Goal: Complete Application Form: Complete application form

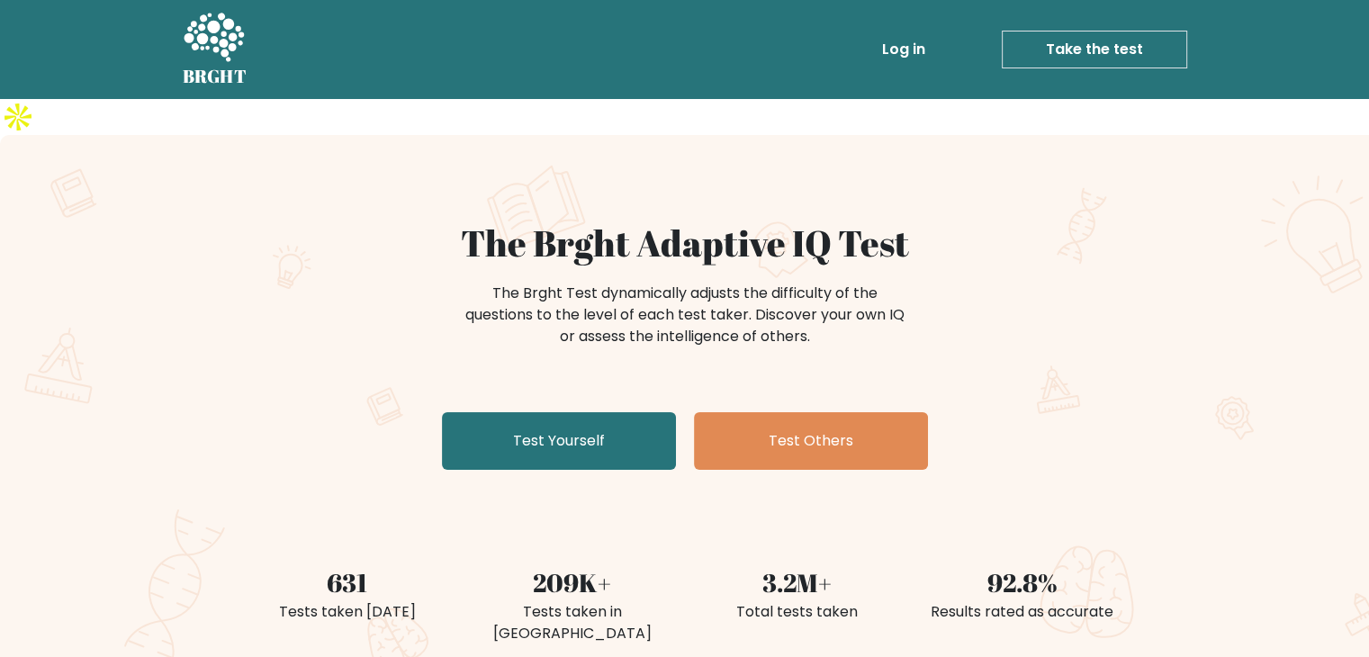
click at [1063, 46] on link "Take the test" at bounding box center [1093, 50] width 185 height 38
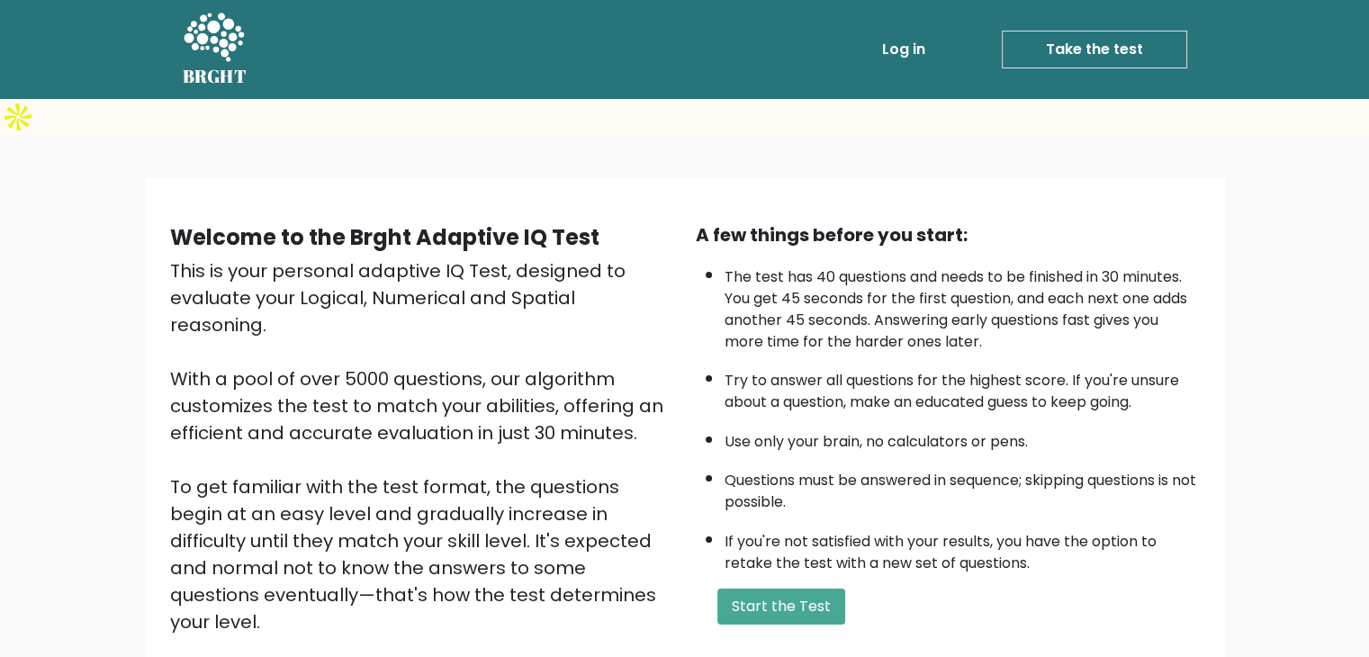
click at [914, 43] on link "Log in" at bounding box center [904, 49] width 58 height 36
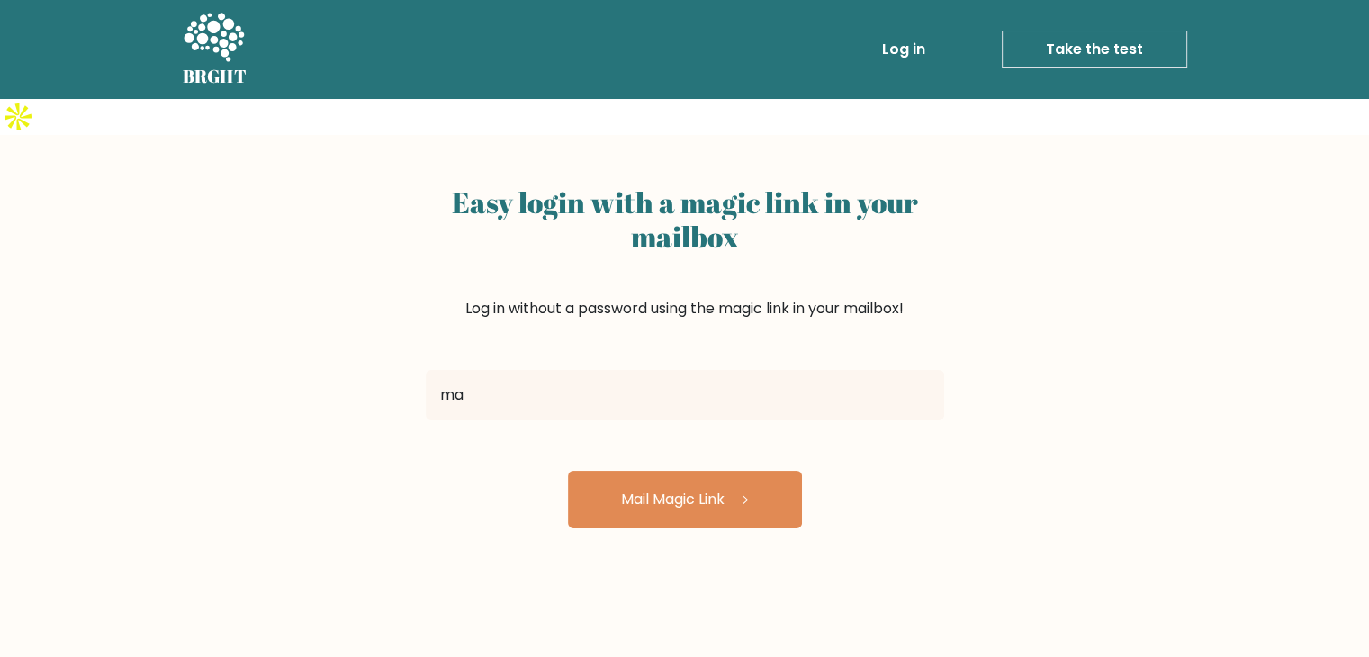
type input "[PERSON_NAME][EMAIL_ADDRESS][DOMAIN_NAME]"
click at [684, 491] on div "Easy login with a magic link in your mailbox Log in without a password using th…" at bounding box center [684, 476] width 1369 height 682
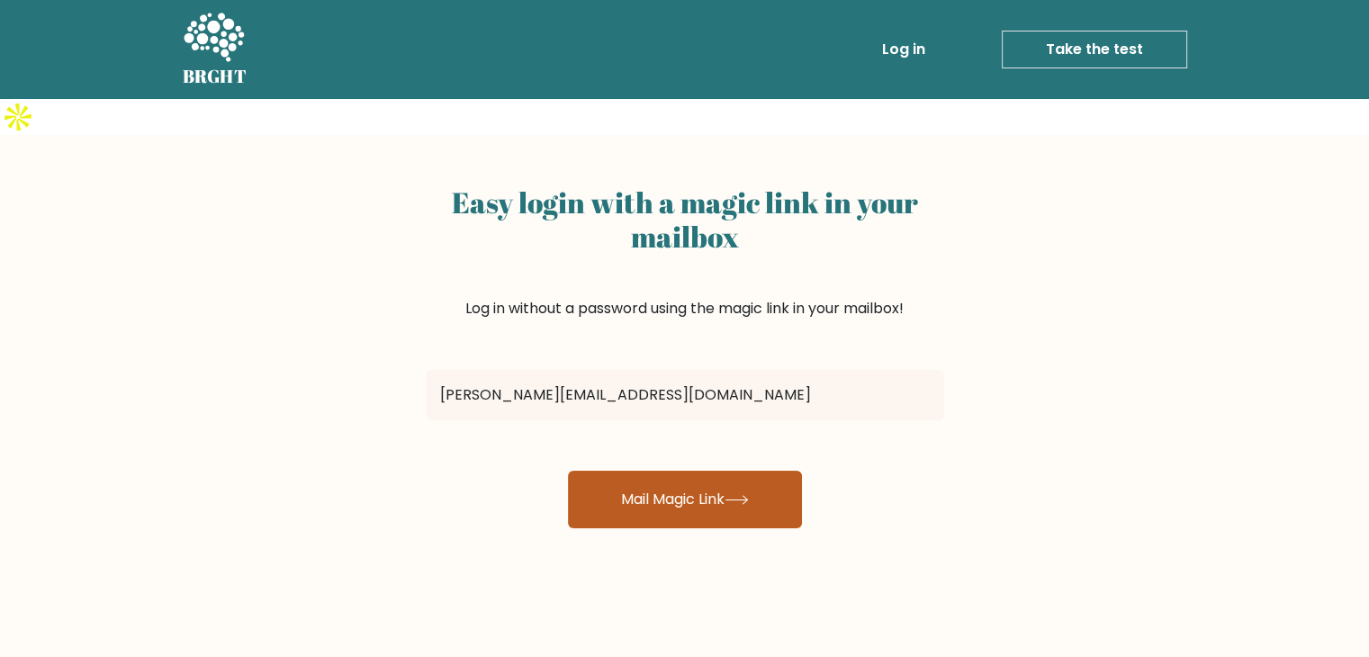
click at [687, 483] on button "Mail Magic Link" at bounding box center [685, 500] width 234 height 58
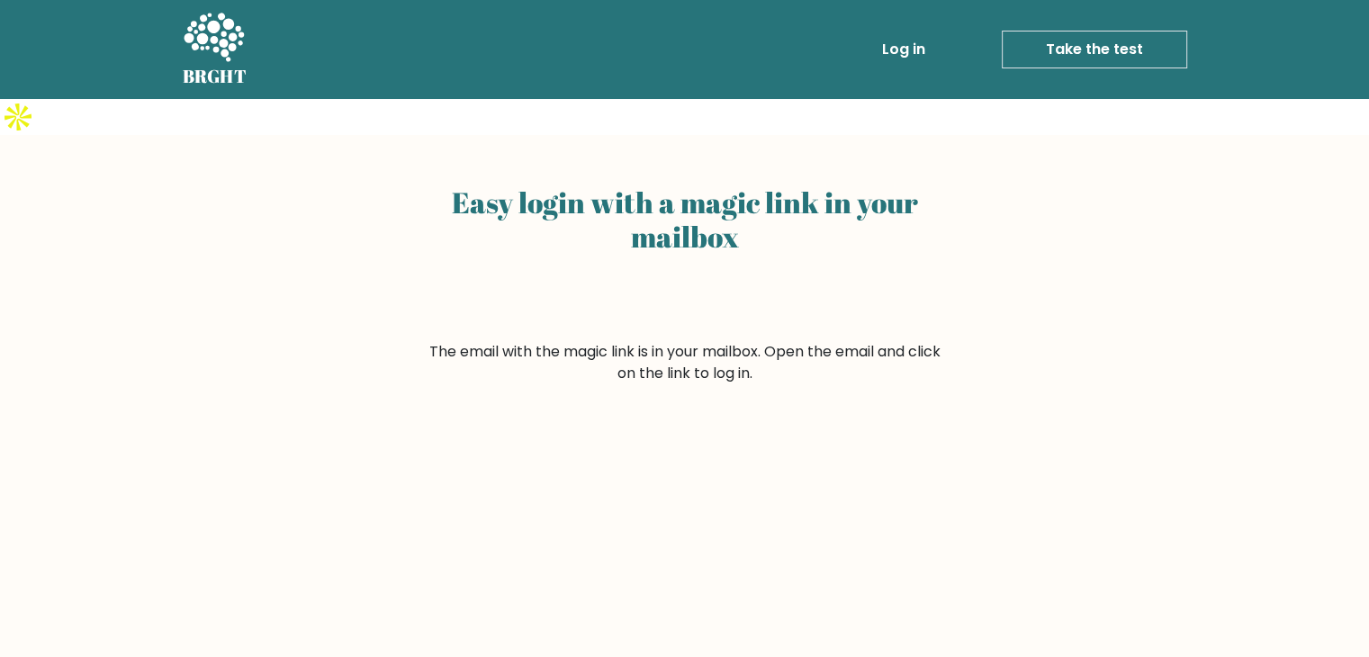
click at [896, 44] on link "Log in" at bounding box center [904, 49] width 58 height 36
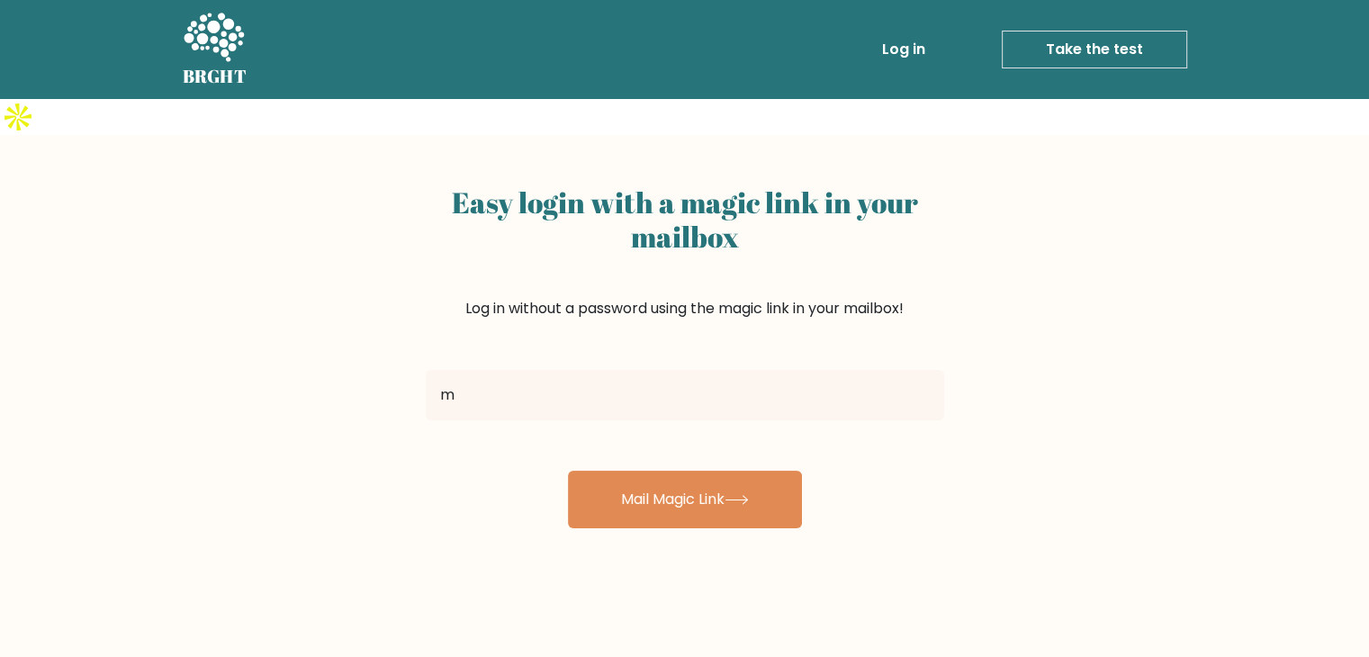
type input "[PERSON_NAME][EMAIL_ADDRESS][DOMAIN_NAME]"
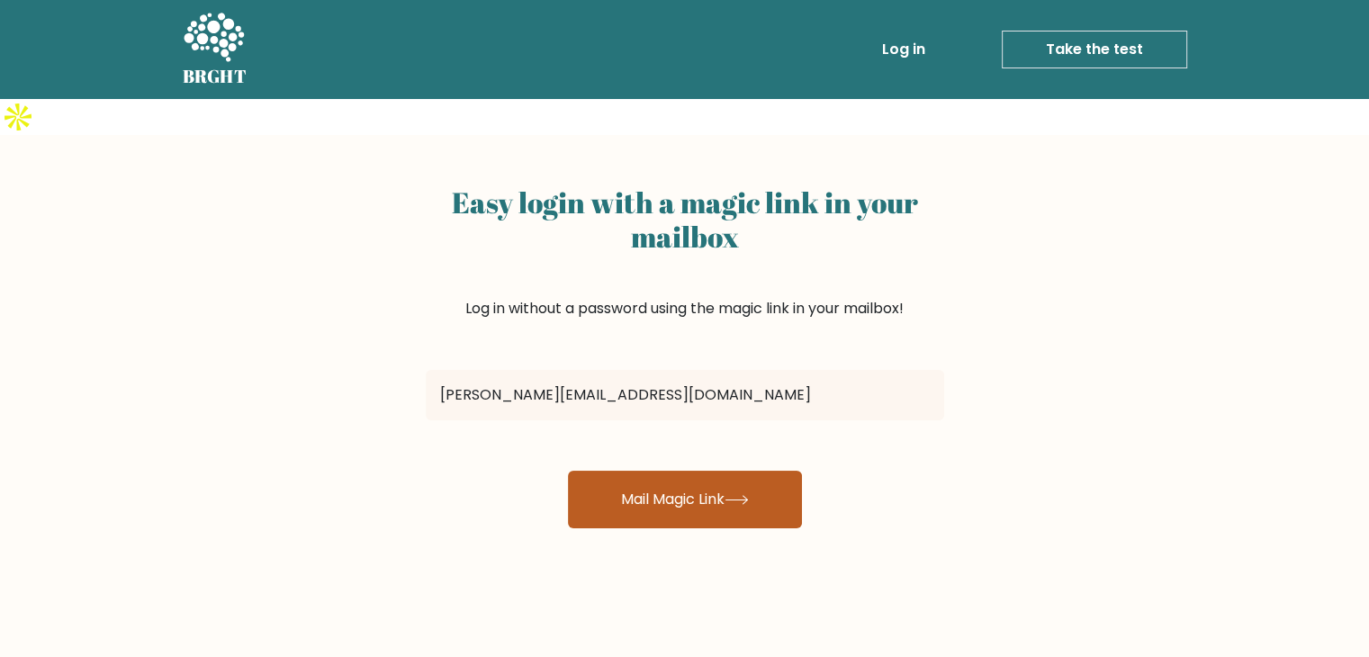
click at [704, 471] on button "Mail Magic Link" at bounding box center [685, 500] width 234 height 58
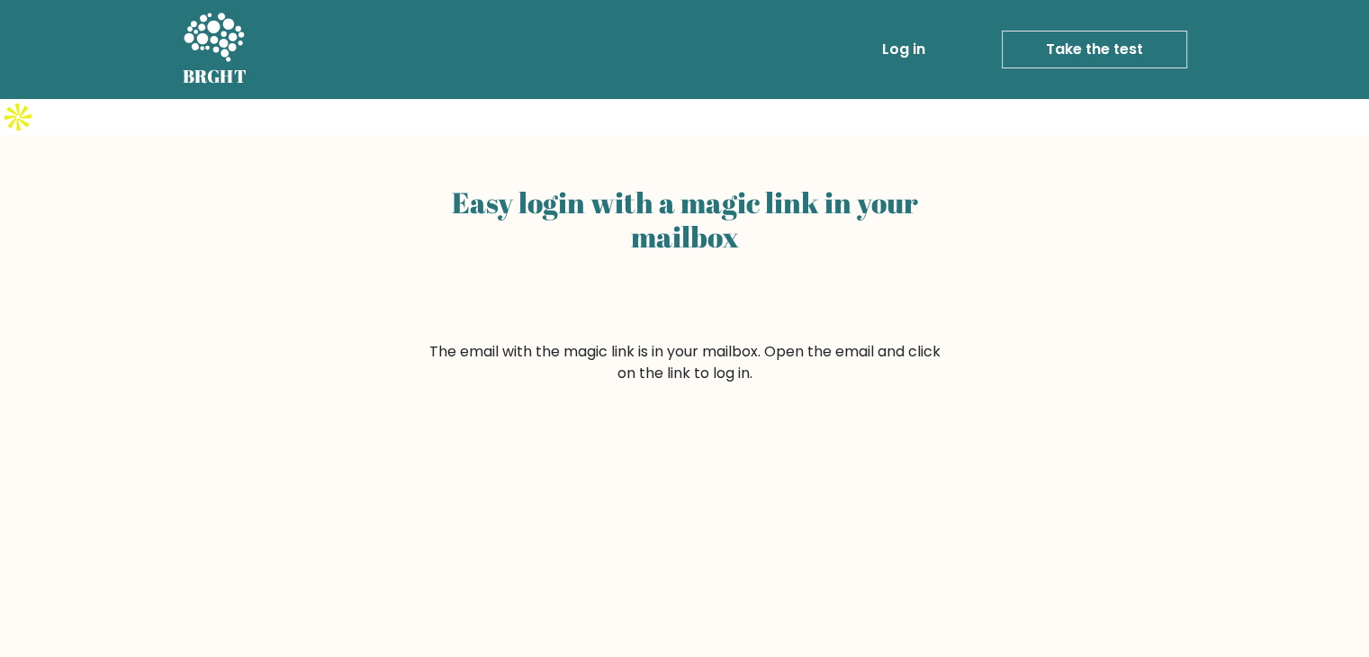
click at [1089, 57] on link "Take the test" at bounding box center [1093, 50] width 185 height 38
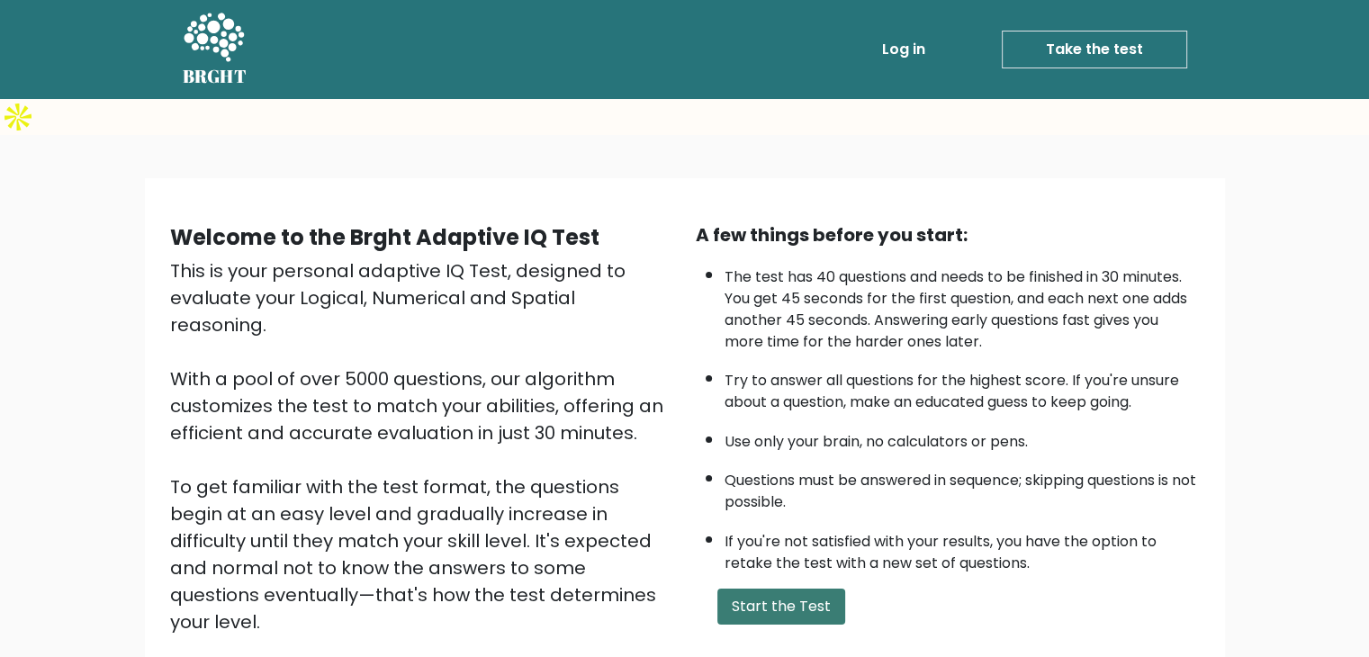
click at [775, 588] on button "Start the Test" at bounding box center [781, 606] width 128 height 36
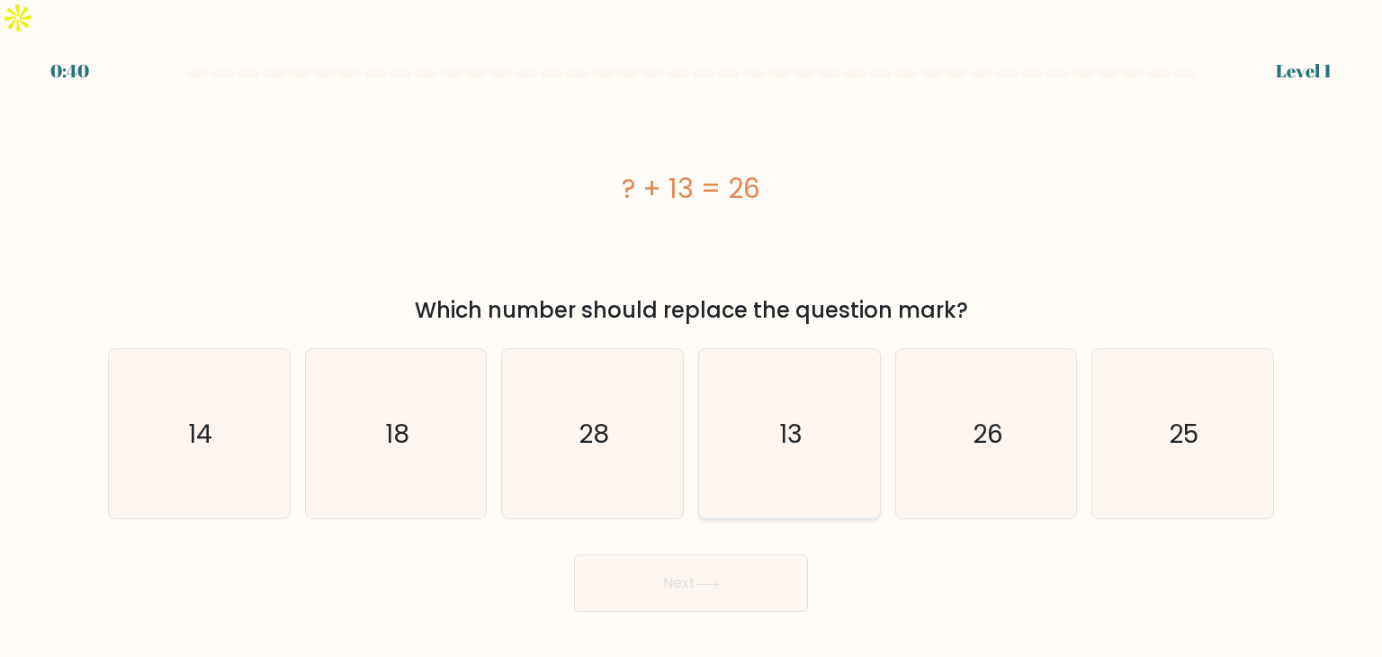
click at [784, 373] on icon "13" at bounding box center [788, 433] width 169 height 169
click at [692, 337] on input "d. 13" at bounding box center [691, 332] width 1 height 9
radio input "true"
click at [750, 554] on button "Next" at bounding box center [691, 583] width 234 height 58
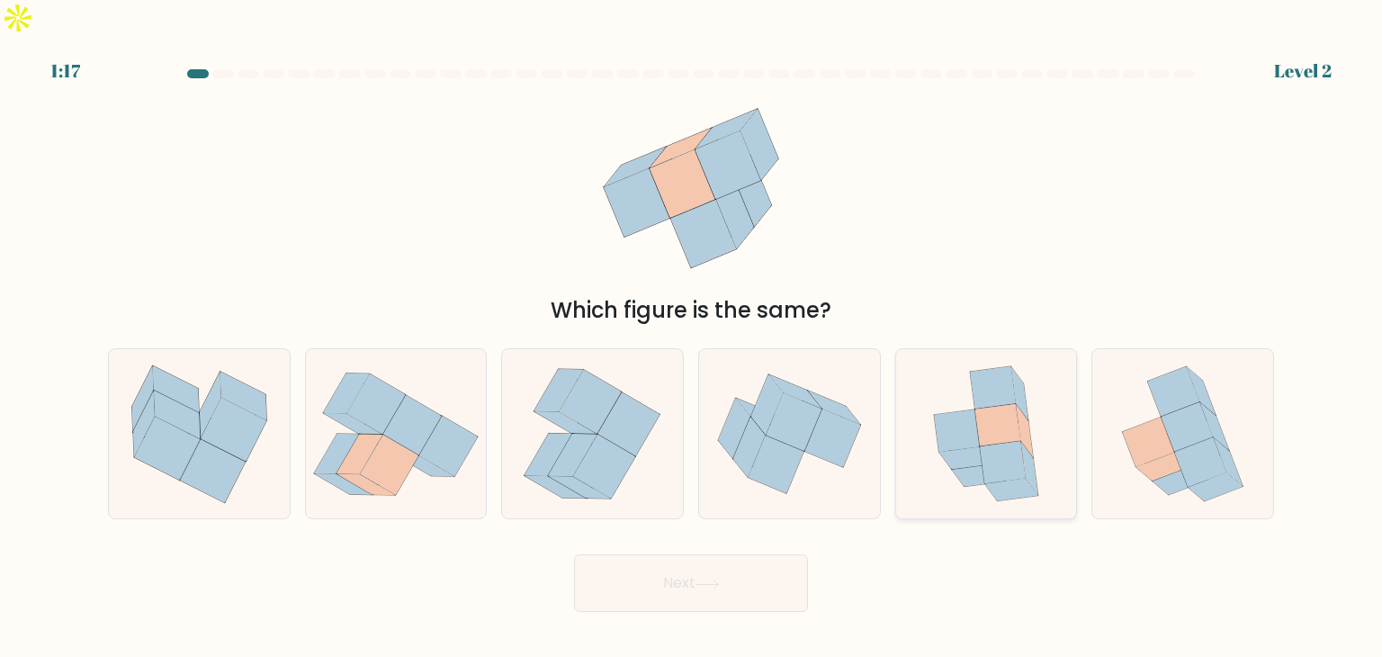
click at [1009, 442] on icon at bounding box center [1003, 463] width 46 height 42
click at [692, 337] on input "e." at bounding box center [691, 332] width 1 height 9
radio input "true"
click at [740, 554] on button "Next" at bounding box center [691, 583] width 234 height 58
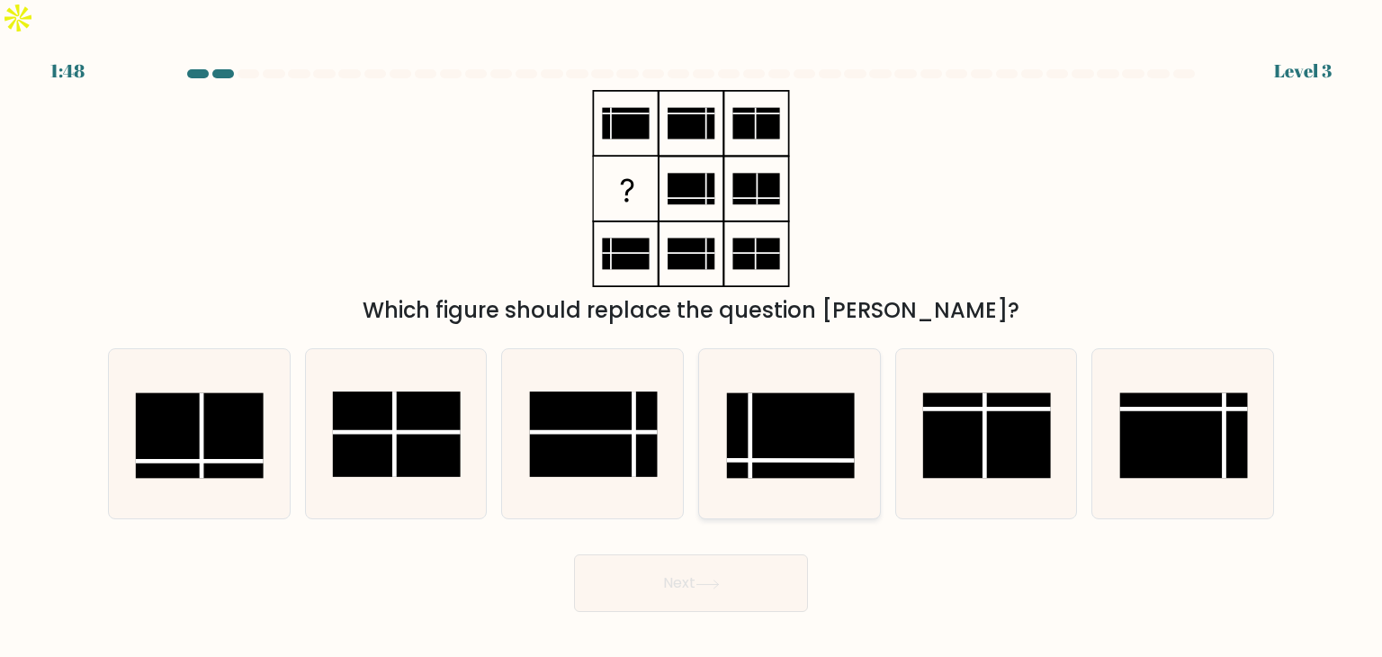
click at [750, 393] on line at bounding box center [750, 435] width 0 height 85
click at [692, 337] on input "d." at bounding box center [691, 332] width 1 height 9
radio input "true"
click at [736, 554] on button "Next" at bounding box center [691, 583] width 234 height 58
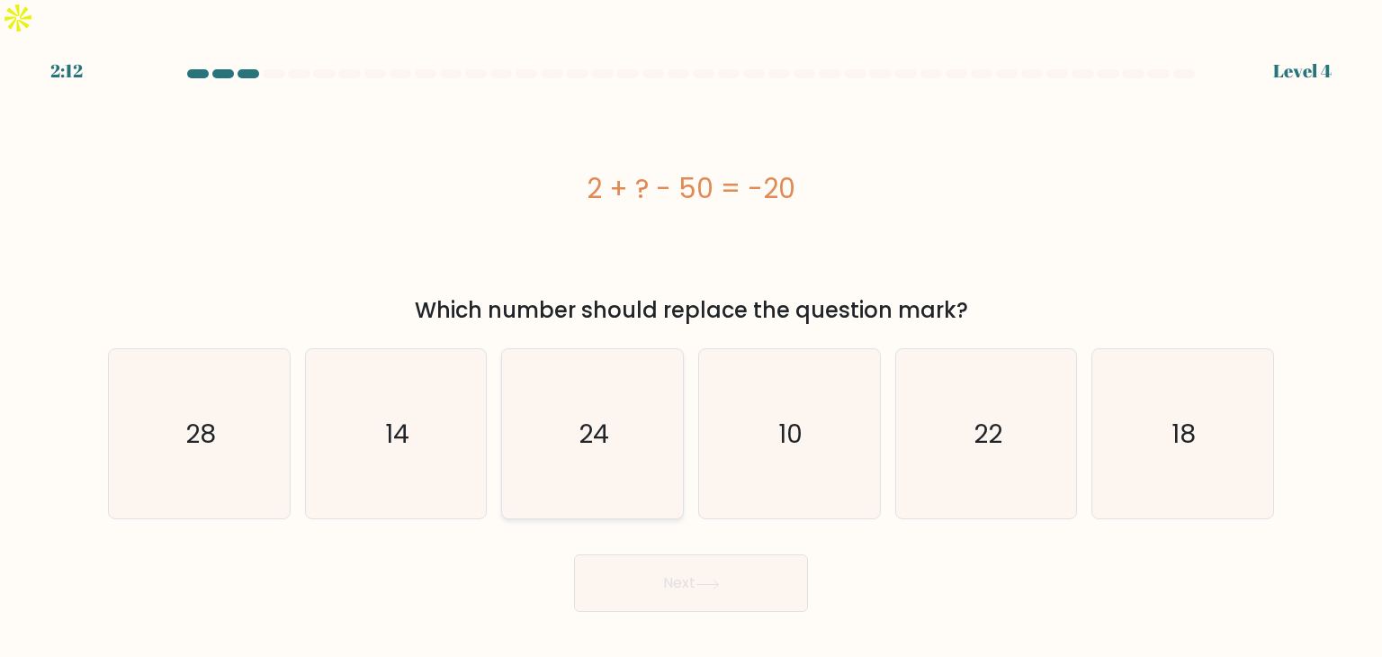
click at [617, 394] on icon "24" at bounding box center [591, 433] width 169 height 169
click at [691, 337] on input "c. 24" at bounding box center [691, 332] width 1 height 9
radio input "true"
click at [234, 449] on icon "28" at bounding box center [198, 433] width 169 height 169
click at [691, 337] on input "a. 28" at bounding box center [691, 332] width 1 height 9
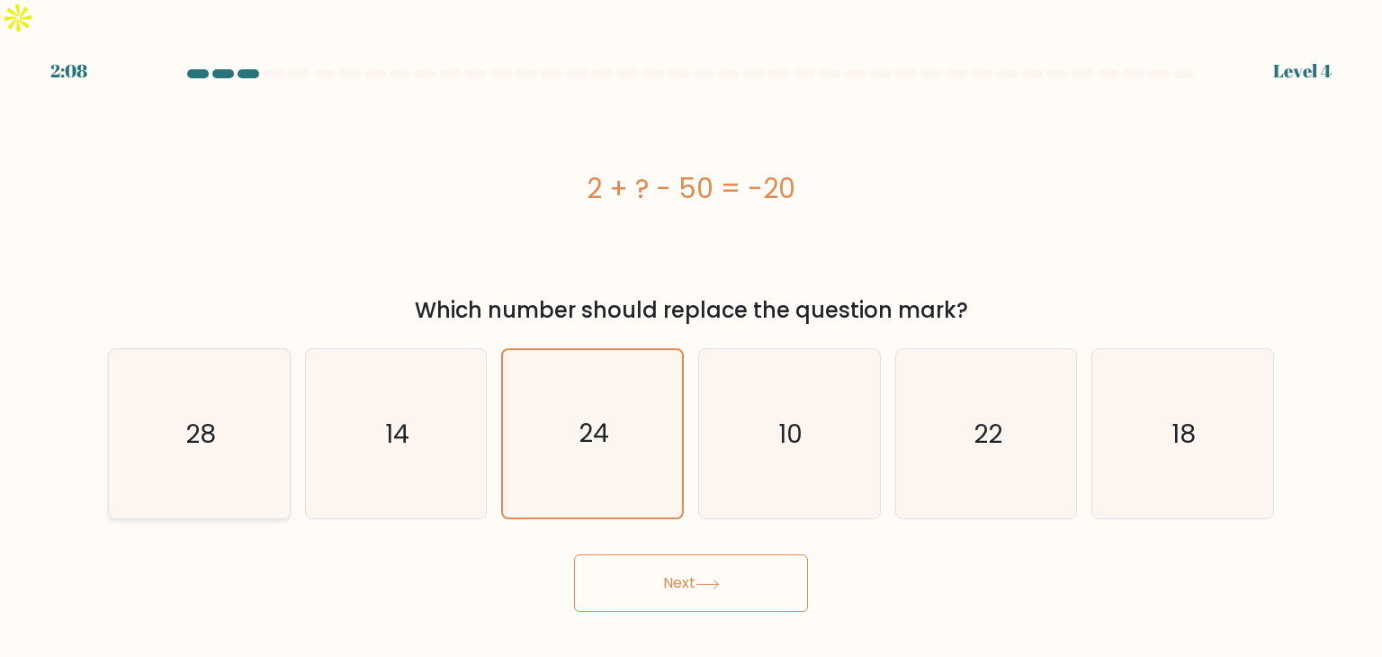
radio input "true"
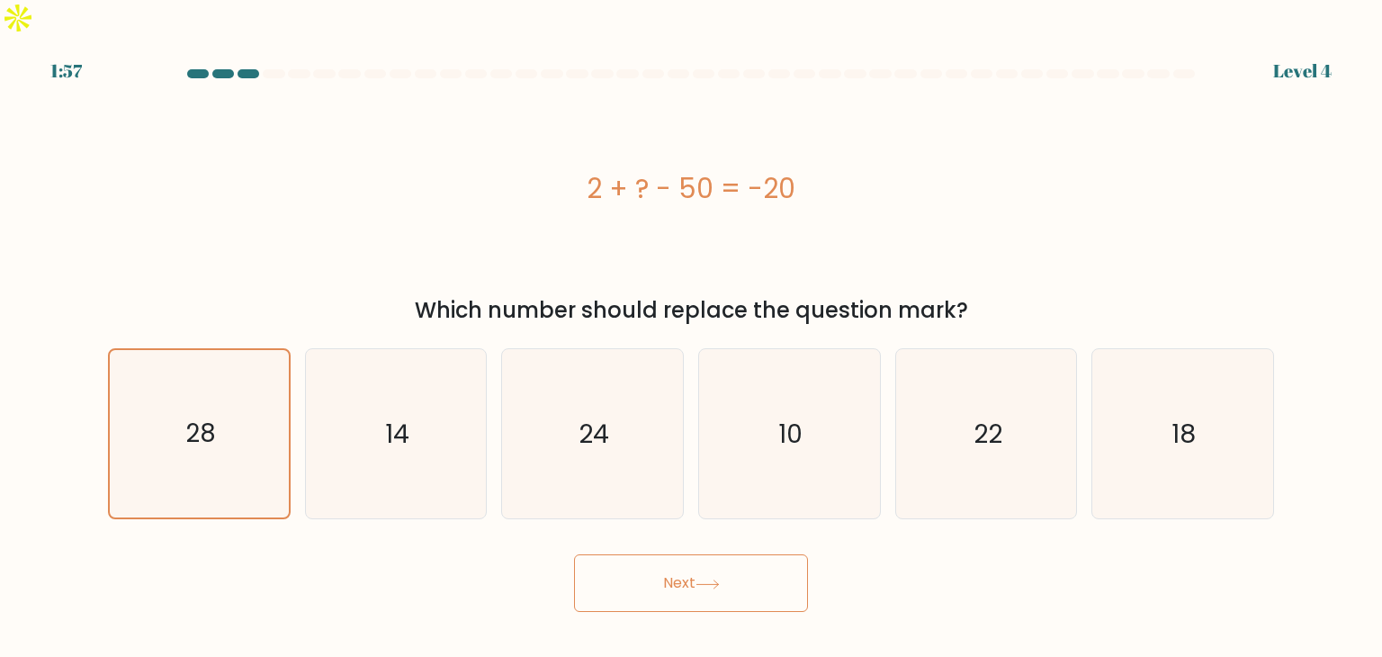
click at [695, 558] on button "Next" at bounding box center [691, 583] width 234 height 58
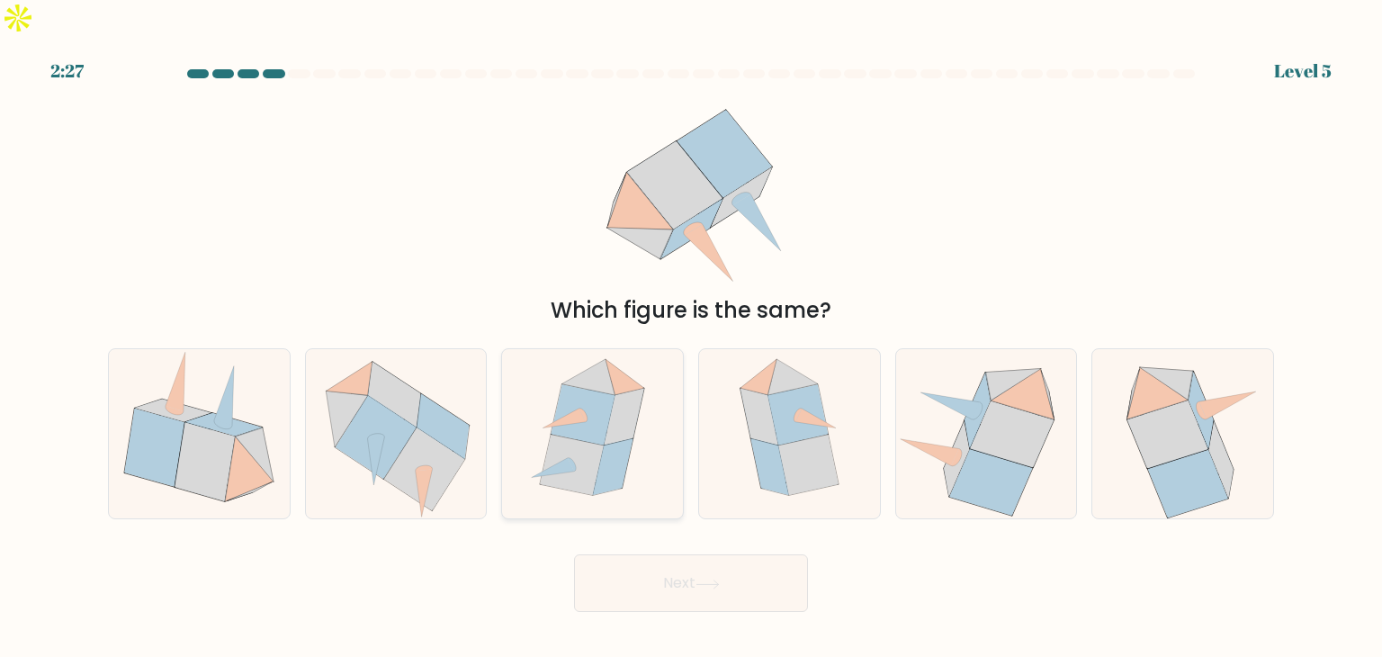
click at [589, 387] on icon at bounding box center [584, 414] width 64 height 60
click at [691, 337] on input "c." at bounding box center [691, 332] width 1 height 9
radio input "true"
click at [752, 554] on button "Next" at bounding box center [691, 583] width 234 height 58
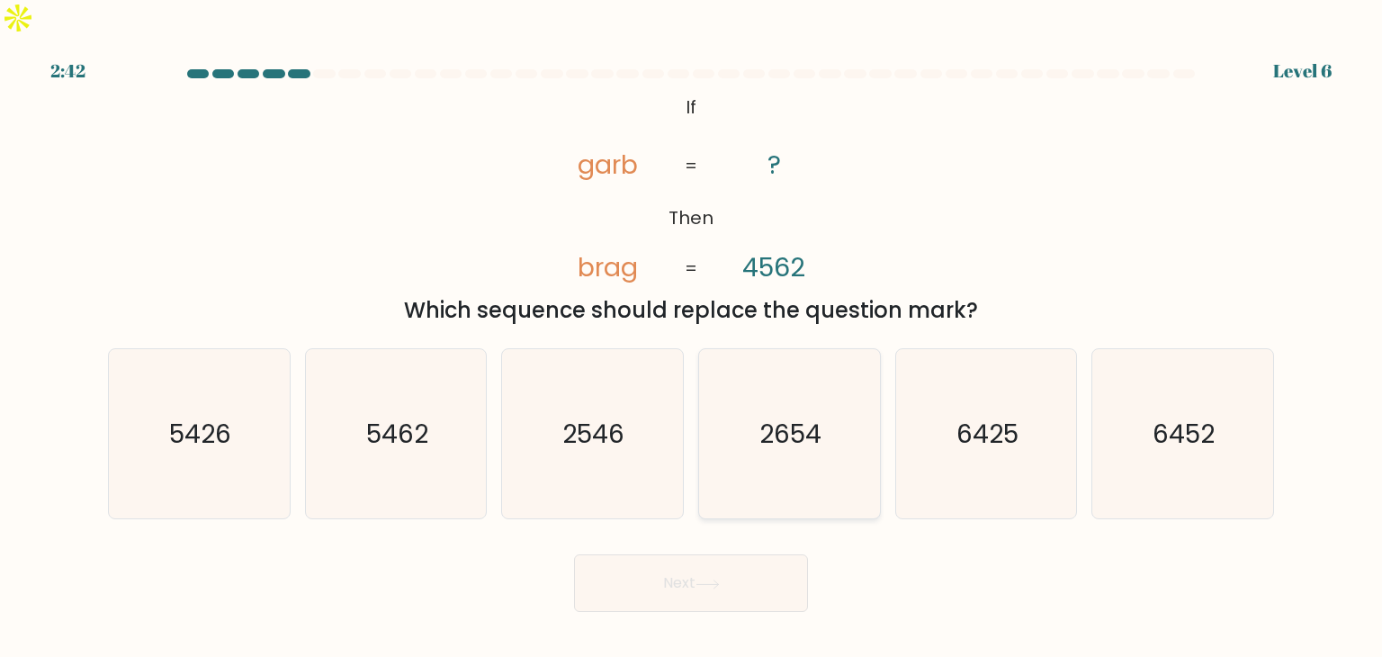
click at [830, 409] on icon "2654" at bounding box center [788, 433] width 169 height 169
click at [692, 337] on input "d. 2654" at bounding box center [691, 332] width 1 height 9
radio input "true"
click at [746, 554] on button "Next" at bounding box center [691, 583] width 234 height 58
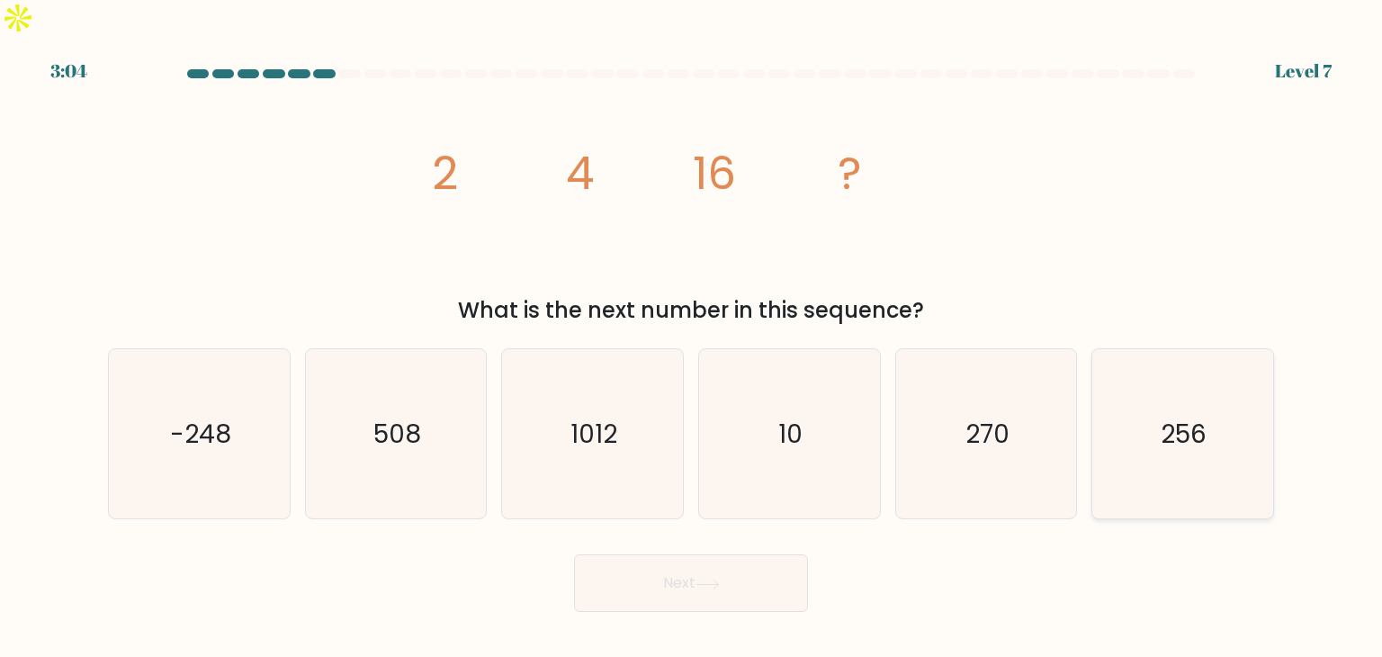
click at [1160, 405] on icon "256" at bounding box center [1182, 433] width 169 height 169
click at [692, 337] on input "f. 256" at bounding box center [691, 332] width 1 height 9
radio input "true"
click at [731, 564] on button "Next" at bounding box center [691, 583] width 234 height 58
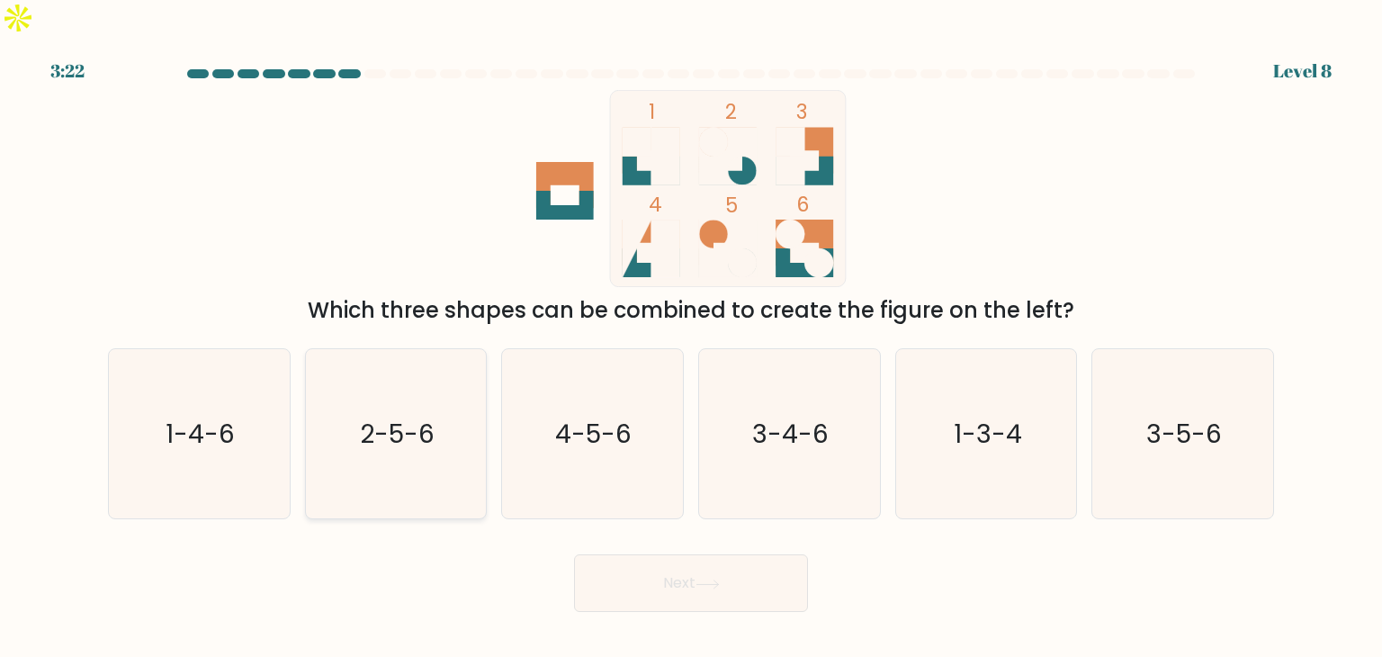
click at [378, 416] on text "2-5-6" at bounding box center [397, 434] width 75 height 36
click at [691, 337] on input "b. 2-5-6" at bounding box center [691, 332] width 1 height 9
radio input "true"
click at [766, 554] on button "Next" at bounding box center [691, 583] width 234 height 58
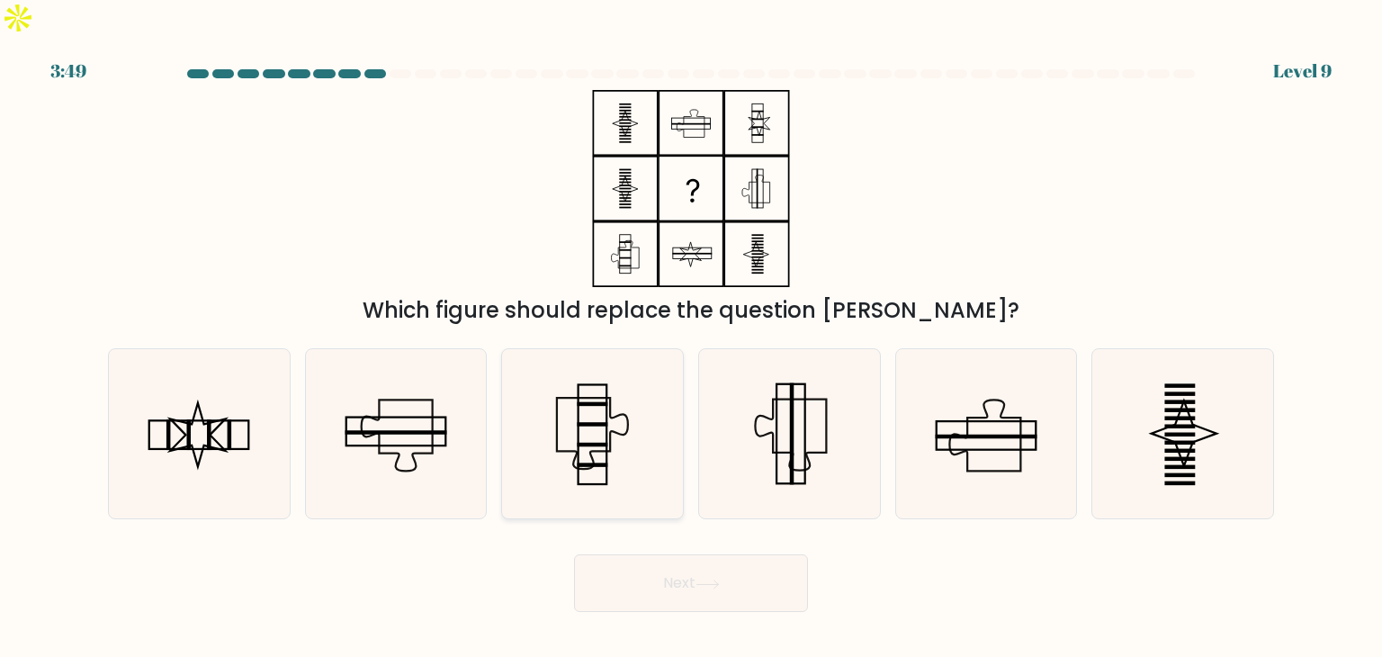
click at [624, 417] on icon at bounding box center [591, 433] width 169 height 169
click at [691, 337] on input "c." at bounding box center [691, 332] width 1 height 9
radio input "true"
click at [776, 408] on rect at bounding box center [790, 434] width 29 height 100
click at [692, 337] on input "d." at bounding box center [691, 332] width 1 height 9
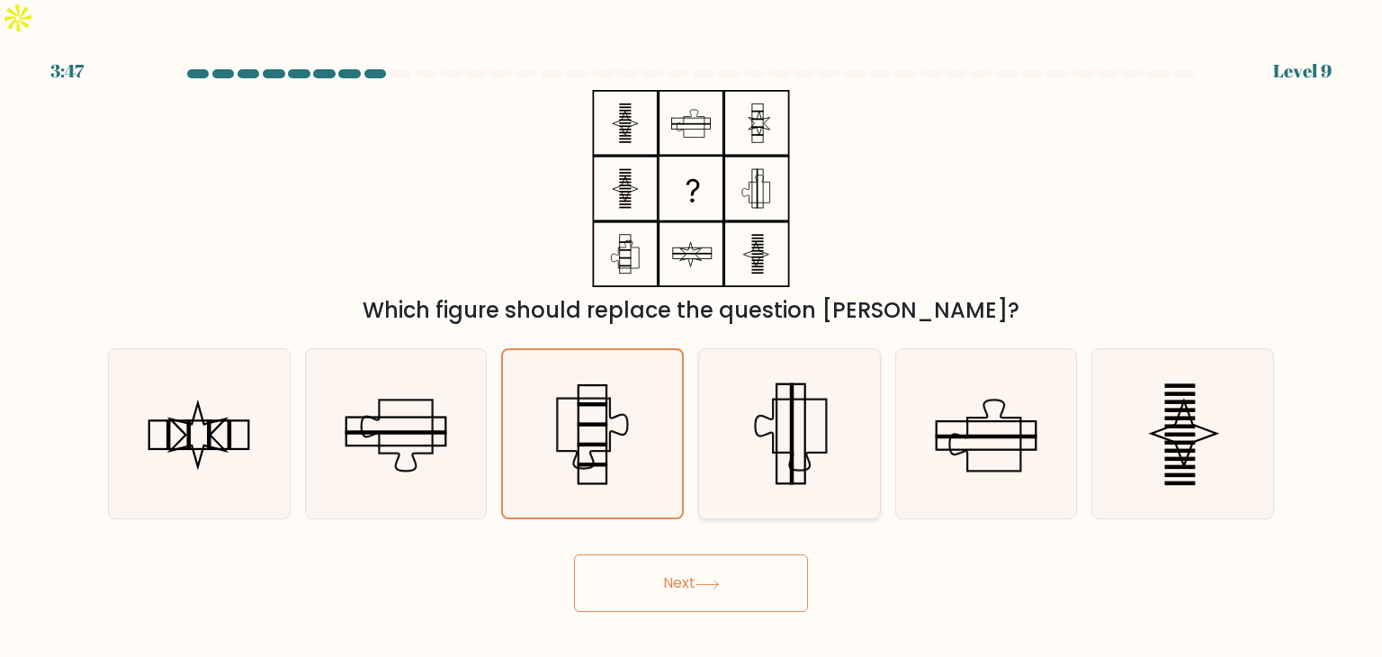
radio input "true"
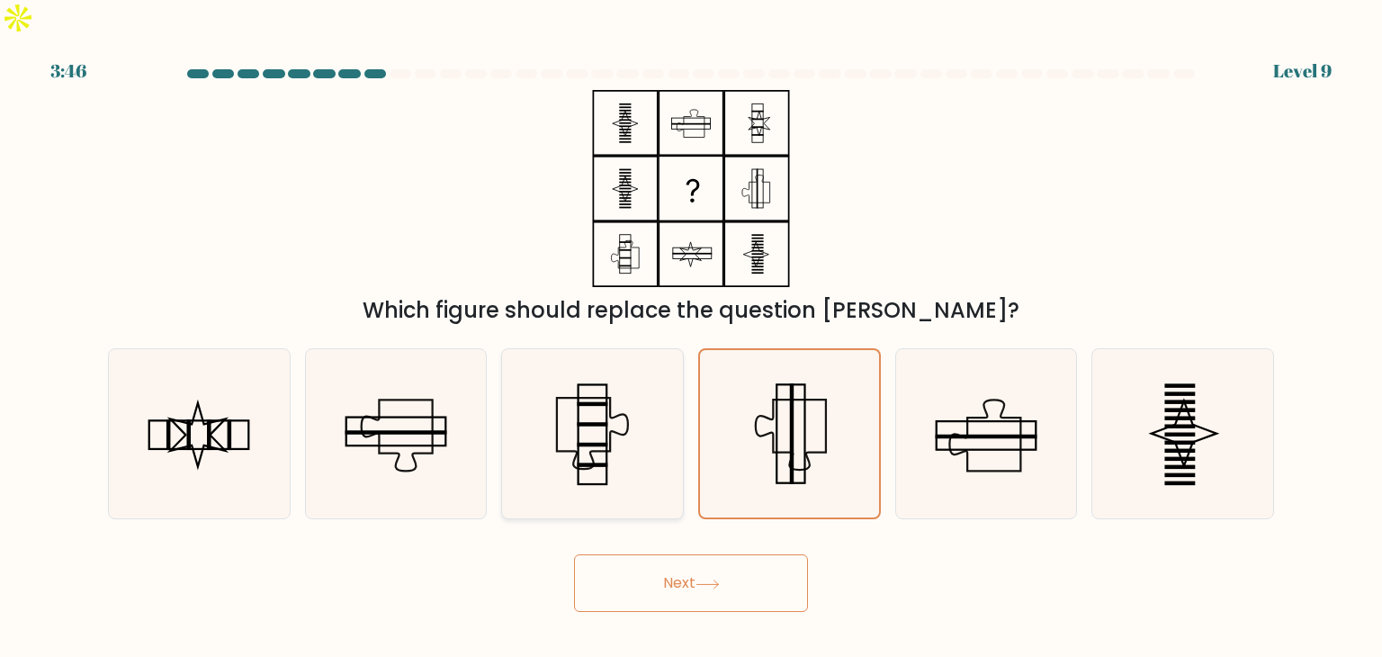
click at [612, 407] on icon at bounding box center [591, 433] width 169 height 169
click at [691, 337] on input "c." at bounding box center [691, 332] width 1 height 9
radio input "true"
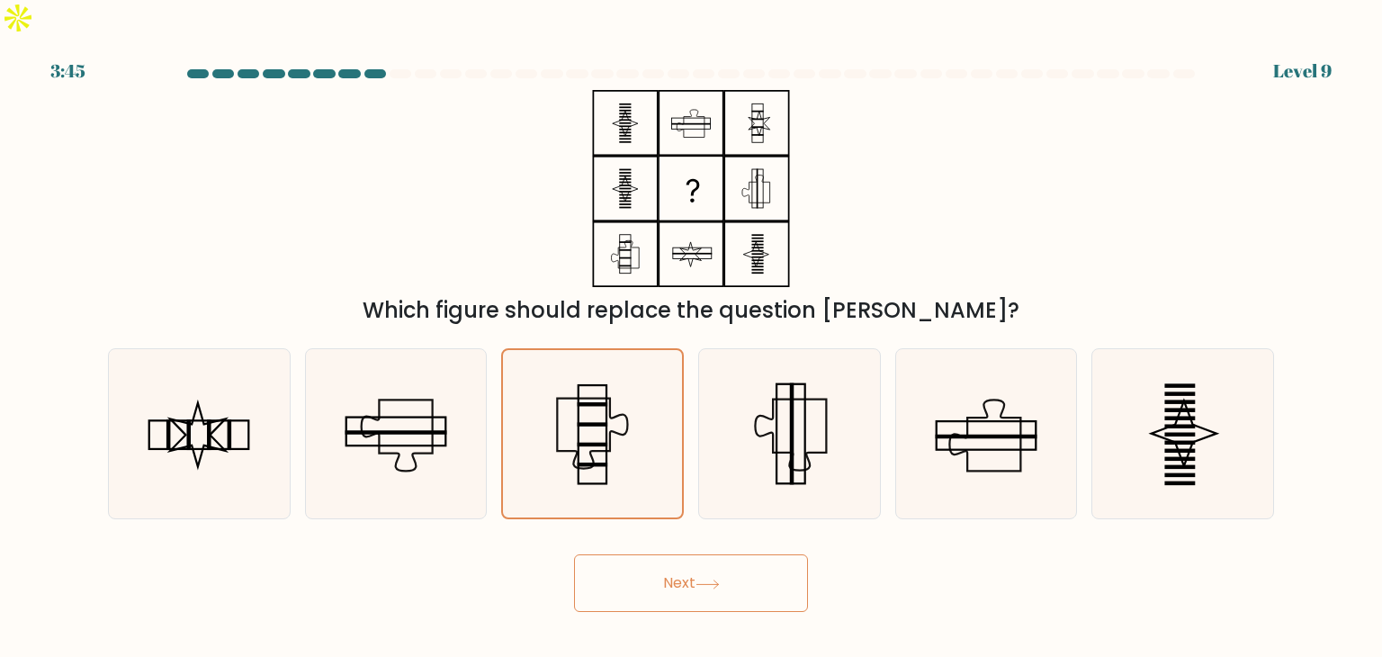
click at [687, 555] on button "Next" at bounding box center [691, 583] width 234 height 58
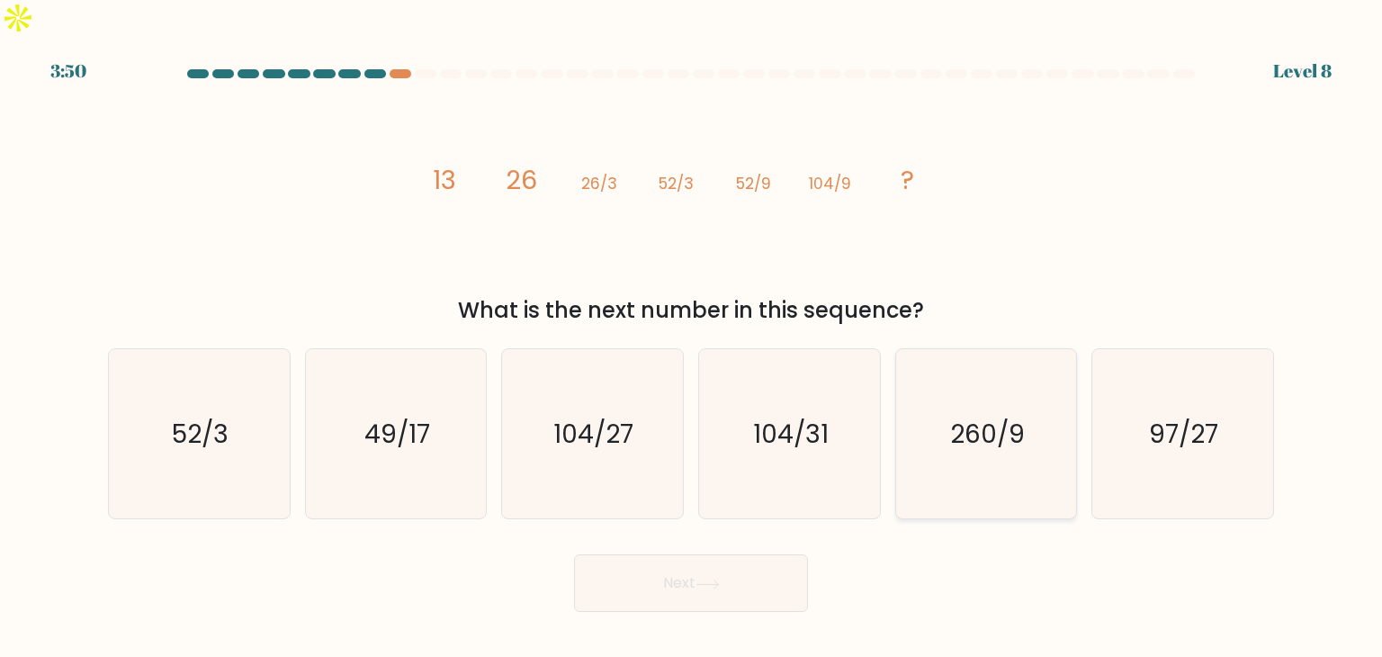
click at [1010, 416] on text "260/9" at bounding box center [987, 434] width 75 height 36
click at [692, 337] on input "e. 260/9" at bounding box center [691, 332] width 1 height 9
radio input "true"
click at [758, 554] on button "Next" at bounding box center [691, 583] width 234 height 58
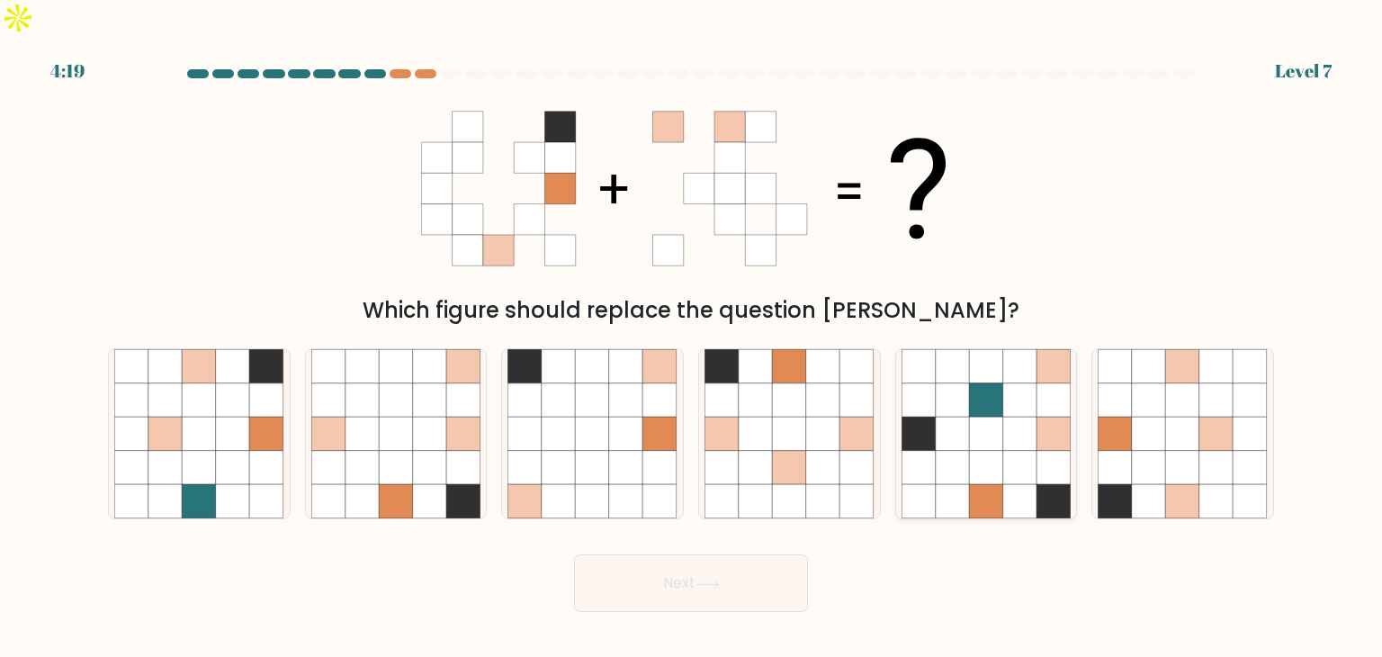
click at [1031, 383] on icon at bounding box center [1020, 400] width 34 height 34
click at [692, 337] on input "e." at bounding box center [691, 332] width 1 height 9
radio input "true"
click at [1147, 485] on icon at bounding box center [1149, 502] width 34 height 34
click at [692, 337] on input "f." at bounding box center [691, 332] width 1 height 9
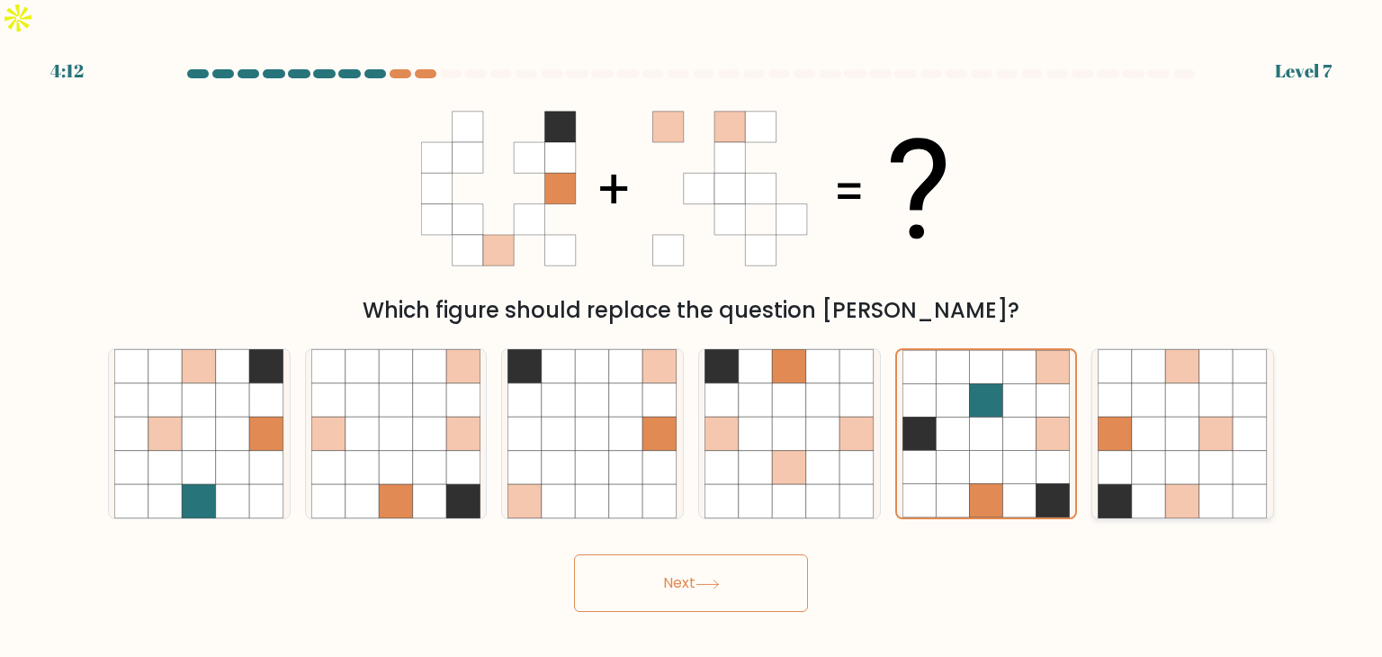
radio input "true"
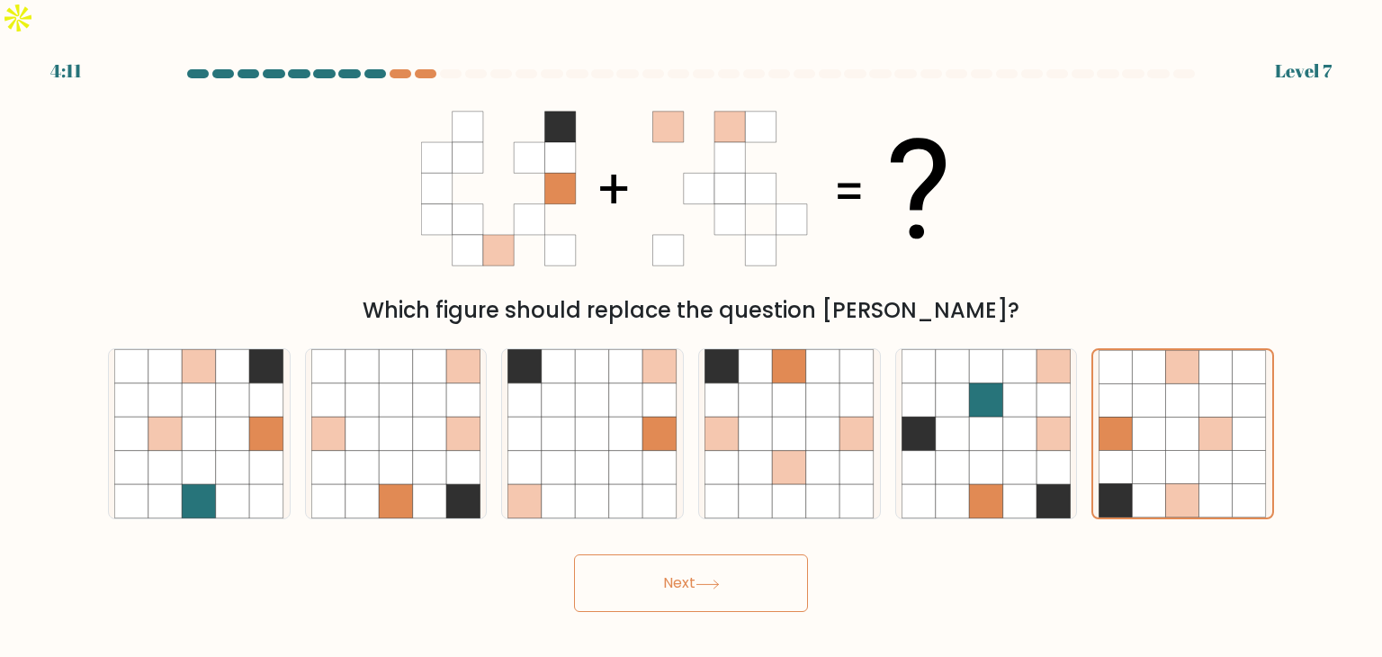
click at [720, 579] on icon at bounding box center [707, 584] width 24 height 10
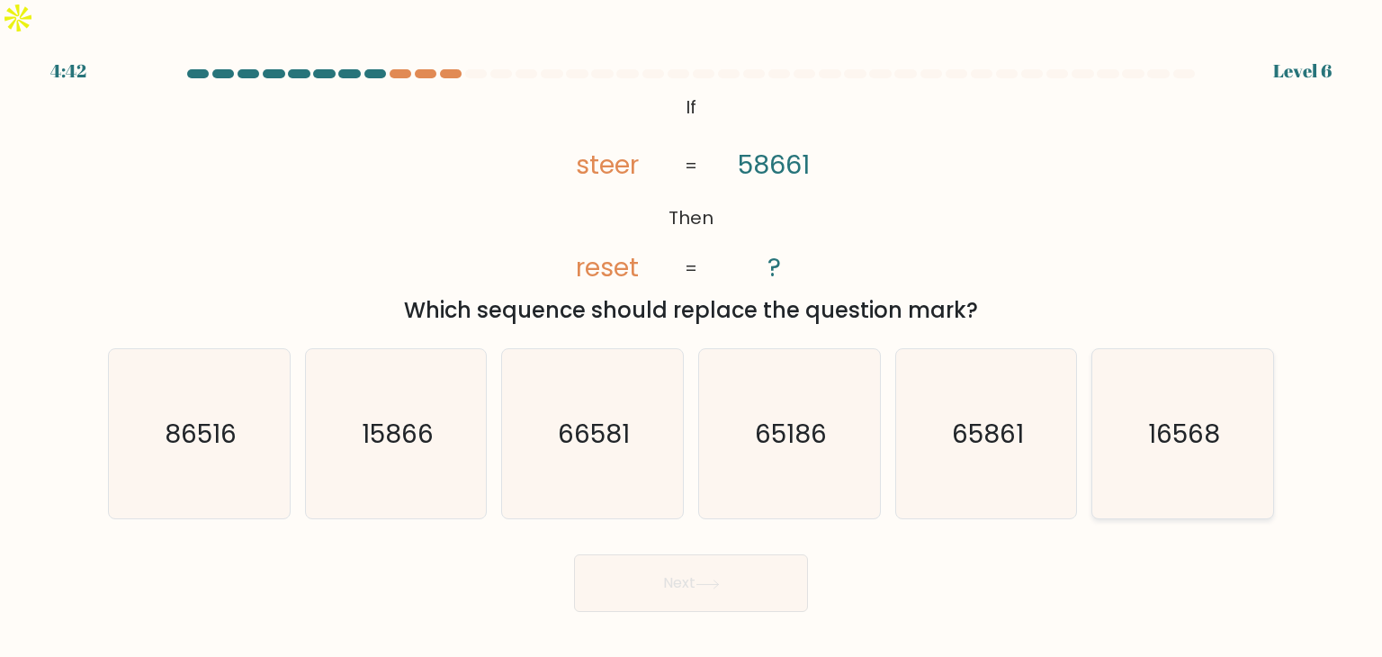
click at [1152, 416] on text "16568" at bounding box center [1184, 434] width 72 height 36
click at [692, 337] on input "f. 16568" at bounding box center [691, 332] width 1 height 9
radio input "true"
click at [757, 555] on button "Next" at bounding box center [691, 583] width 234 height 58
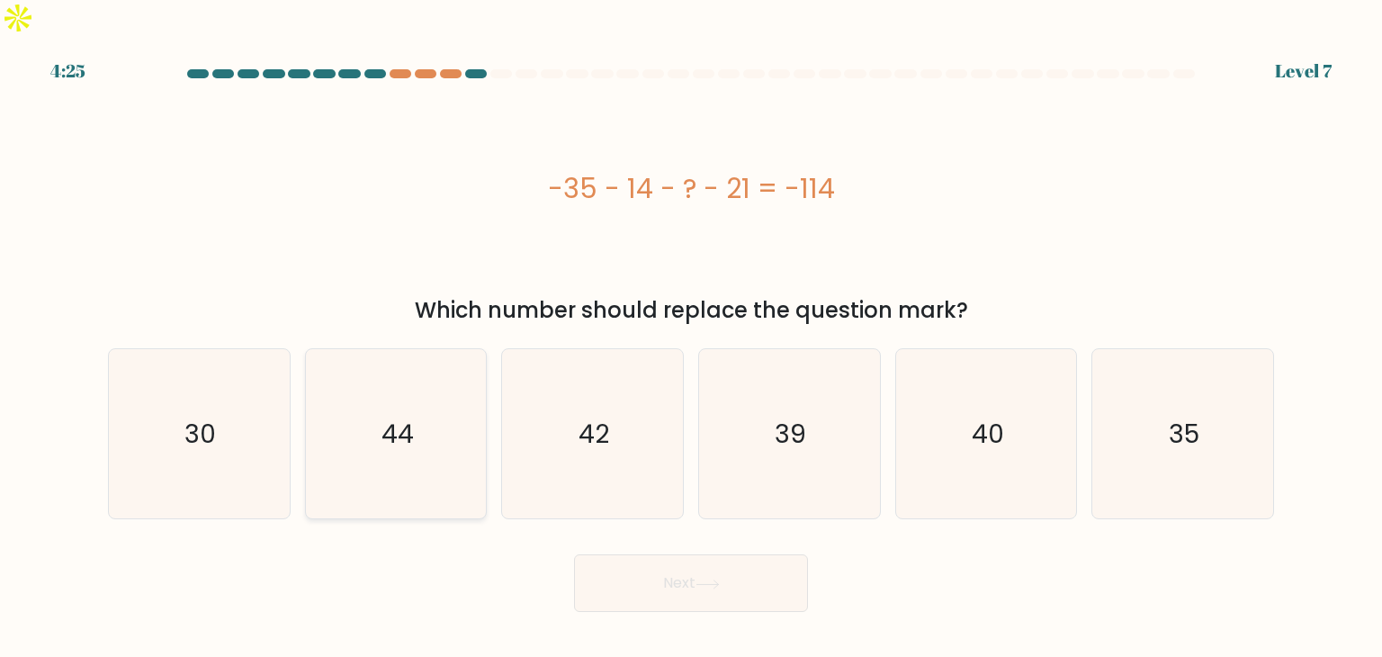
click at [384, 416] on text "44" at bounding box center [397, 434] width 32 height 36
click at [691, 337] on input "b. 44" at bounding box center [691, 332] width 1 height 9
radio input "true"
click at [663, 554] on button "Next" at bounding box center [691, 583] width 234 height 58
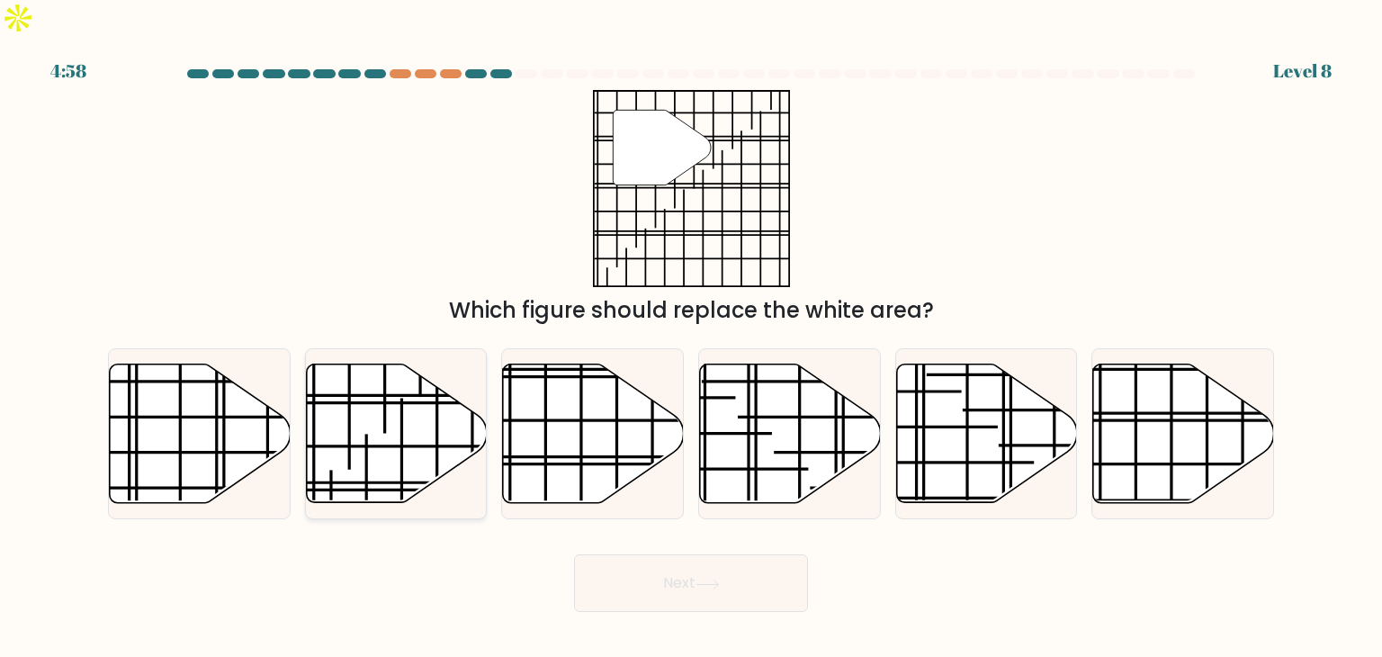
click at [335, 395] on icon at bounding box center [396, 433] width 181 height 139
click at [691, 337] on input "b." at bounding box center [691, 332] width 1 height 9
radio input "true"
click at [612, 386] on icon at bounding box center [593, 433] width 181 height 139
click at [691, 337] on input "c." at bounding box center [691, 332] width 1 height 9
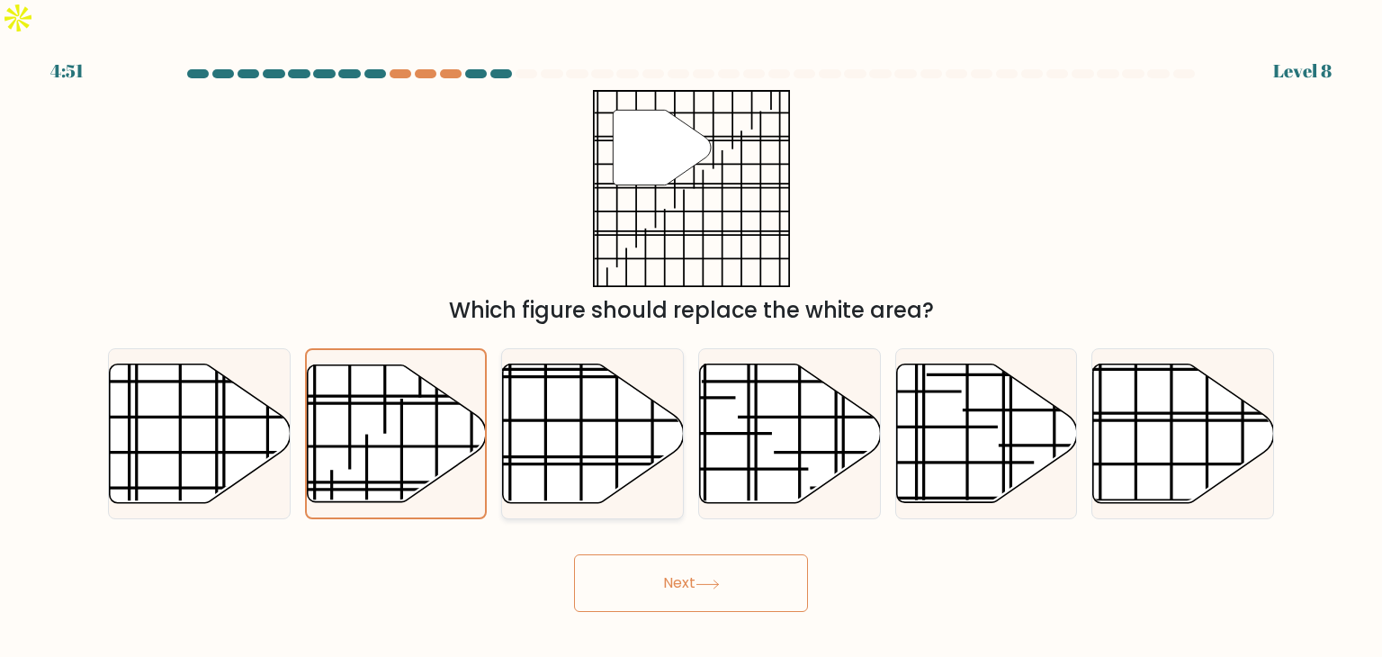
radio input "true"
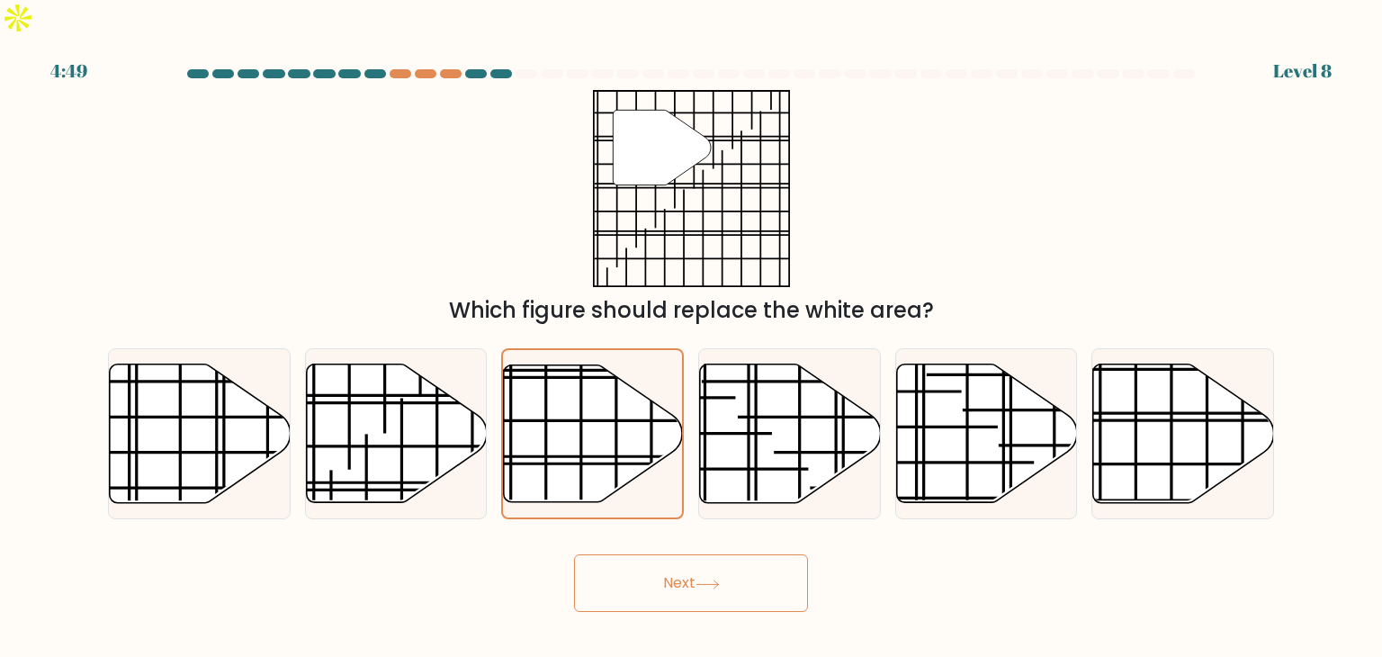
click at [713, 554] on button "Next" at bounding box center [691, 583] width 234 height 58
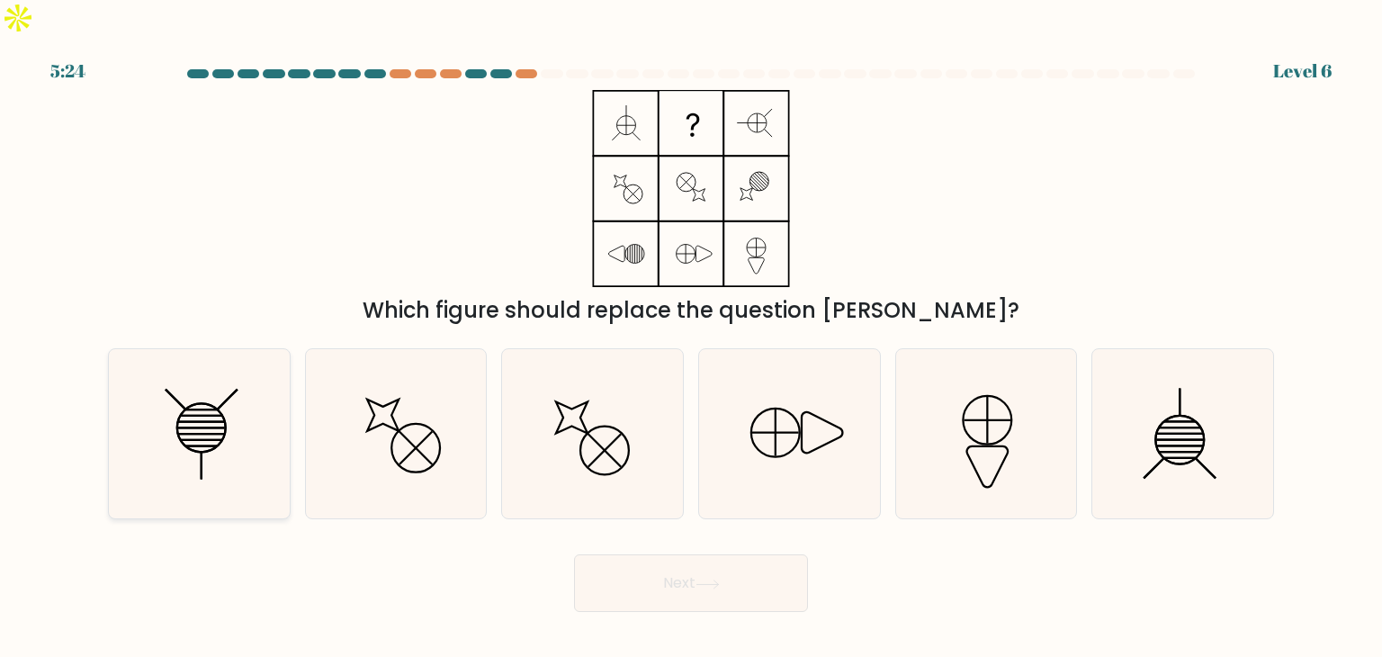
click at [266, 383] on icon at bounding box center [198, 433] width 169 height 169
click at [691, 337] on input "a." at bounding box center [691, 332] width 1 height 9
radio input "true"
click at [718, 554] on button "Next" at bounding box center [691, 583] width 234 height 58
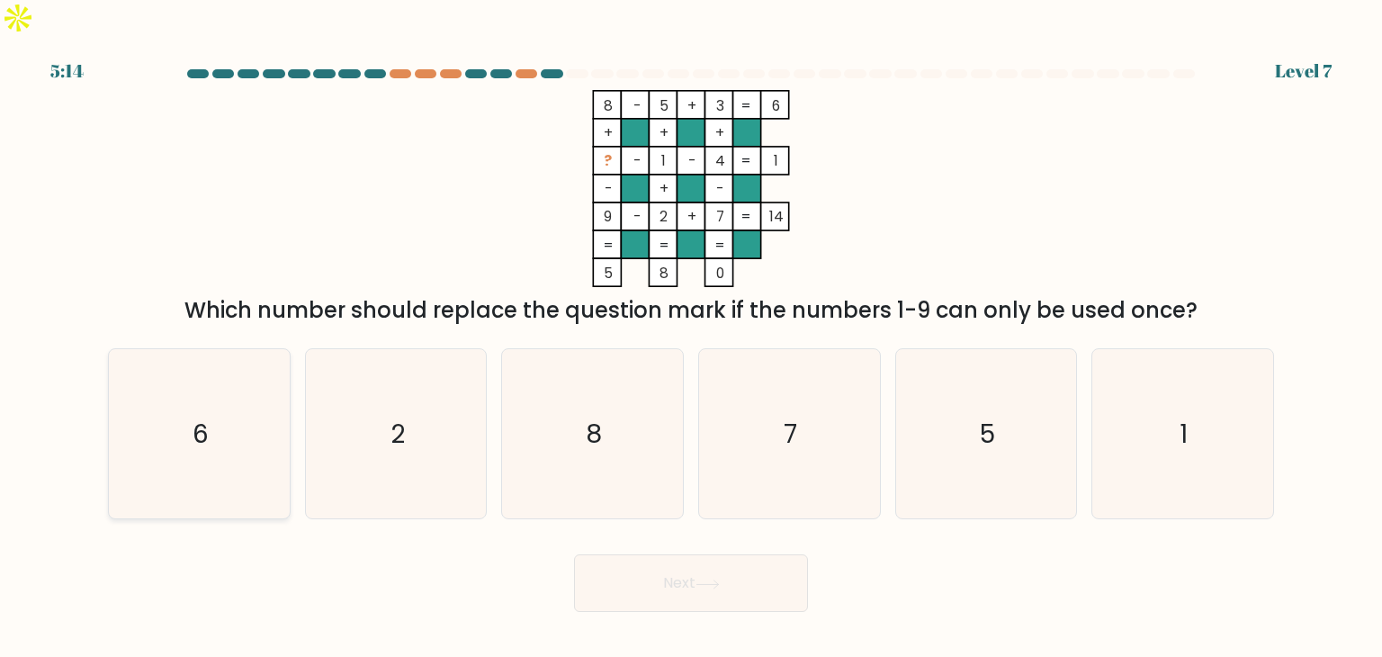
click at [241, 418] on icon "6" at bounding box center [198, 433] width 169 height 169
click at [691, 337] on input "a. 6" at bounding box center [691, 332] width 1 height 9
radio input "true"
click at [241, 418] on icon "6" at bounding box center [198, 433] width 167 height 167
click at [691, 337] on input "a. 6" at bounding box center [691, 332] width 1 height 9
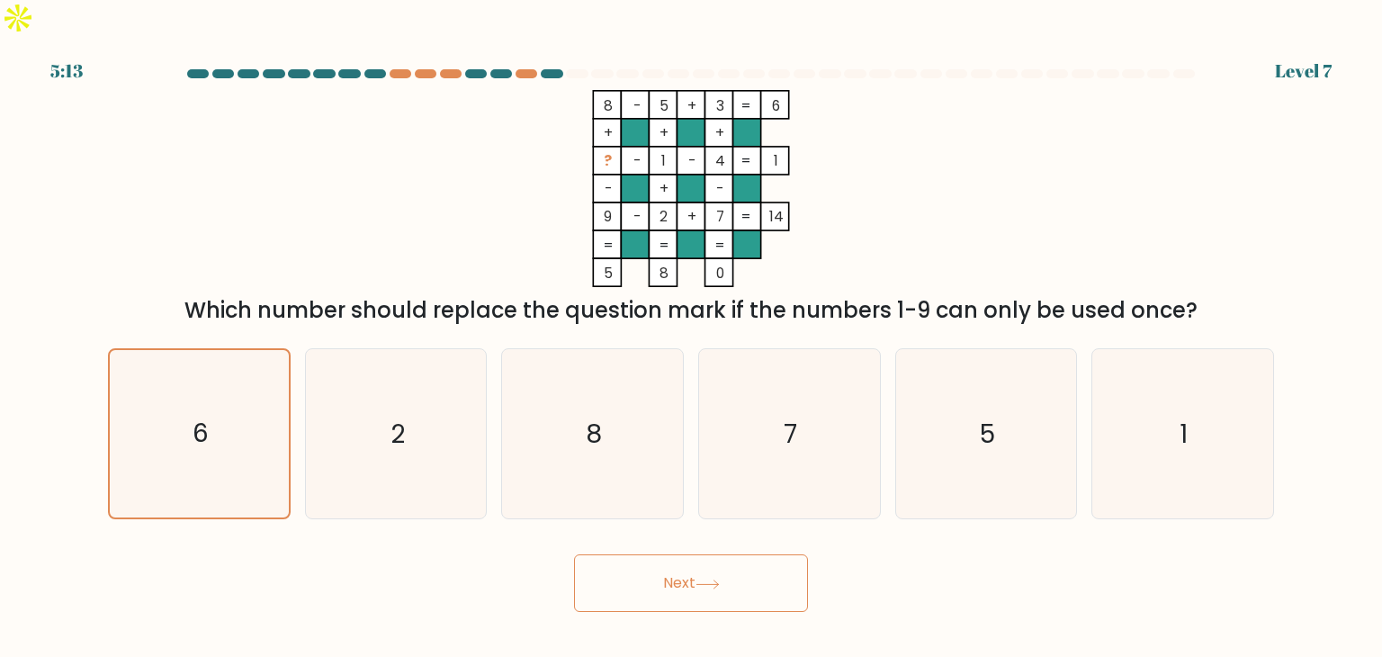
click at [673, 554] on button "Next" at bounding box center [691, 583] width 234 height 58
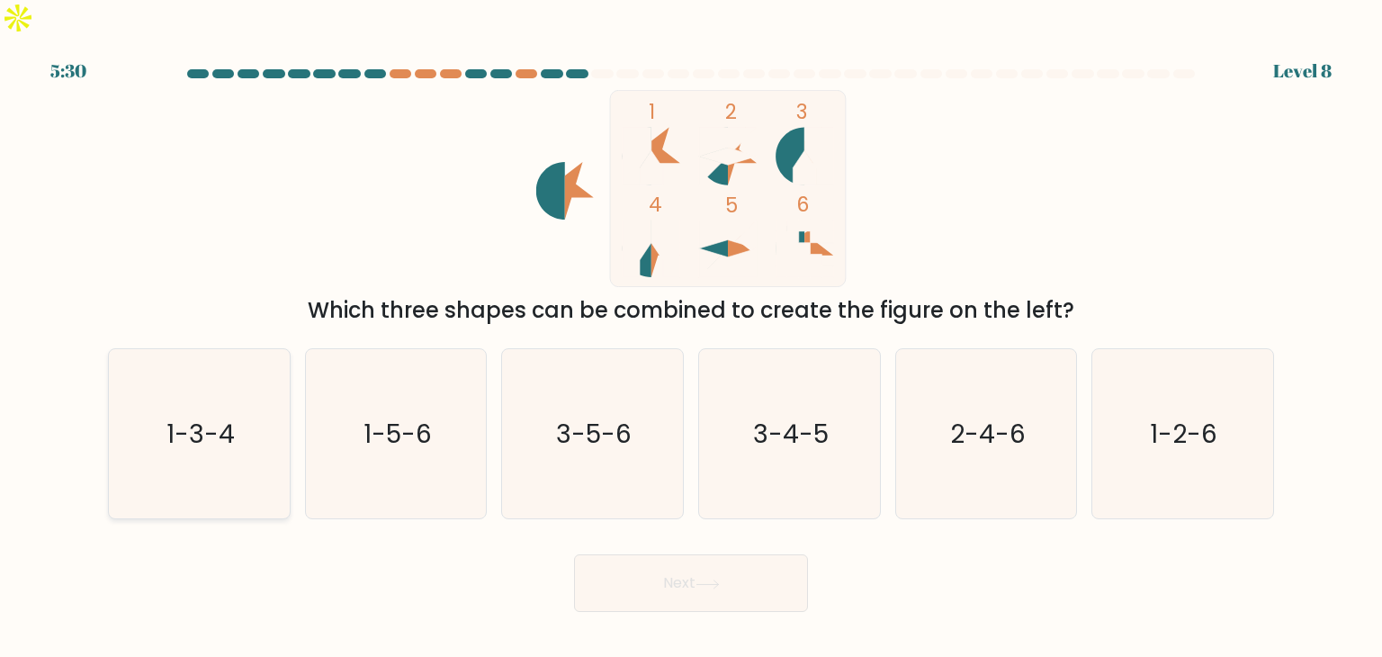
click at [151, 390] on icon "1-3-4" at bounding box center [198, 433] width 169 height 169
click at [691, 337] on input "a. 1-3-4" at bounding box center [691, 332] width 1 height 9
radio input "true"
click at [762, 554] on button "Next" at bounding box center [691, 583] width 234 height 58
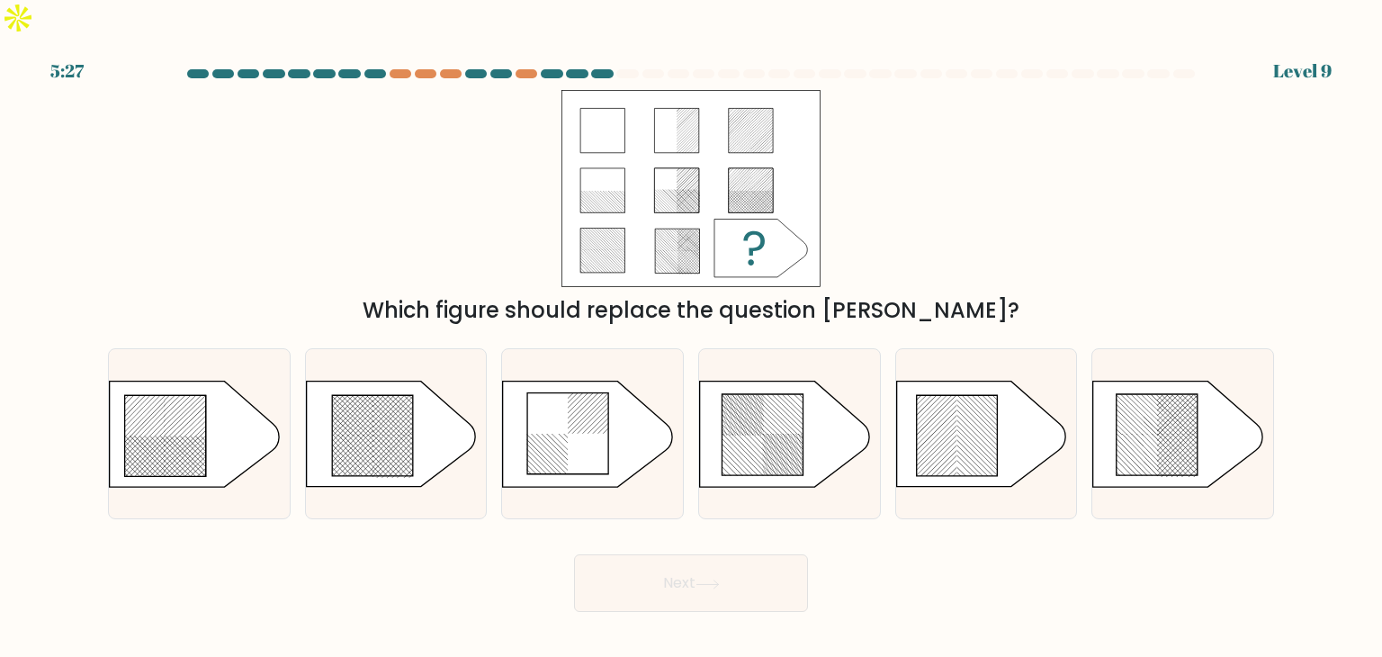
click at [762, 554] on button "Next" at bounding box center [691, 583] width 234 height 58
click at [259, 397] on icon at bounding box center [194, 433] width 169 height 105
click at [691, 337] on input "a." at bounding box center [691, 332] width 1 height 9
radio input "true"
click at [651, 554] on button "Next" at bounding box center [691, 583] width 234 height 58
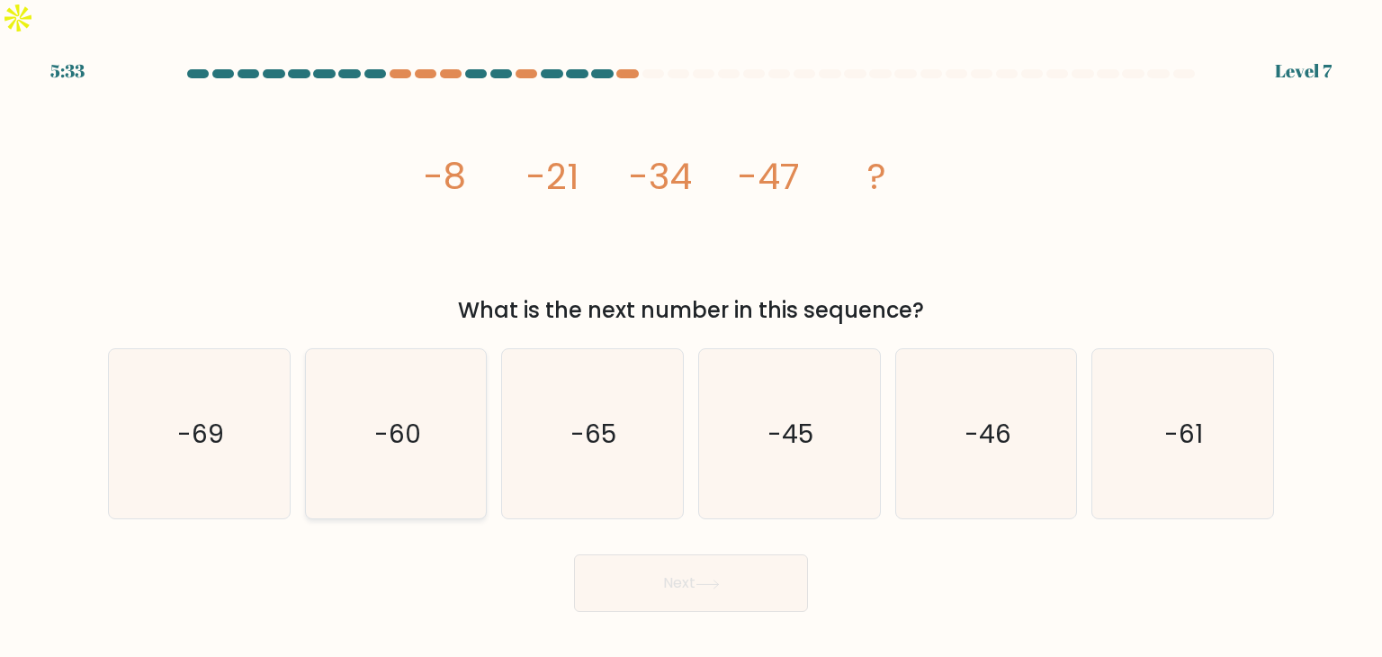
click at [478, 419] on icon "-60" at bounding box center [395, 433] width 169 height 169
click at [691, 337] on input "b. -60" at bounding box center [691, 332] width 1 height 9
radio input "true"
click at [657, 554] on button "Next" at bounding box center [691, 583] width 234 height 58
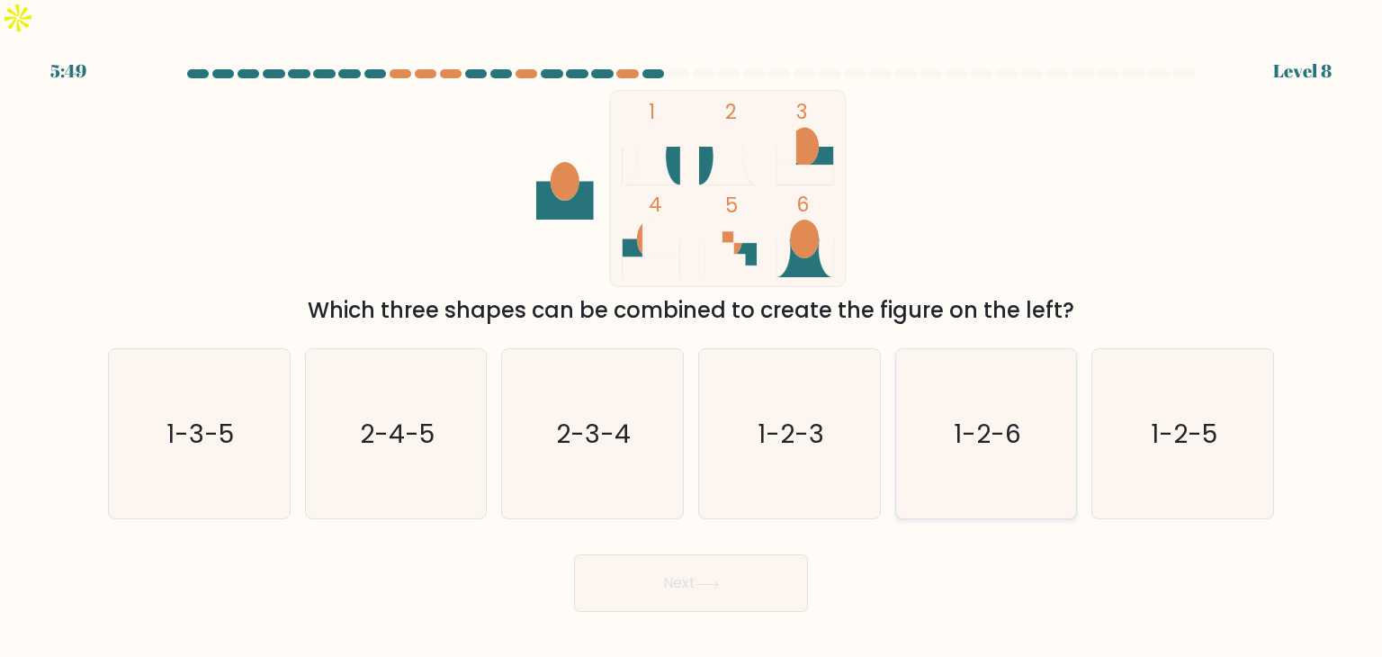
click at [999, 416] on text "1-2-6" at bounding box center [987, 434] width 67 height 36
click at [692, 337] on input "e. 1-2-6" at bounding box center [691, 332] width 1 height 9
radio input "true"
click at [677, 554] on button "Next" at bounding box center [691, 583] width 234 height 58
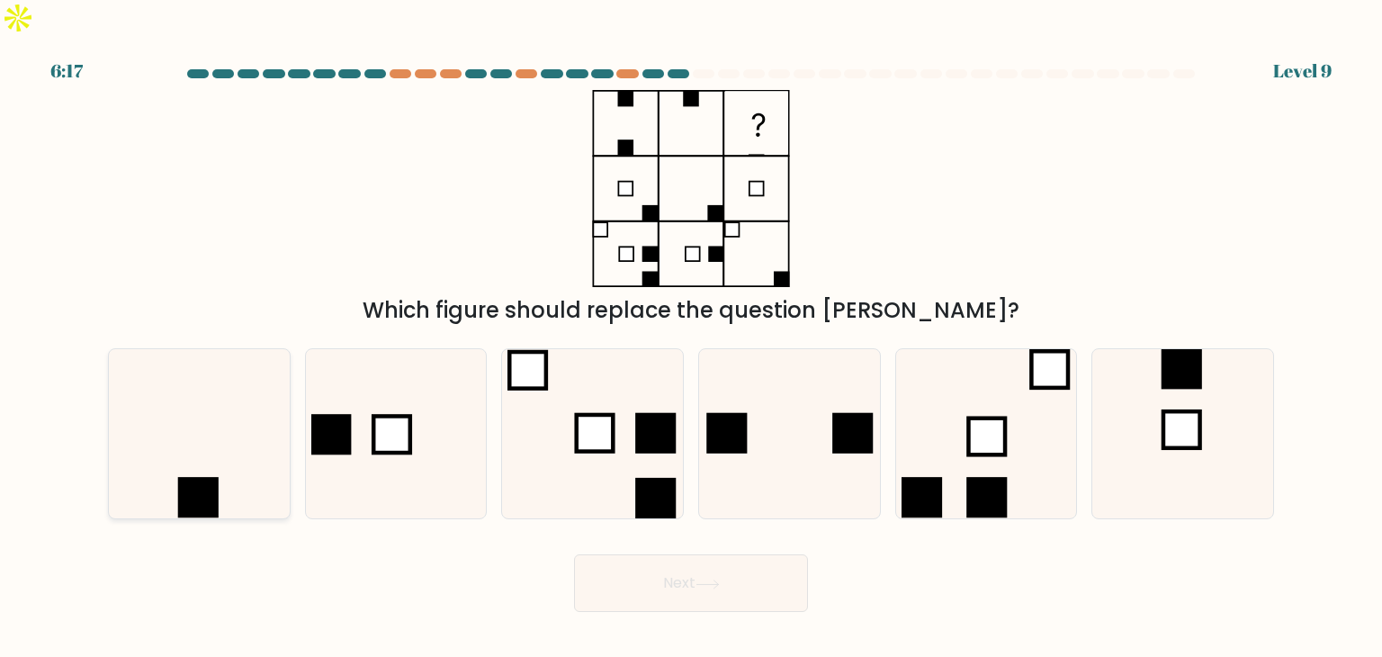
click at [258, 473] on icon at bounding box center [198, 433] width 169 height 169
click at [691, 337] on input "a." at bounding box center [691, 332] width 1 height 9
radio input "true"
click at [694, 558] on button "Next" at bounding box center [691, 583] width 234 height 58
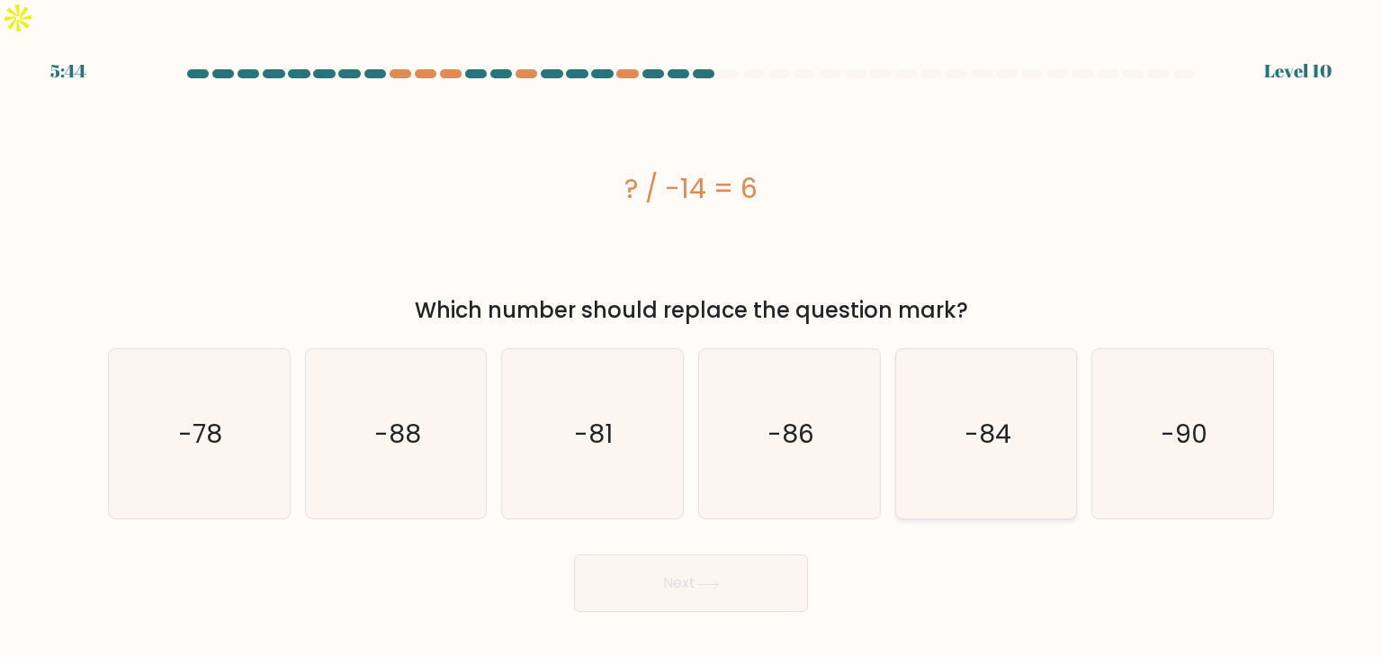
click at [1075, 376] on div "-84" at bounding box center [986, 433] width 183 height 171
click at [692, 337] on input "e. -84" at bounding box center [691, 332] width 1 height 9
radio input "true"
click at [1171, 416] on text "-90" at bounding box center [1184, 434] width 47 height 36
click at [692, 337] on input "f. -90" at bounding box center [691, 332] width 1 height 9
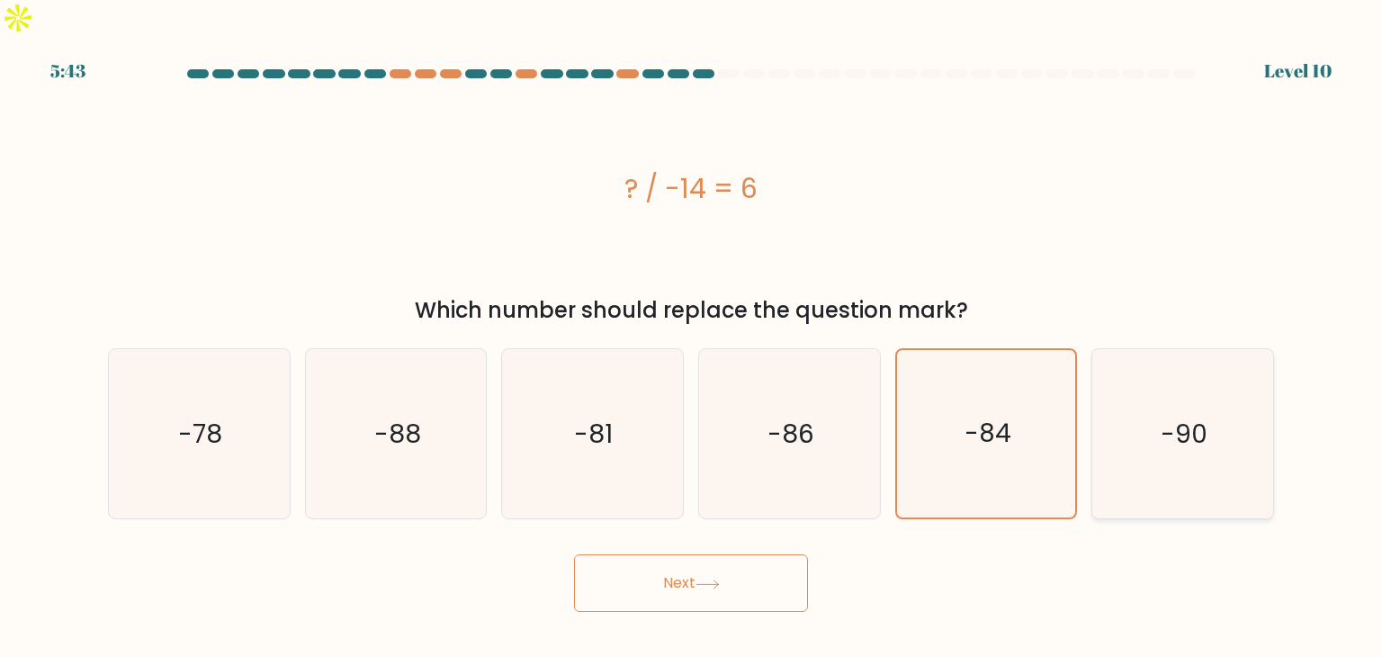
radio input "true"
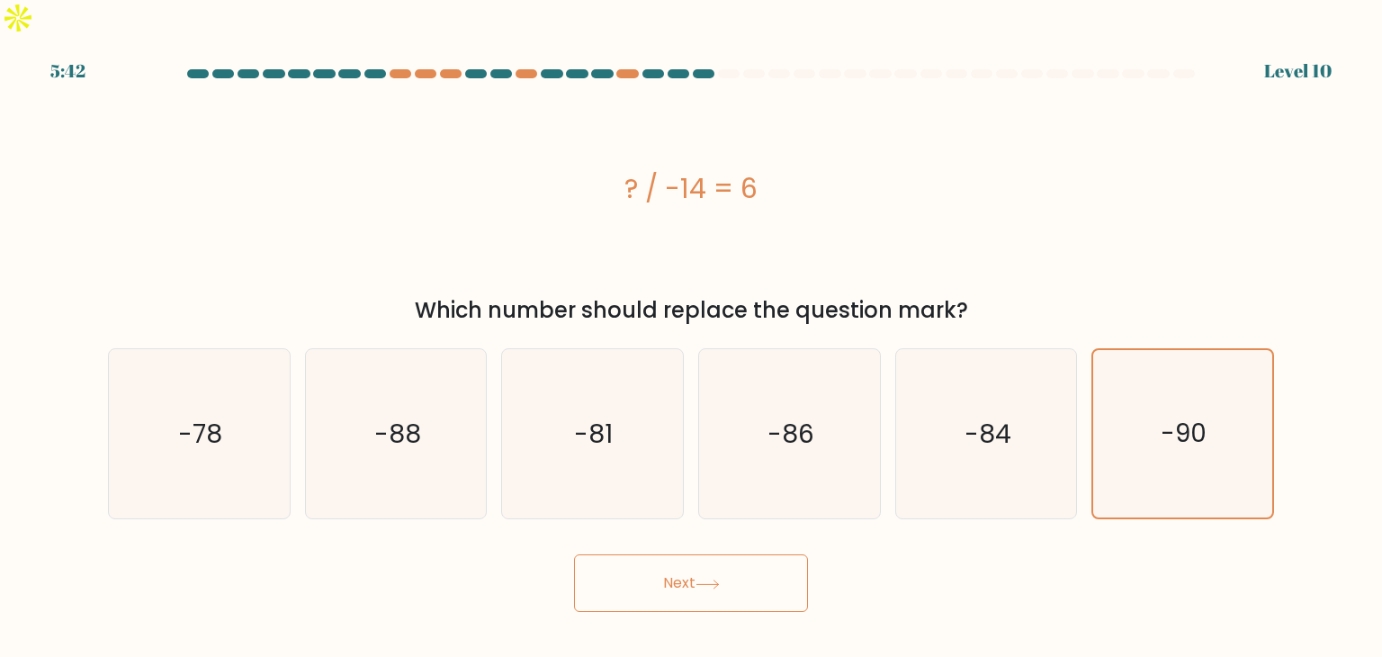
click at [699, 562] on button "Next" at bounding box center [691, 583] width 234 height 58
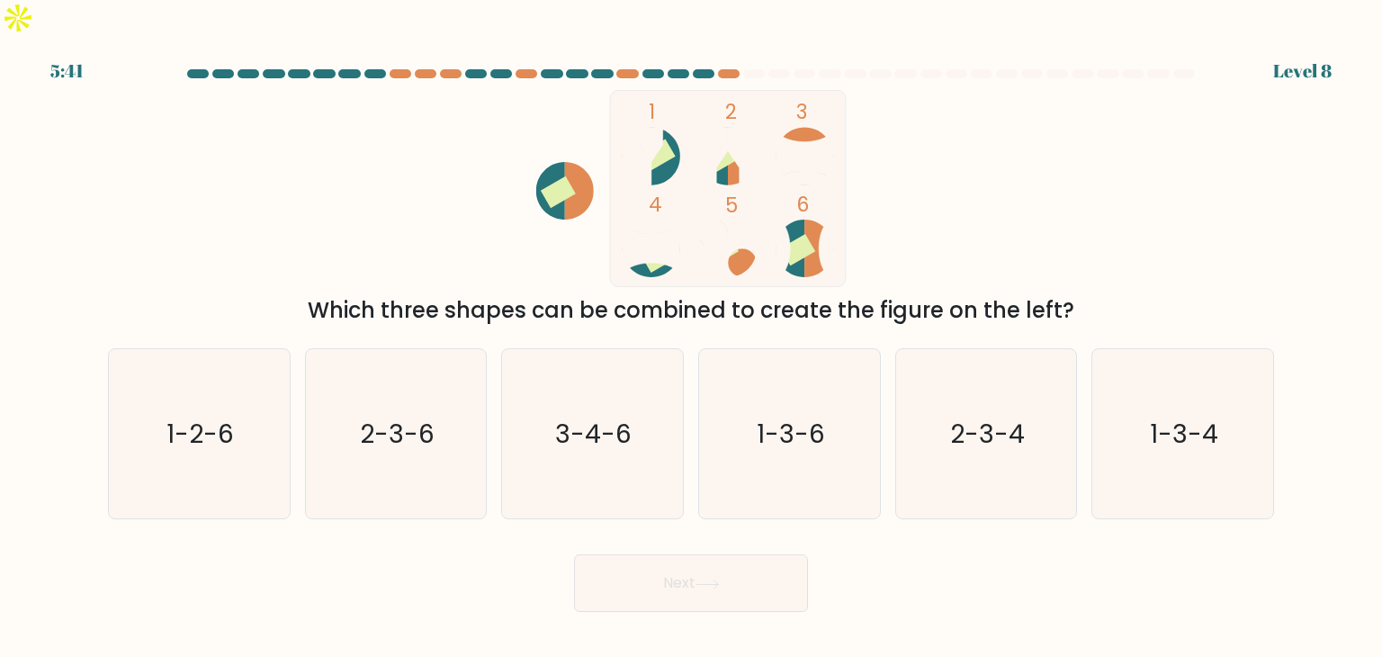
click at [699, 562] on button "Next" at bounding box center [691, 583] width 234 height 58
click at [588, 416] on text "3-4-6" at bounding box center [594, 434] width 76 height 36
click at [691, 337] on input "c. 3-4-6" at bounding box center [691, 332] width 1 height 9
radio input "true"
click at [745, 559] on button "Next" at bounding box center [691, 583] width 234 height 58
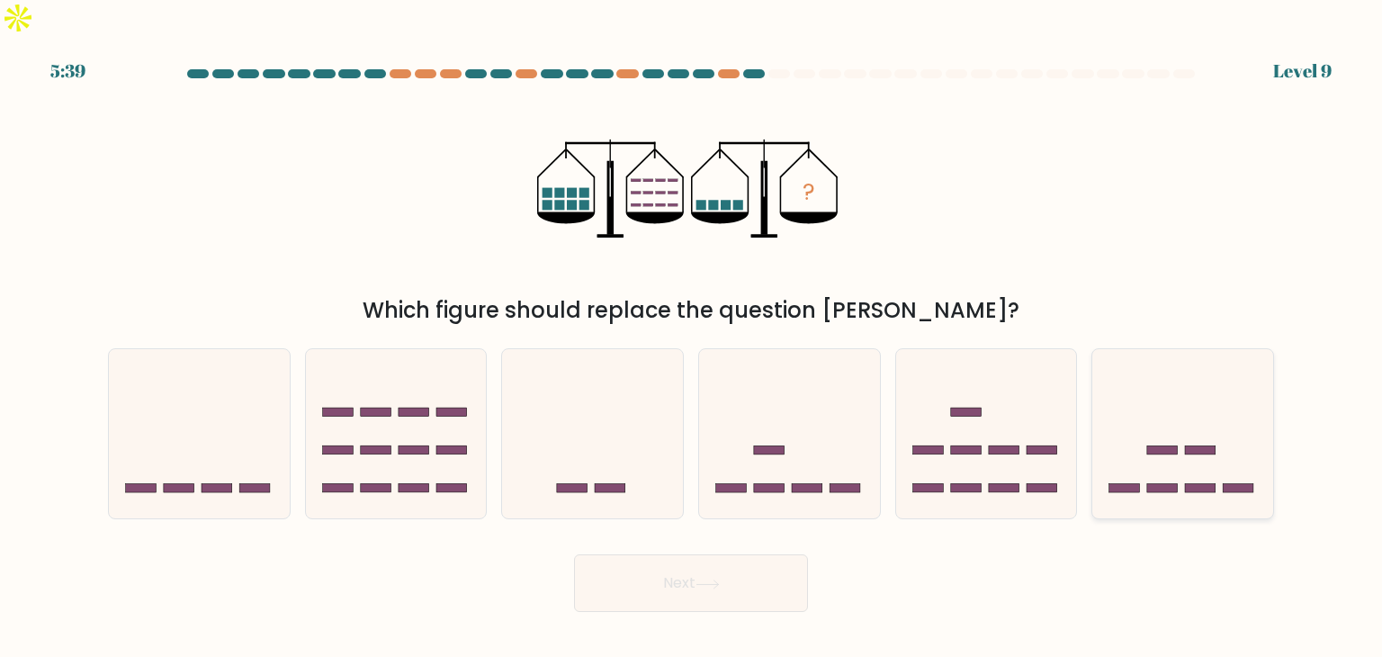
click at [1126, 428] on icon at bounding box center [1182, 433] width 181 height 149
click at [692, 337] on input "f." at bounding box center [691, 332] width 1 height 9
radio input "true"
click at [767, 554] on button "Next" at bounding box center [691, 583] width 234 height 58
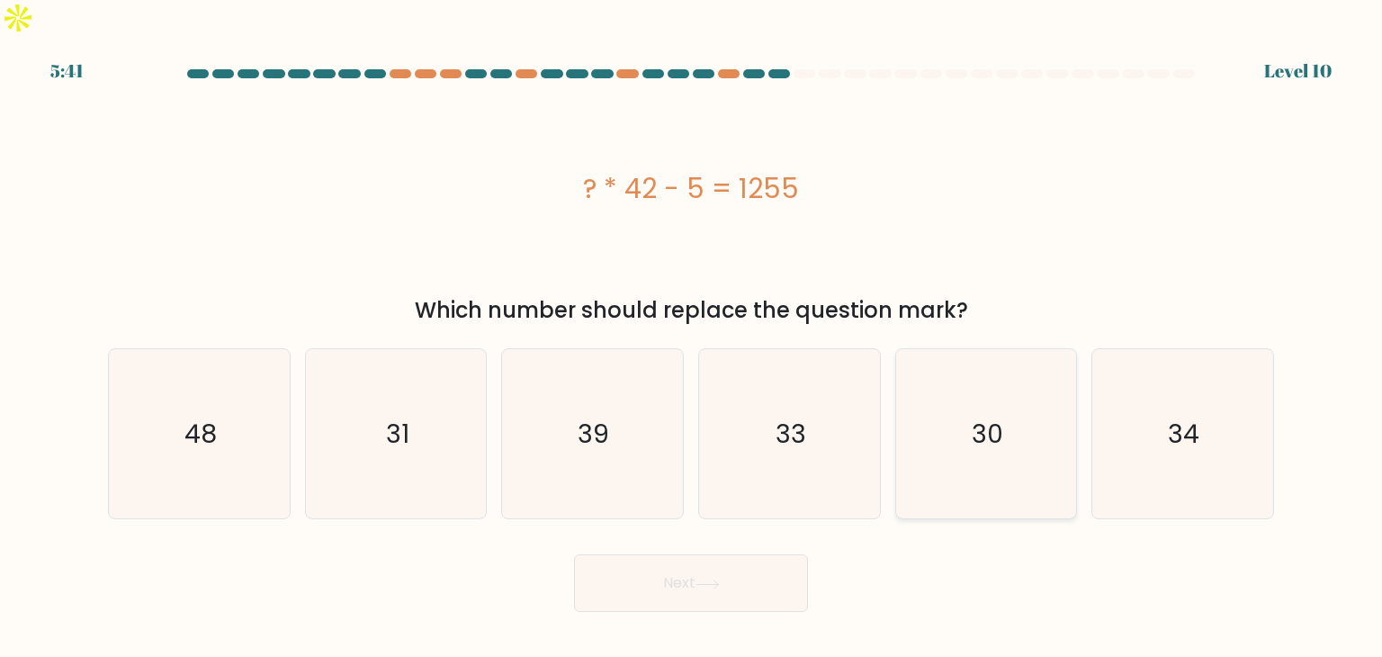
click at [992, 416] on text "30" at bounding box center [987, 434] width 31 height 36
click at [692, 337] on input "e. 30" at bounding box center [691, 332] width 1 height 9
radio input "true"
click at [700, 554] on button "Next" at bounding box center [691, 583] width 234 height 58
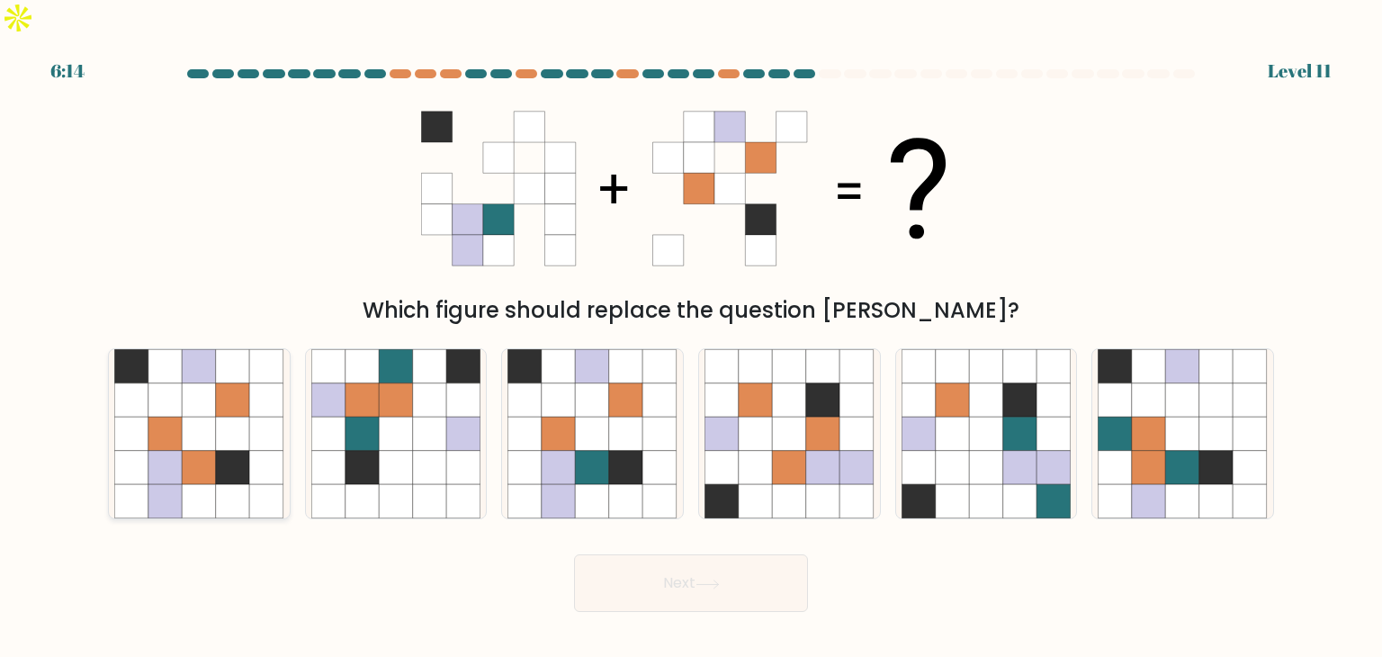
click at [223, 417] on icon at bounding box center [233, 434] width 34 height 34
click at [691, 337] on input "a." at bounding box center [691, 332] width 1 height 9
radio input "true"
click at [713, 554] on button "Next" at bounding box center [691, 583] width 234 height 58
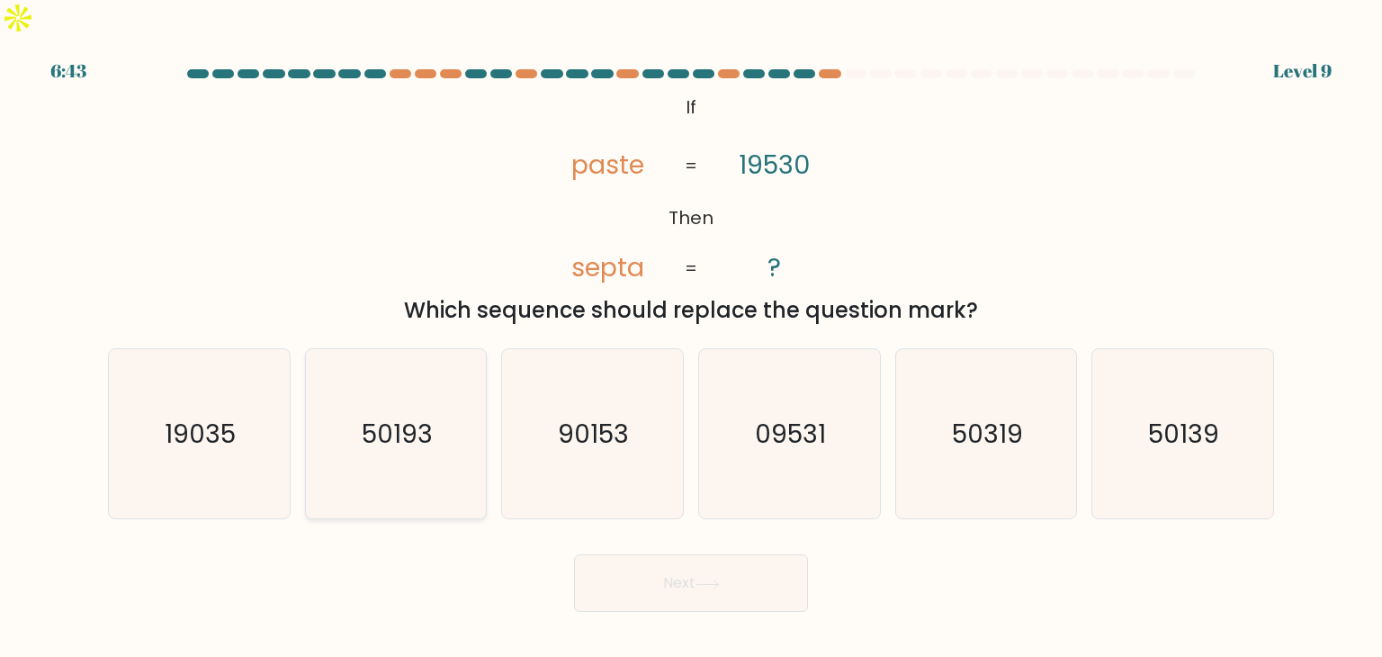
click at [426, 435] on icon "50193" at bounding box center [395, 433] width 169 height 169
click at [691, 337] on input "b. 50193" at bounding box center [691, 332] width 1 height 9
radio input "true"
click at [1131, 430] on icon "50139" at bounding box center [1182, 433] width 169 height 169
click at [692, 337] on input "f. 50139" at bounding box center [691, 332] width 1 height 9
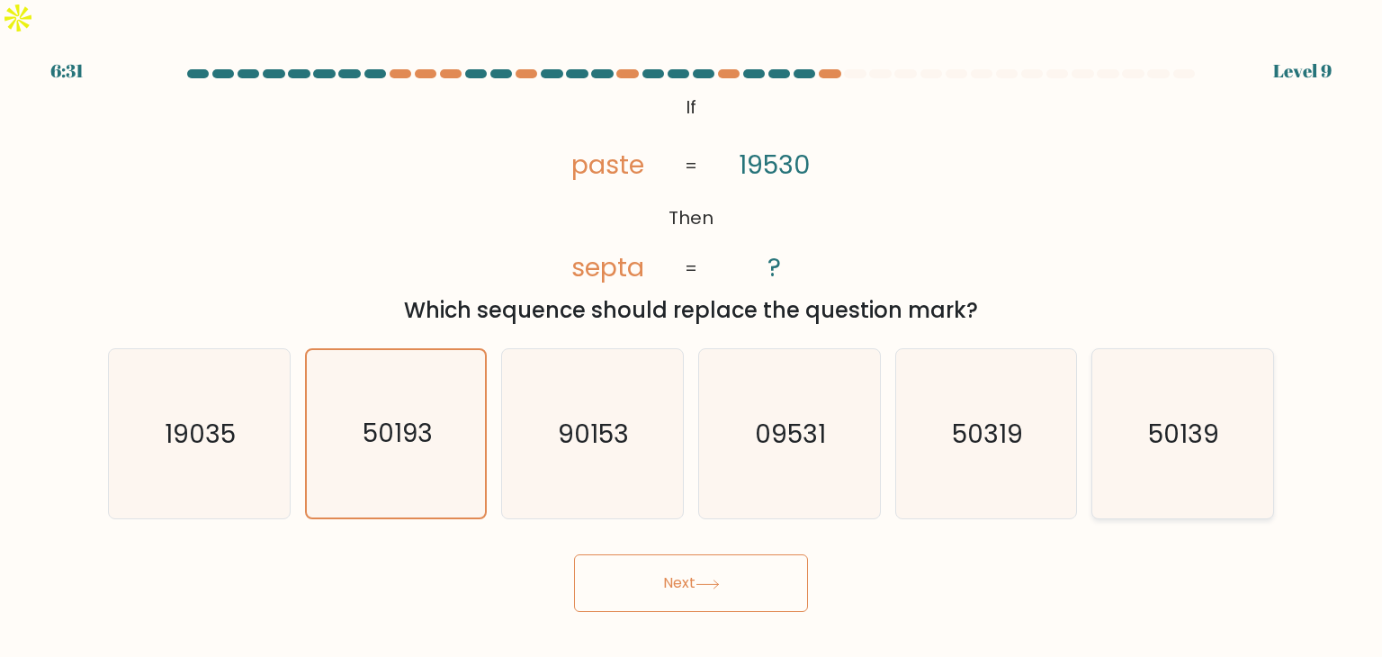
radio input "true"
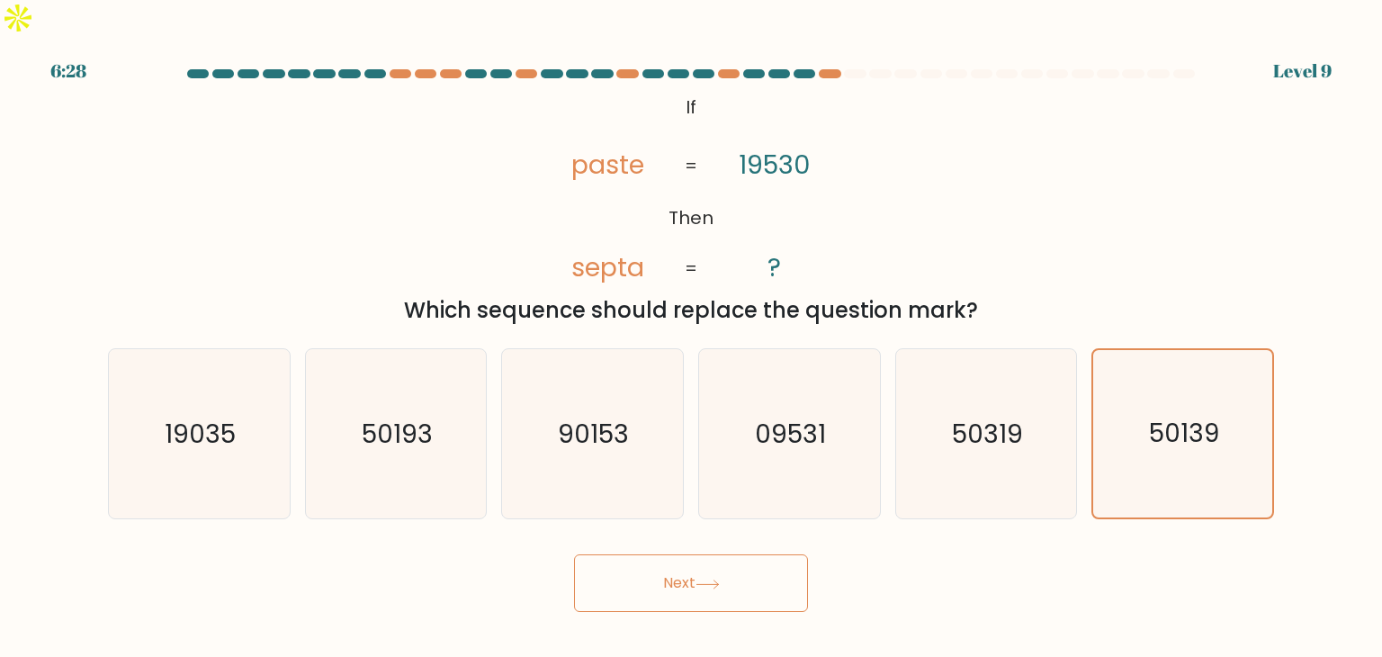
click at [734, 562] on button "Next" at bounding box center [691, 583] width 234 height 58
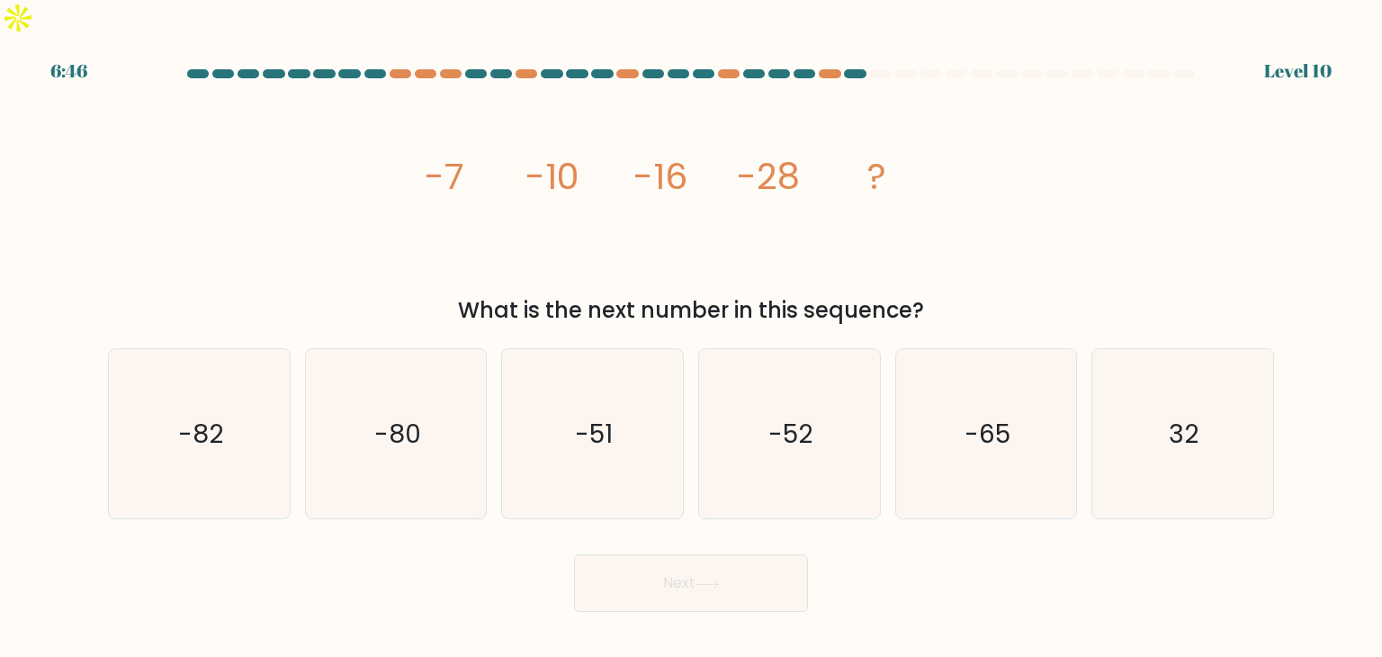
click at [945, 604] on body "6:46 Level 10" at bounding box center [691, 328] width 1382 height 657
click at [745, 387] on icon "-52" at bounding box center [788, 433] width 169 height 169
click at [692, 337] on input "d. -52" at bounding box center [691, 332] width 1 height 9
radio input "true"
click at [695, 556] on button "Next" at bounding box center [691, 583] width 234 height 58
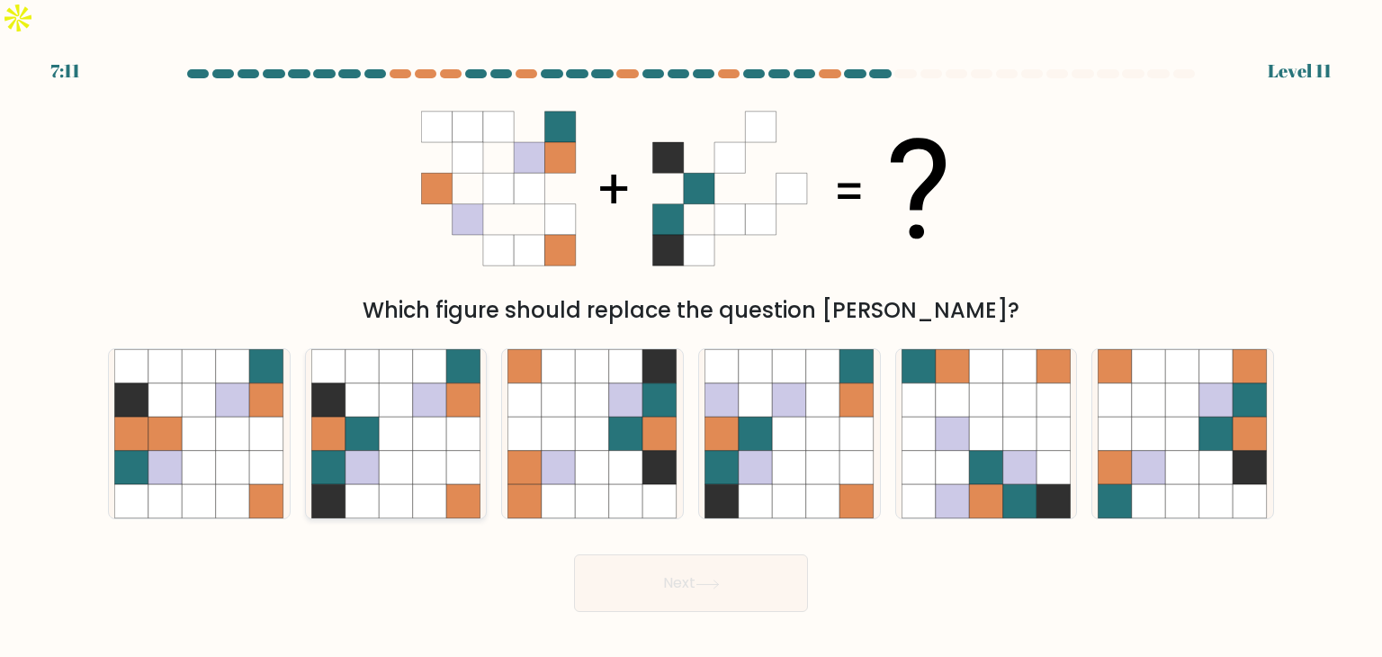
click at [421, 417] on icon at bounding box center [430, 434] width 34 height 34
click at [691, 337] on input "b." at bounding box center [691, 332] width 1 height 9
radio input "true"
click at [692, 558] on button "Next" at bounding box center [691, 583] width 234 height 58
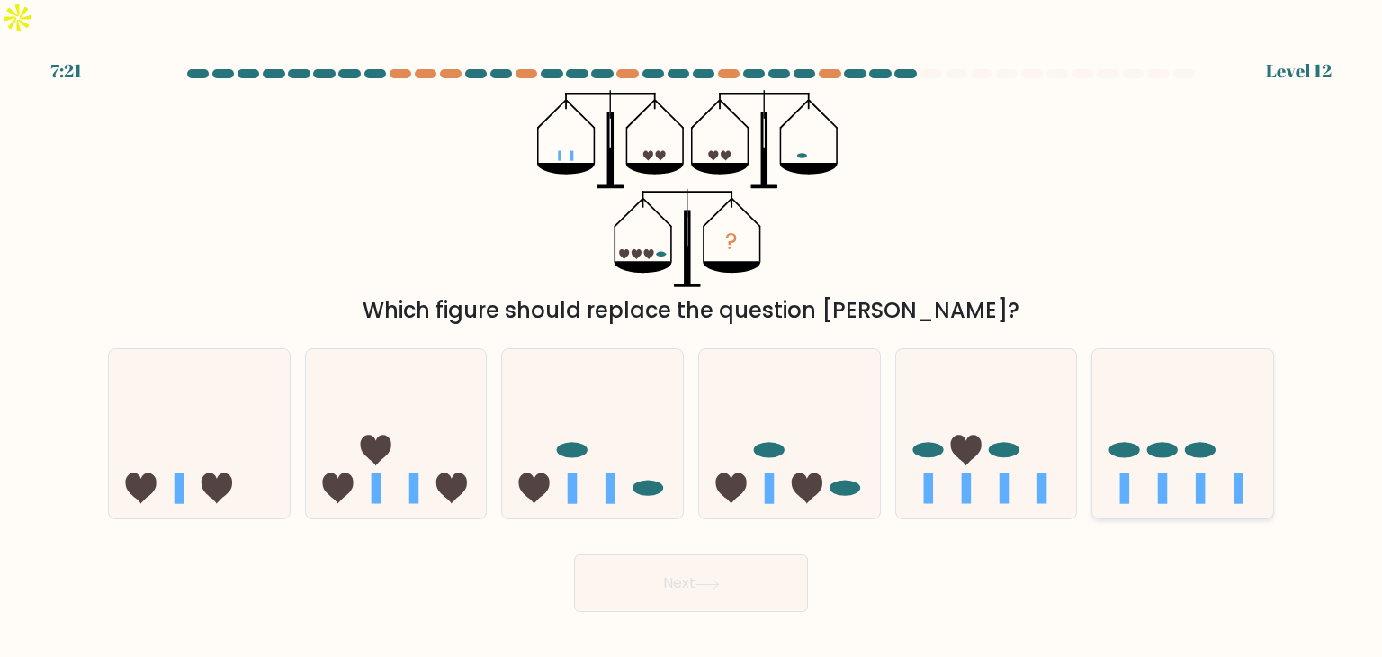
click at [1166, 433] on icon at bounding box center [1182, 433] width 181 height 149
click at [692, 337] on input "f." at bounding box center [691, 332] width 1 height 9
radio input "true"
click at [697, 554] on button "Next" at bounding box center [691, 583] width 234 height 58
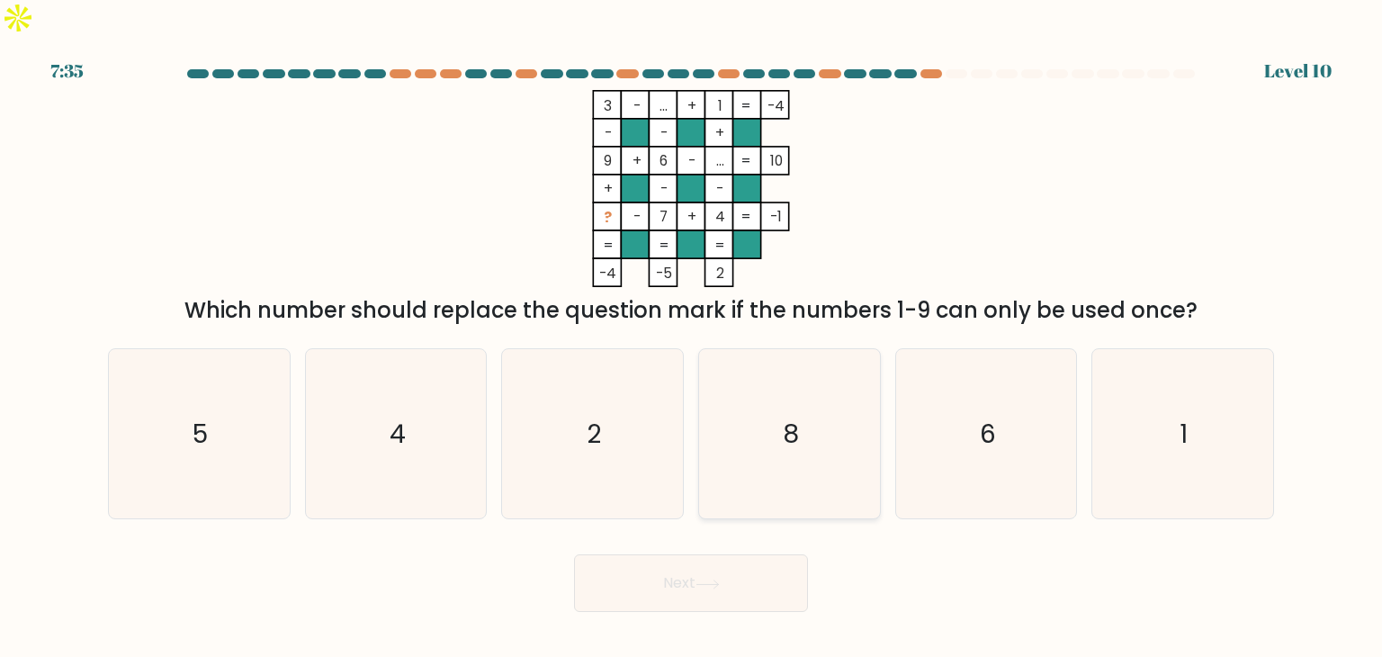
click at [777, 439] on icon "8" at bounding box center [788, 433] width 169 height 169
click at [692, 337] on input "d. 8" at bounding box center [691, 332] width 1 height 9
radio input "true"
click at [962, 411] on icon "6" at bounding box center [986, 433] width 169 height 169
click at [692, 337] on input "e. 6" at bounding box center [691, 332] width 1 height 9
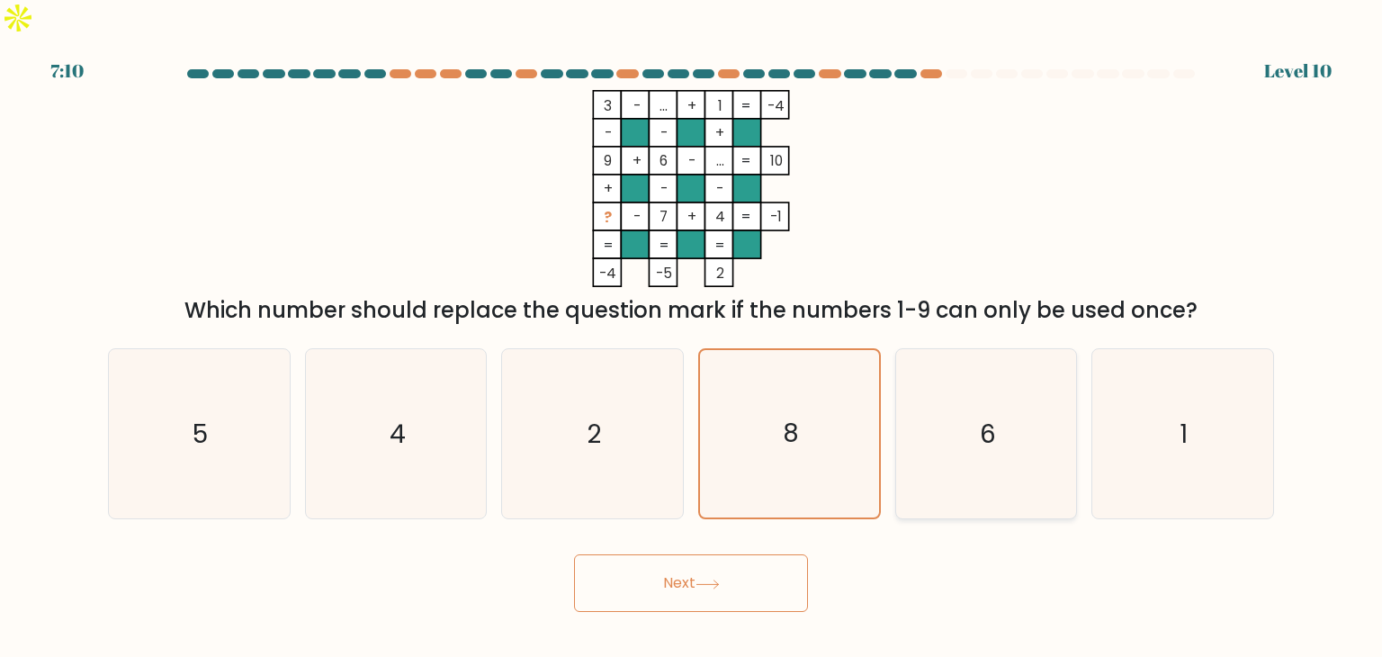
radio input "true"
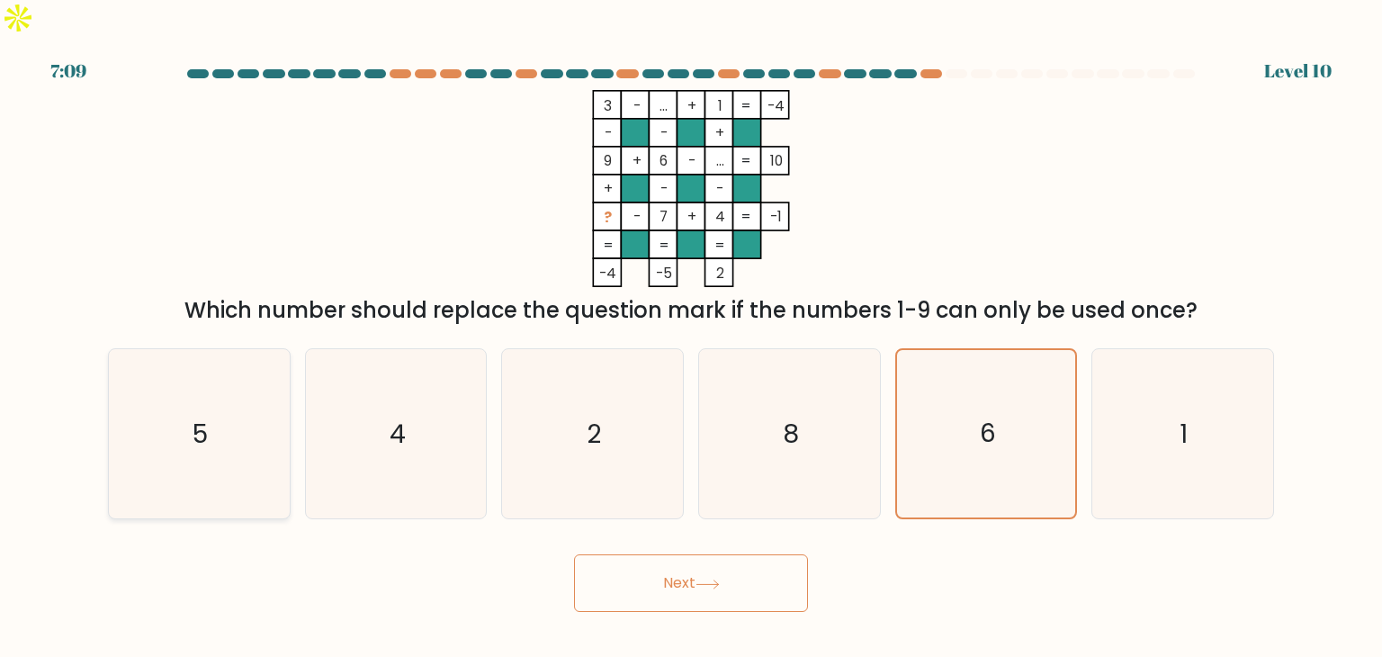
click at [193, 450] on icon "5" at bounding box center [198, 433] width 169 height 169
click at [691, 337] on input "a. 5" at bounding box center [691, 332] width 1 height 9
radio input "true"
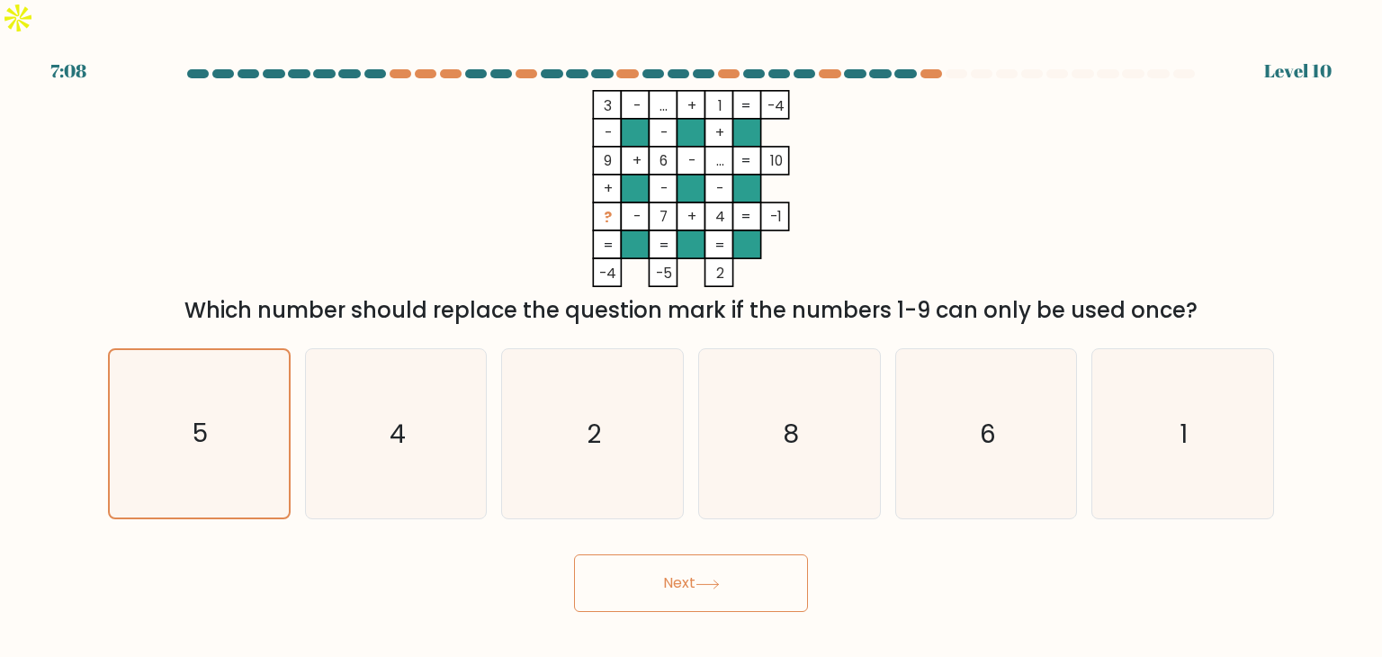
click at [700, 554] on button "Next" at bounding box center [691, 583] width 234 height 58
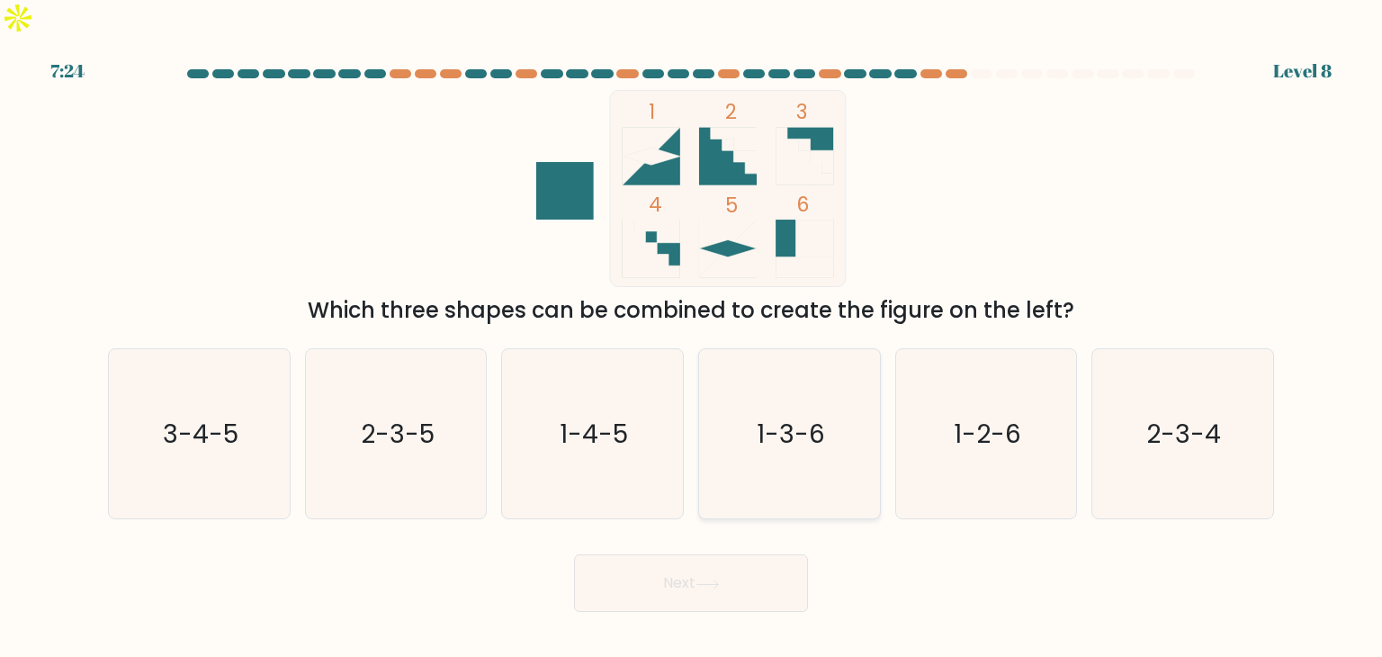
click at [791, 416] on text "1-3-6" at bounding box center [791, 434] width 68 height 36
click at [692, 337] on input "d. 1-3-6" at bounding box center [691, 332] width 1 height 9
radio input "true"
click at [580, 416] on text "1-4-5" at bounding box center [595, 434] width 68 height 36
click at [691, 337] on input "c. 1-4-5" at bounding box center [691, 332] width 1 height 9
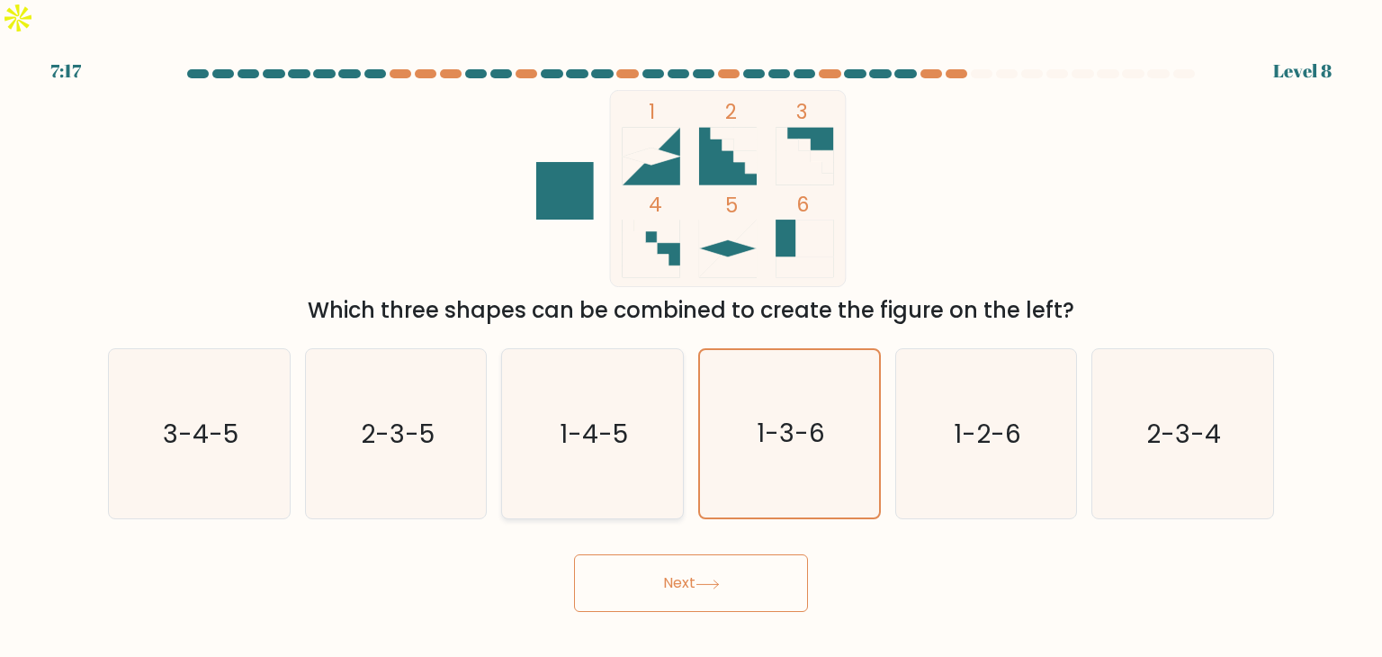
radio input "true"
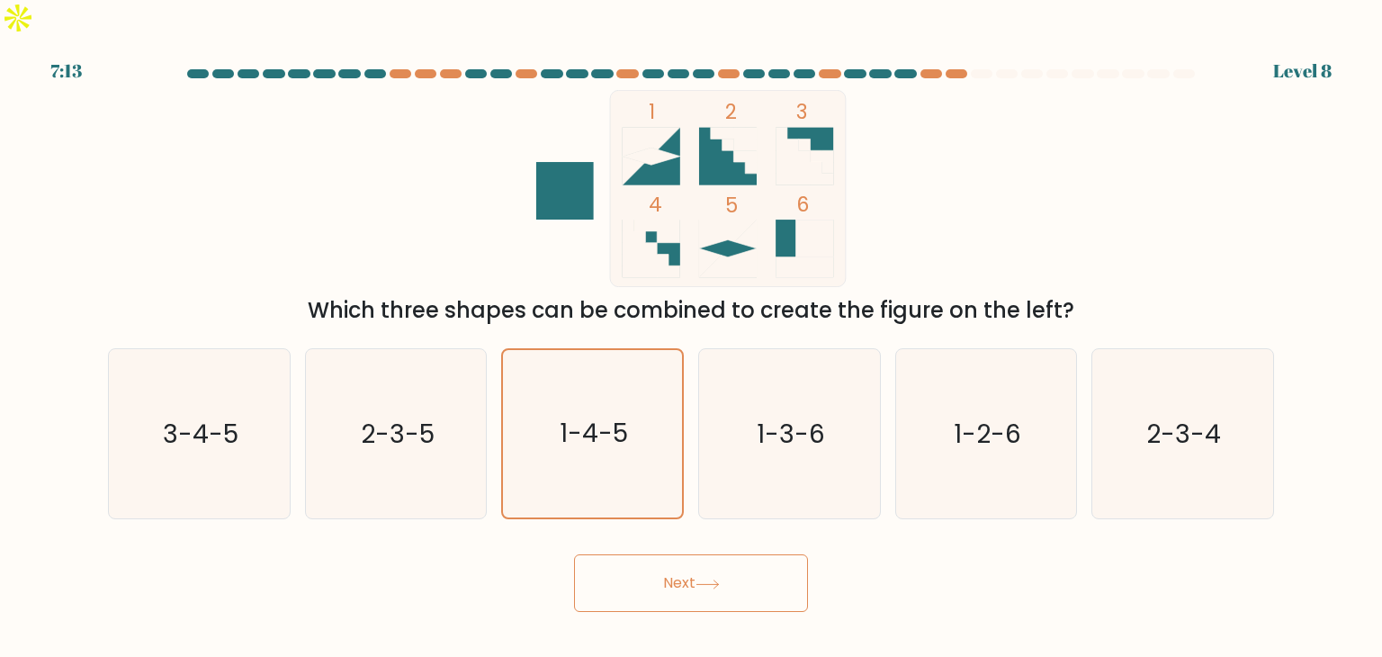
click at [671, 554] on button "Next" at bounding box center [691, 583] width 234 height 58
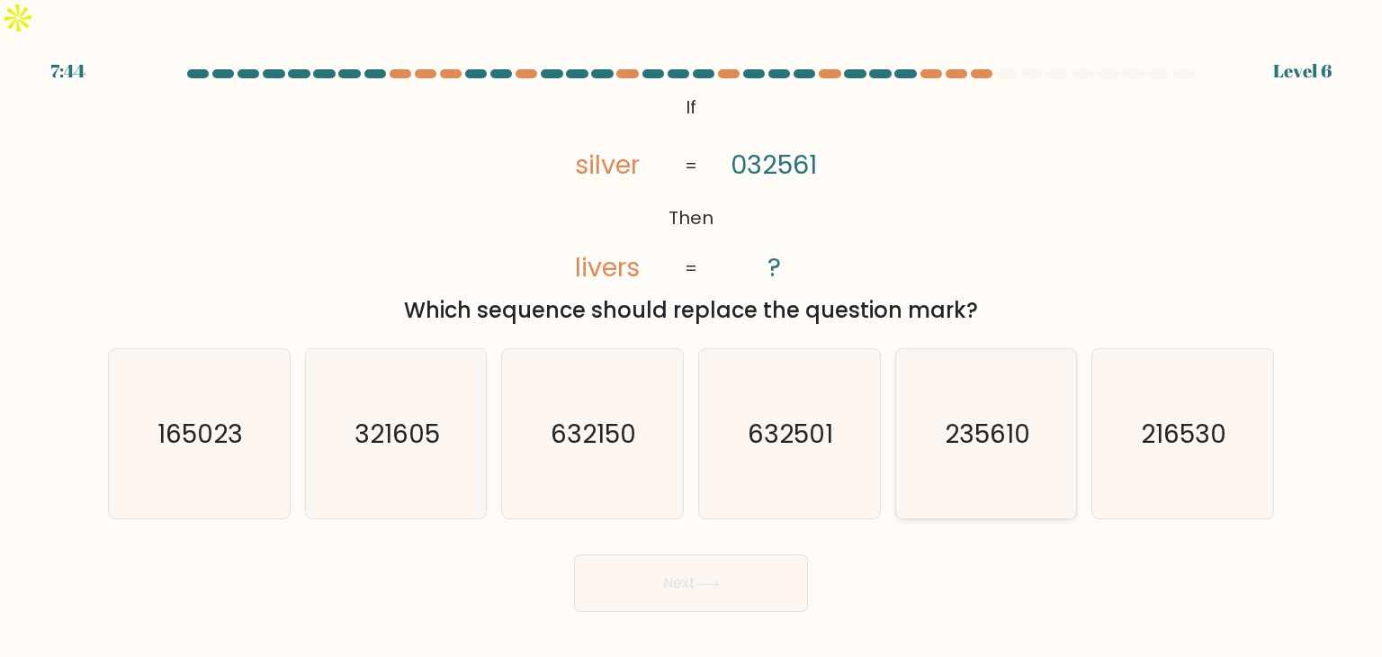
click at [1013, 420] on icon "235610" at bounding box center [986, 433] width 169 height 169
click at [692, 337] on input "e. 235610" at bounding box center [691, 332] width 1 height 9
radio input "true"
click at [678, 554] on button "Next" at bounding box center [691, 583] width 234 height 58
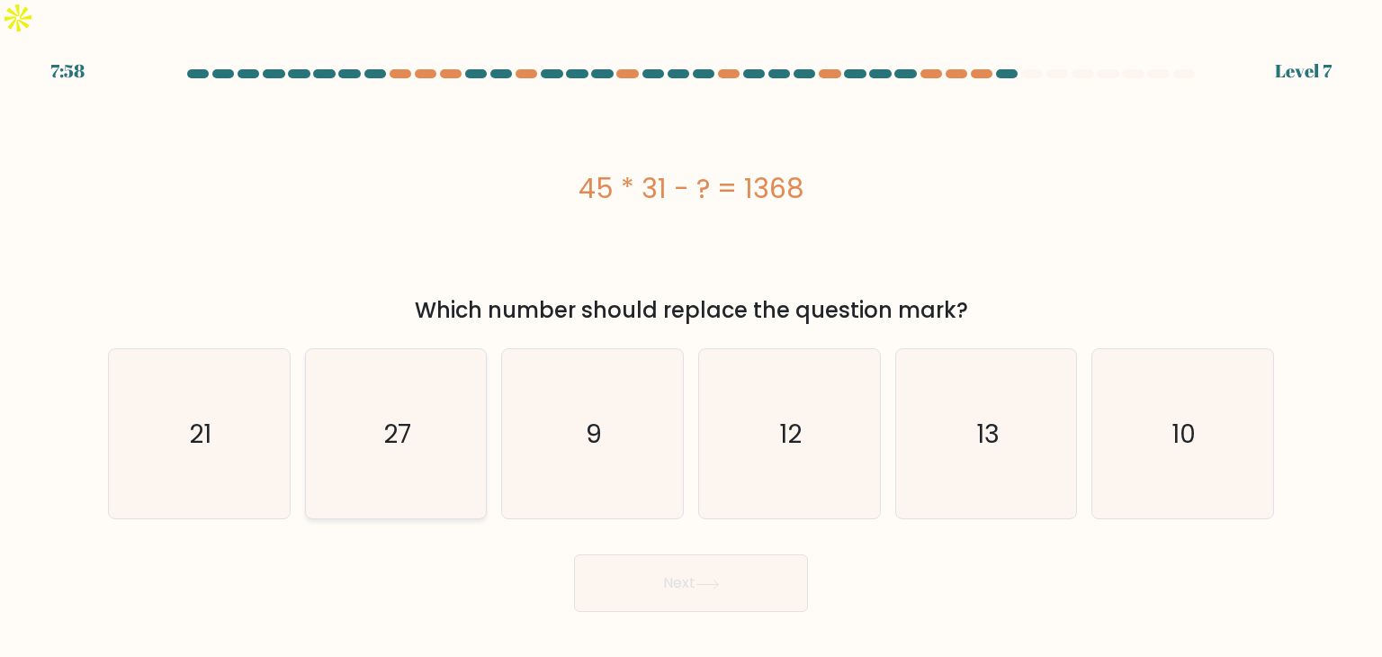
click at [475, 399] on icon "27" at bounding box center [395, 433] width 169 height 169
click at [691, 337] on input "b. 27" at bounding box center [691, 332] width 1 height 9
radio input "true"
click at [702, 579] on icon at bounding box center [707, 584] width 24 height 10
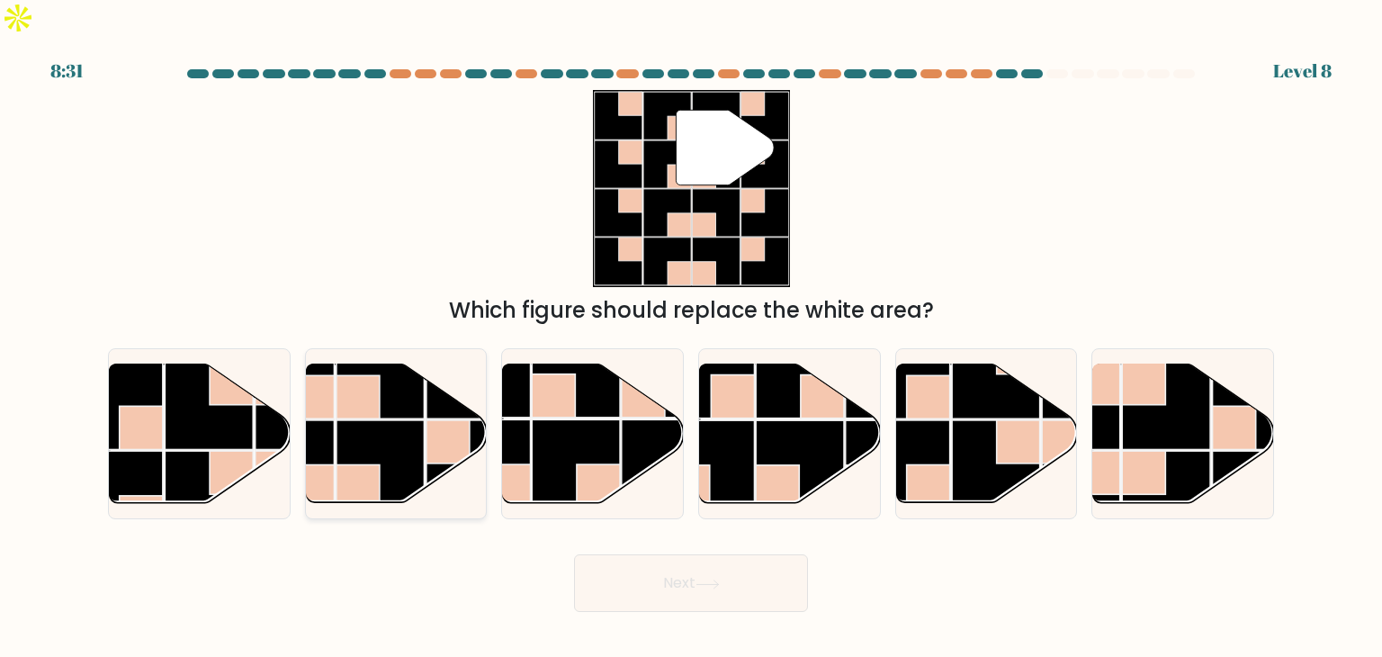
click at [353, 381] on rect at bounding box center [358, 396] width 43 height 43
click at [691, 337] on input "b." at bounding box center [691, 332] width 1 height 9
radio input "true"
click at [703, 554] on button "Next" at bounding box center [691, 583] width 234 height 58
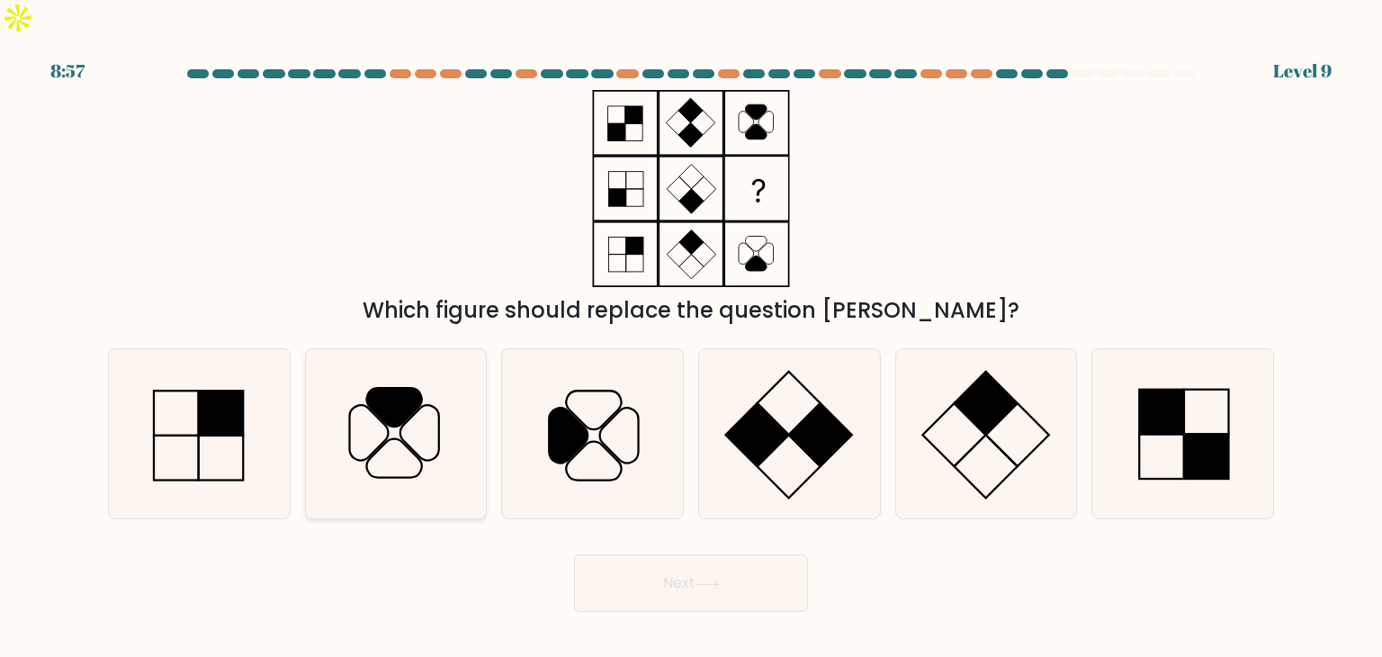
click at [416, 402] on icon at bounding box center [395, 433] width 169 height 169
click at [691, 337] on input "b." at bounding box center [691, 332] width 1 height 9
radio input "true"
click at [700, 554] on button "Next" at bounding box center [691, 583] width 234 height 58
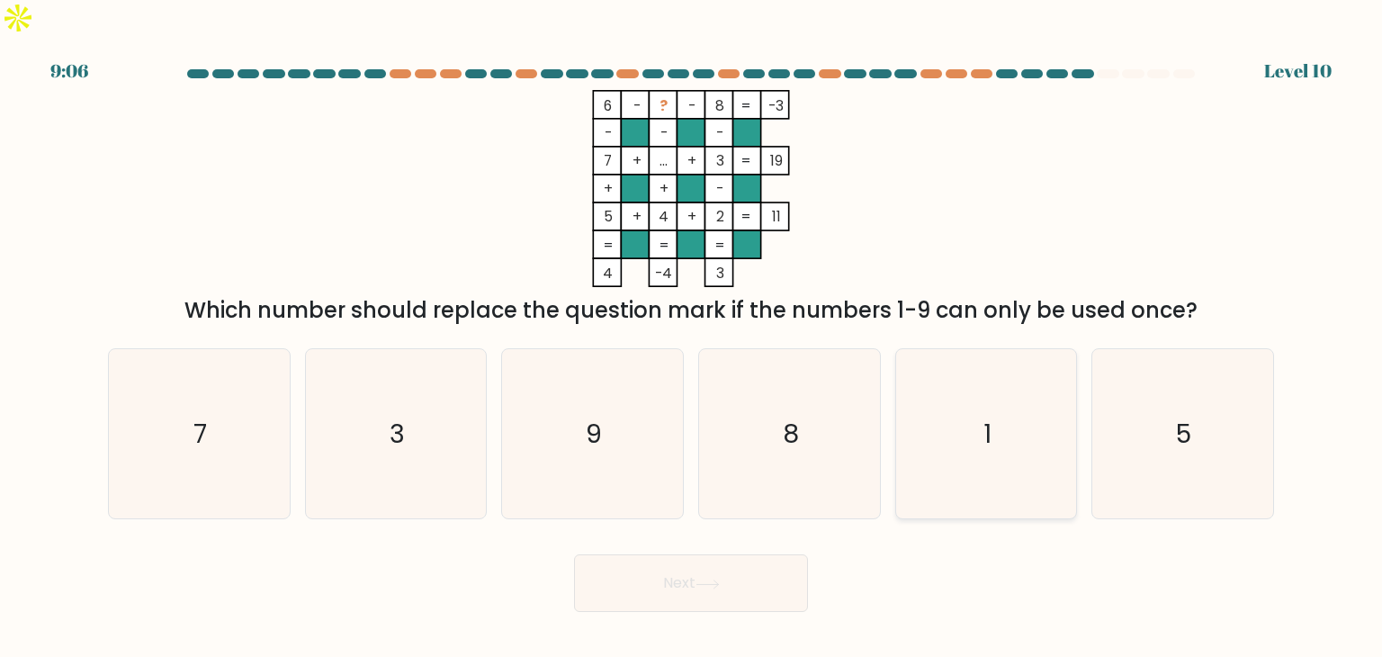
click at [1002, 469] on icon "1" at bounding box center [986, 433] width 169 height 169
click at [692, 337] on input "e. 1" at bounding box center [691, 332] width 1 height 9
radio input "true"
click at [759, 554] on button "Next" at bounding box center [691, 583] width 234 height 58
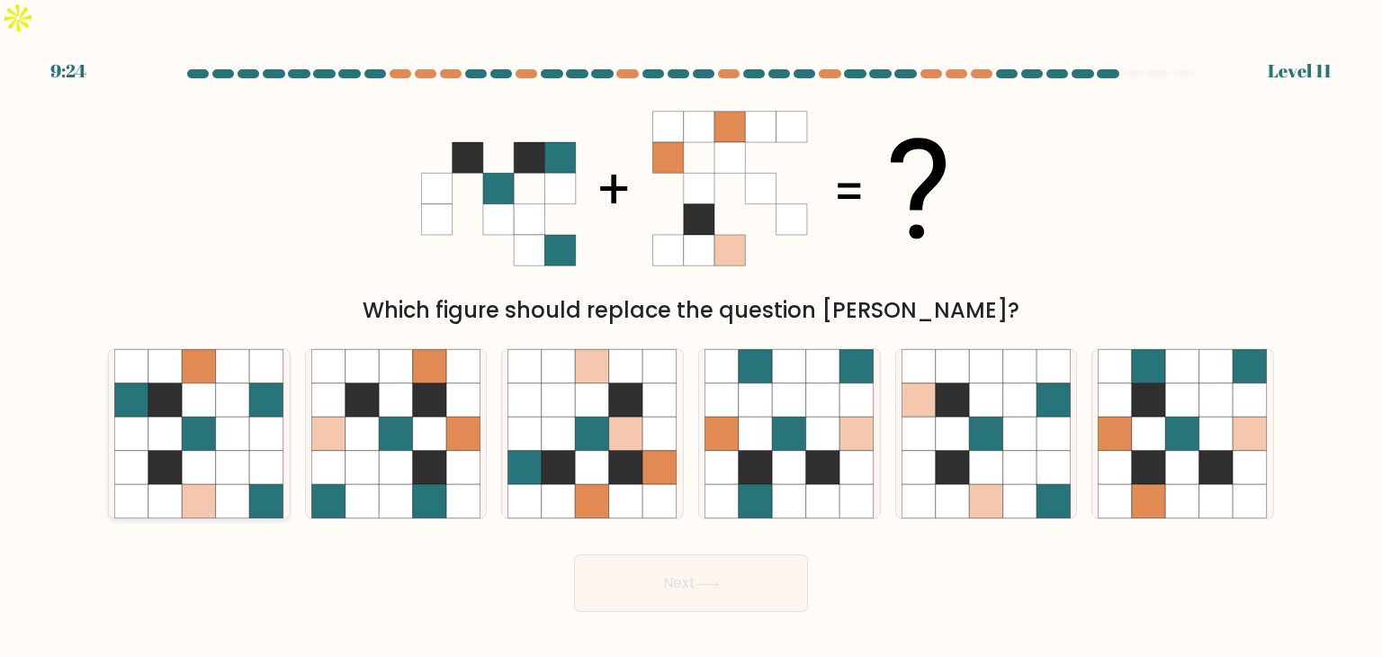
click at [136, 451] on icon at bounding box center [131, 468] width 34 height 34
click at [691, 337] on input "a." at bounding box center [691, 332] width 1 height 9
radio input "true"
click at [678, 554] on button "Next" at bounding box center [691, 583] width 234 height 58
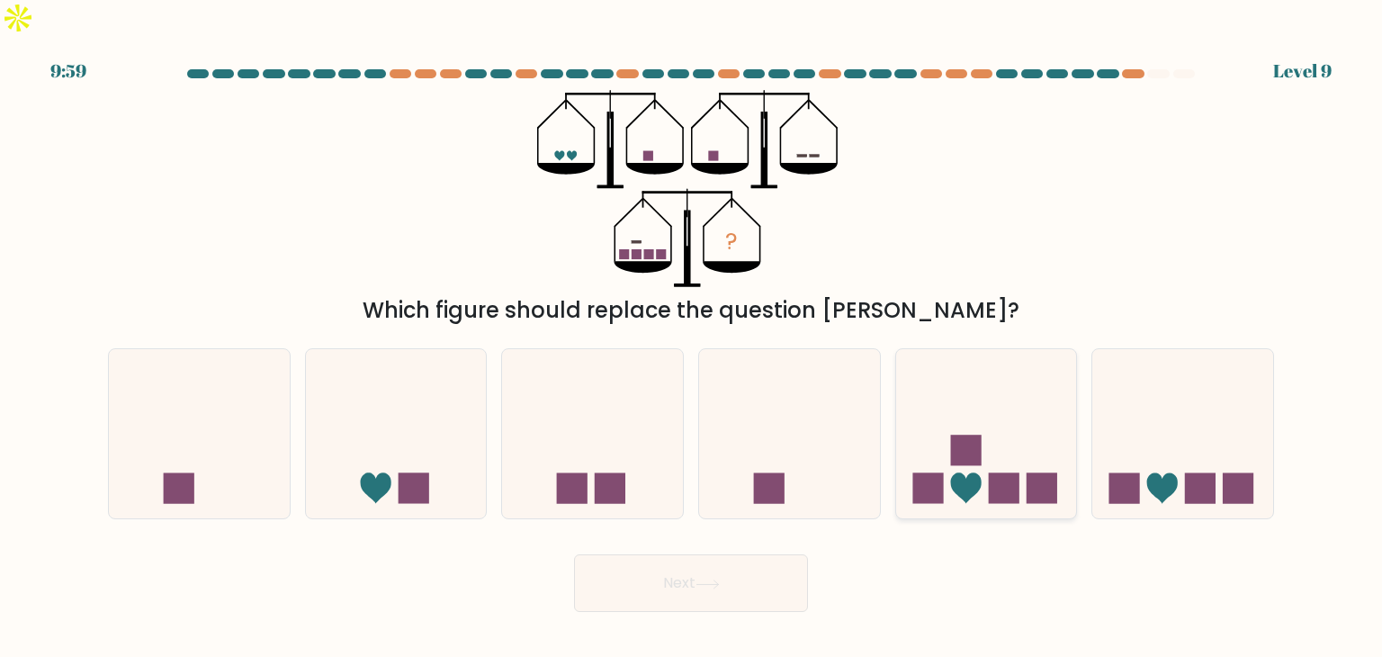
click at [1005, 424] on icon at bounding box center [986, 433] width 181 height 149
click at [692, 337] on input "e." at bounding box center [691, 332] width 1 height 9
radio input "true"
click at [723, 554] on button "Next" at bounding box center [691, 583] width 234 height 58
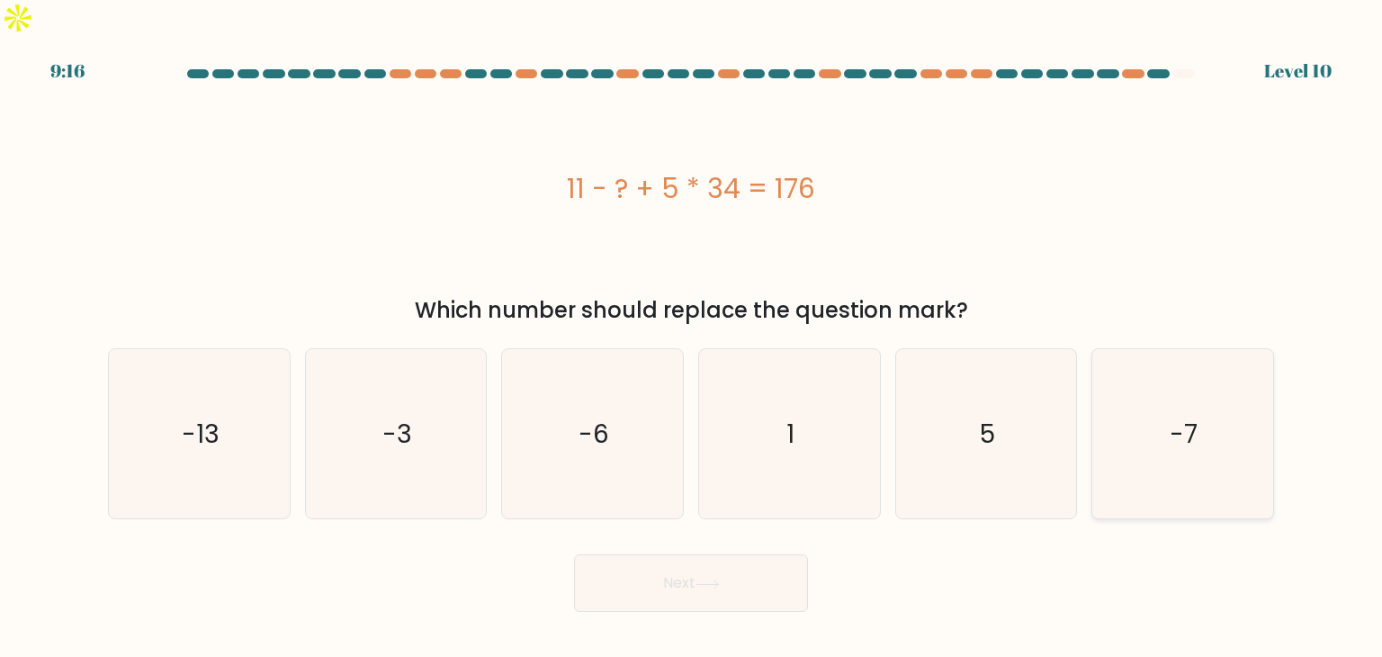
click at [1140, 408] on icon "-7" at bounding box center [1182, 433] width 169 height 169
click at [692, 337] on input "f. -7" at bounding box center [691, 332] width 1 height 9
radio input "true"
click at [756, 556] on button "Next" at bounding box center [691, 583] width 234 height 58
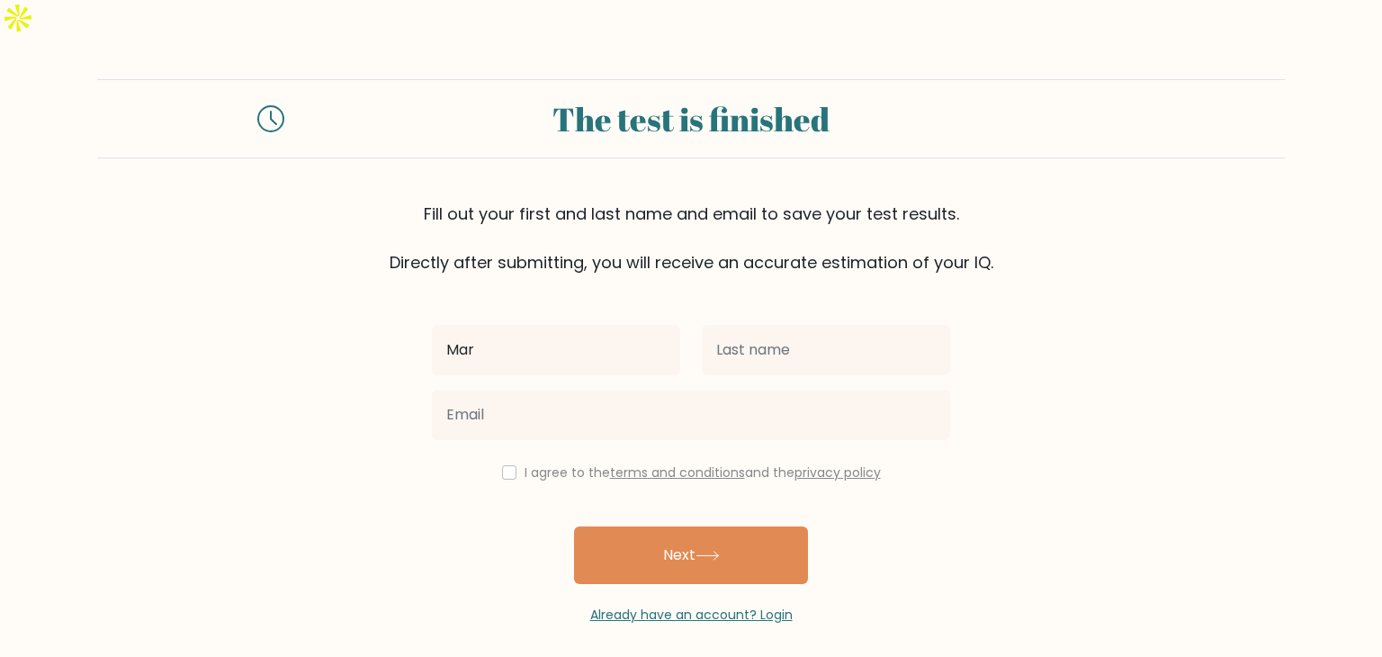
type input "[PERSON_NAME]"
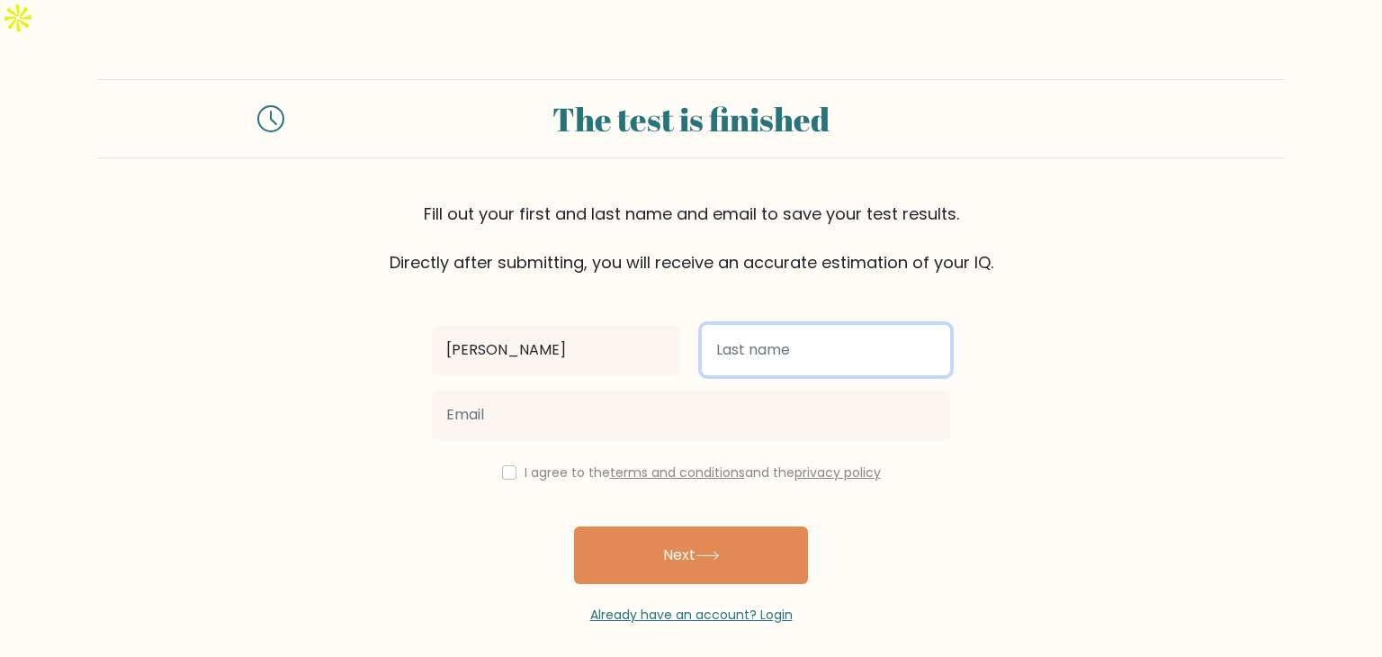
click at [770, 325] on input "text" at bounding box center [826, 350] width 248 height 50
type input "Gutierrez"
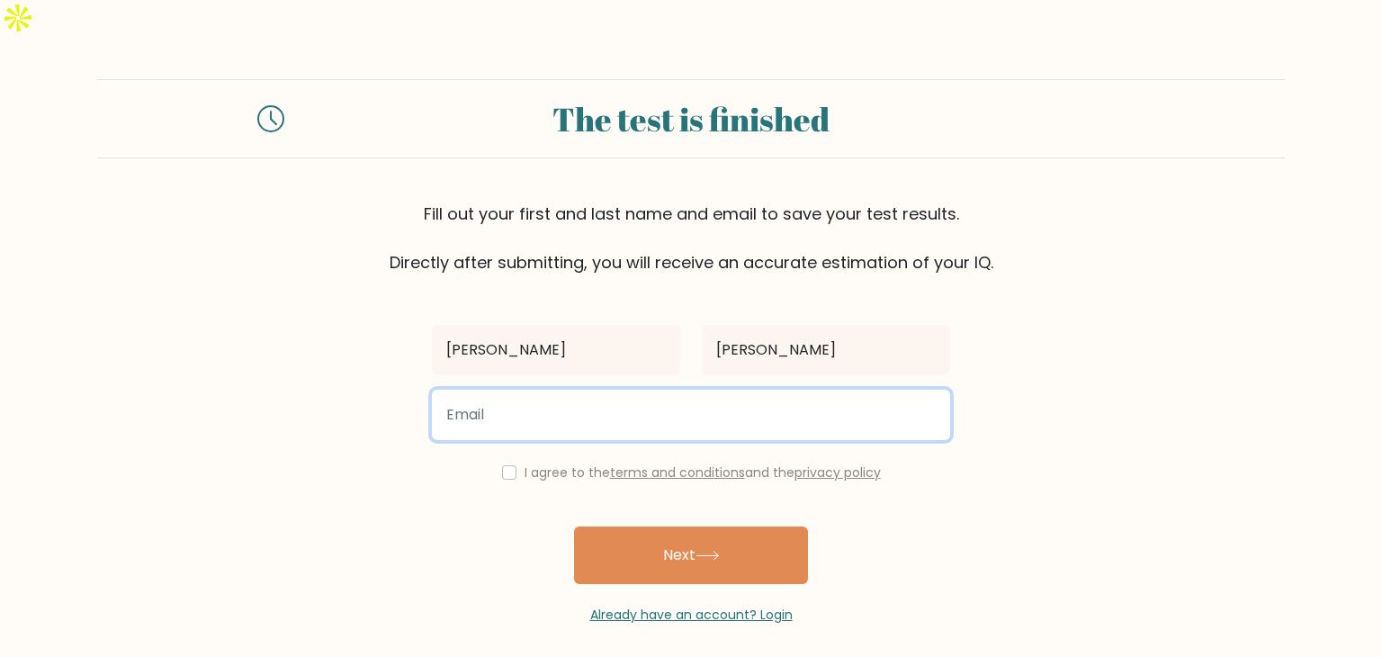
click at [669, 390] on input "email" at bounding box center [691, 415] width 518 height 50
type input "marvie.gutz1@gmail.com"
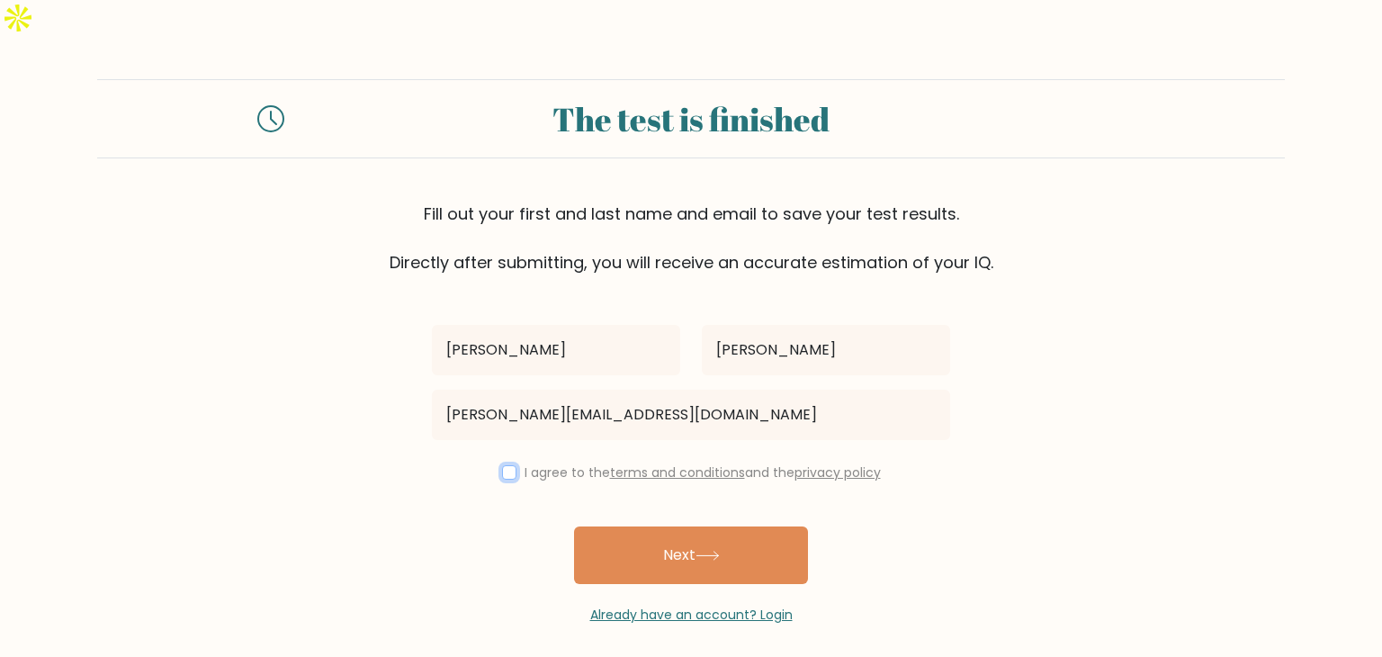
click at [505, 465] on input "checkbox" at bounding box center [509, 472] width 14 height 14
checkbox input "true"
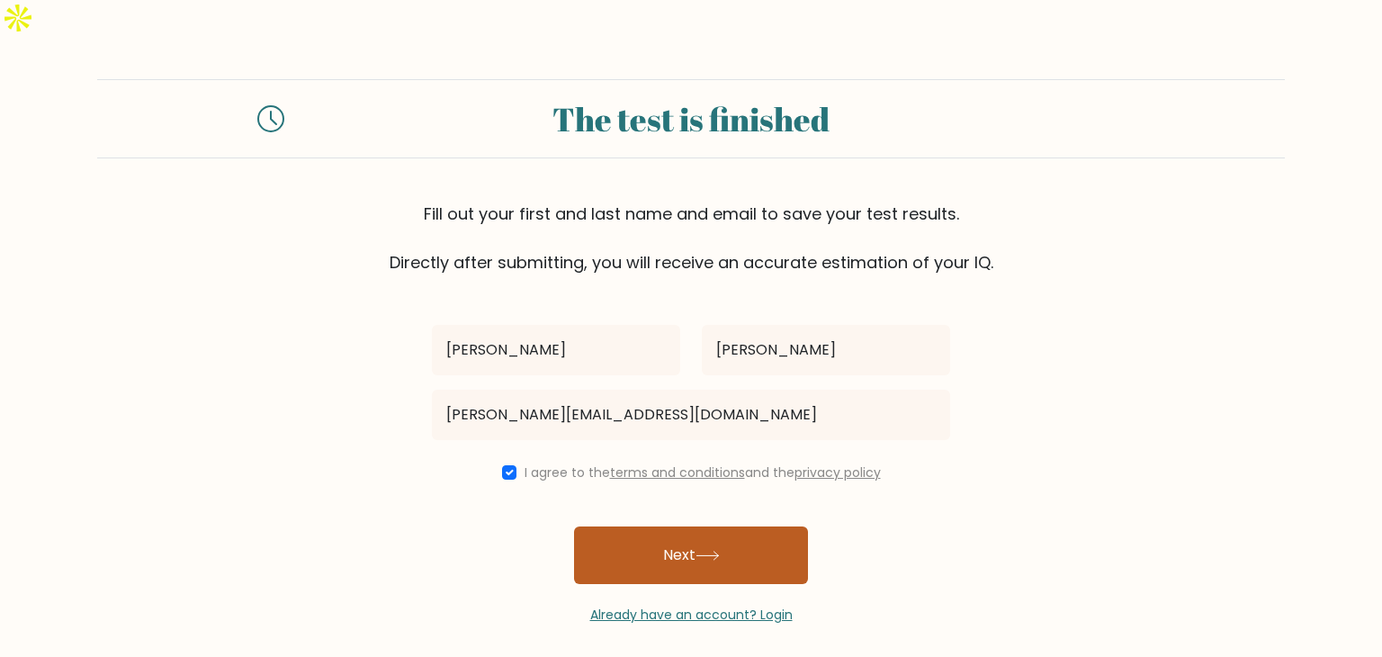
click at [659, 526] on button "Next" at bounding box center [691, 555] width 234 height 58
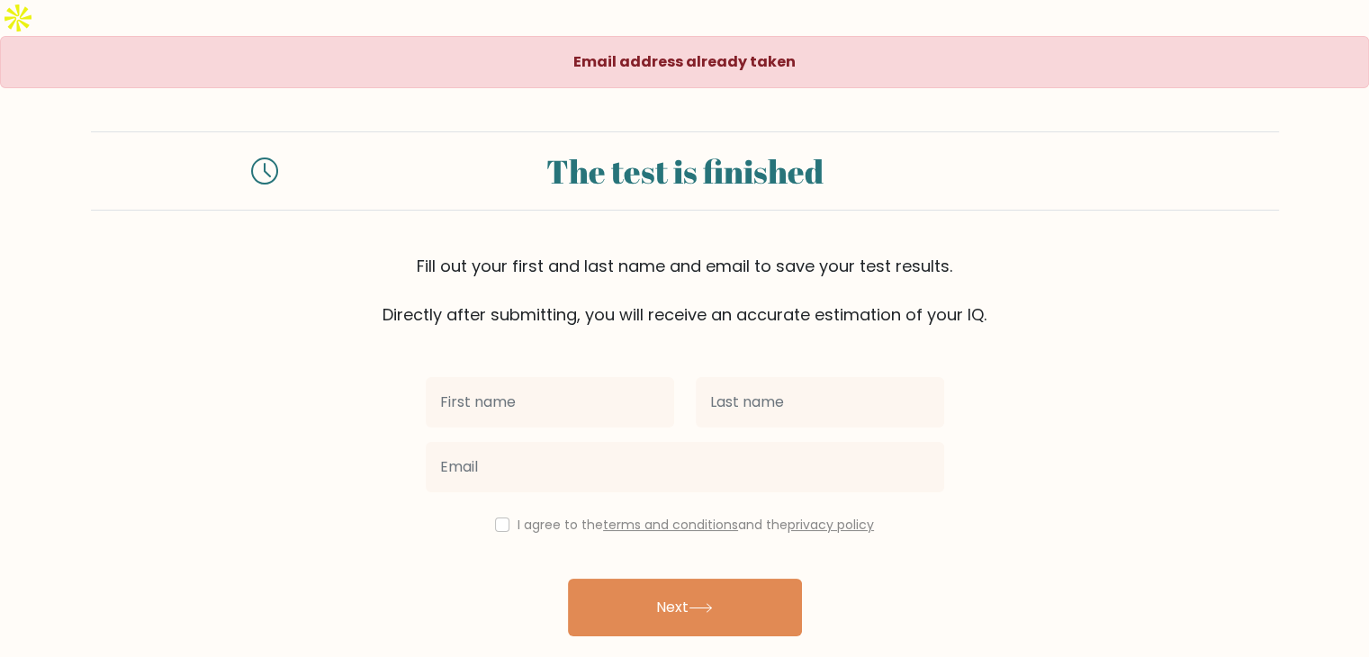
click at [774, 656] on link "Already have an account? Login" at bounding box center [684, 667] width 202 height 18
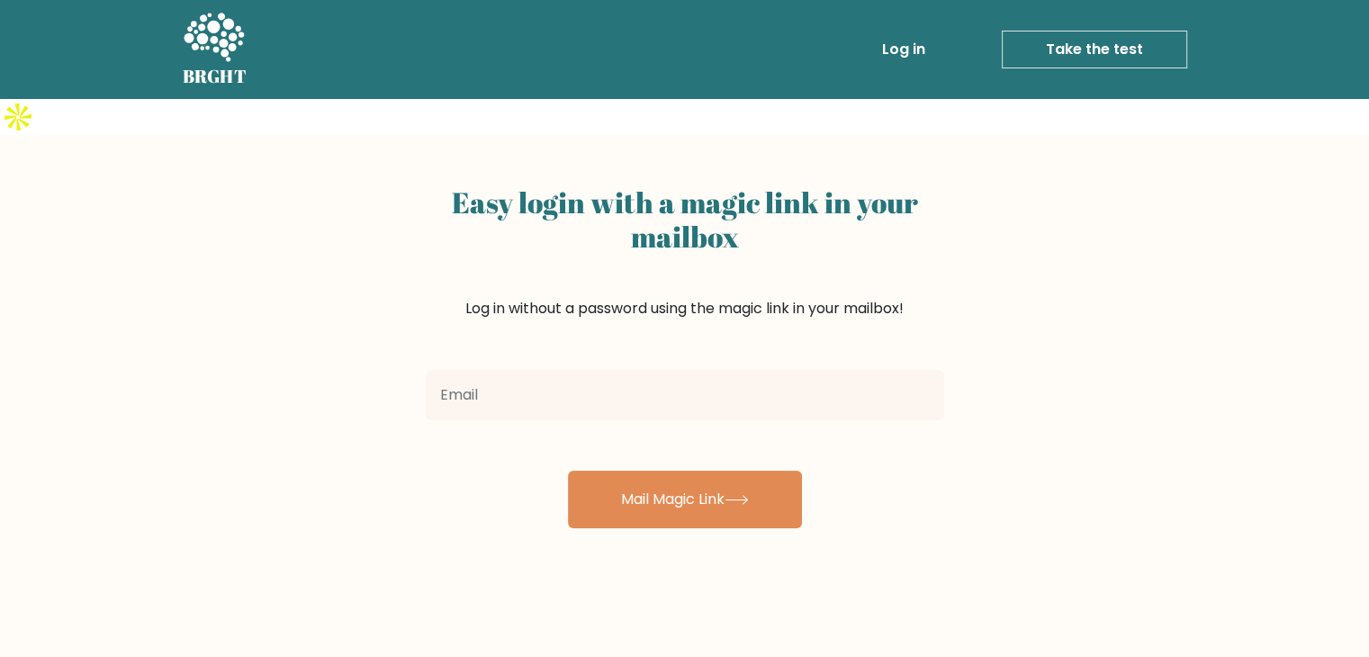
click at [893, 42] on link "Log in" at bounding box center [904, 49] width 58 height 36
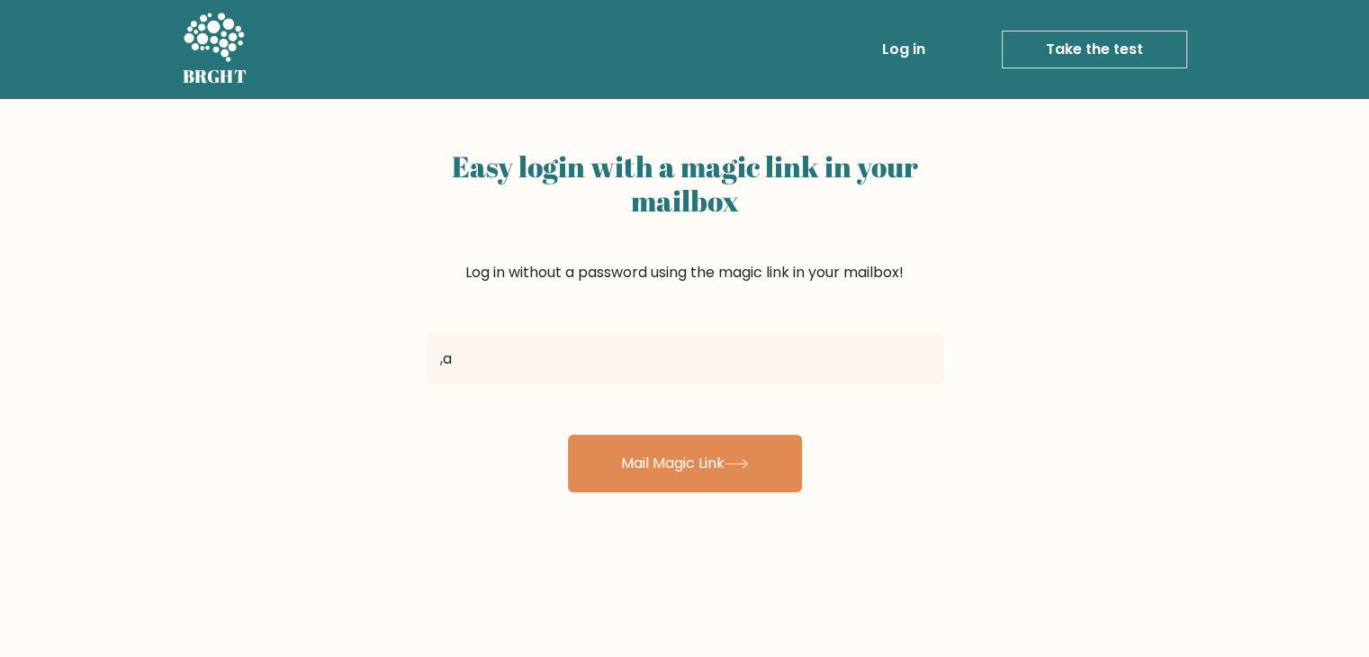
type input ","
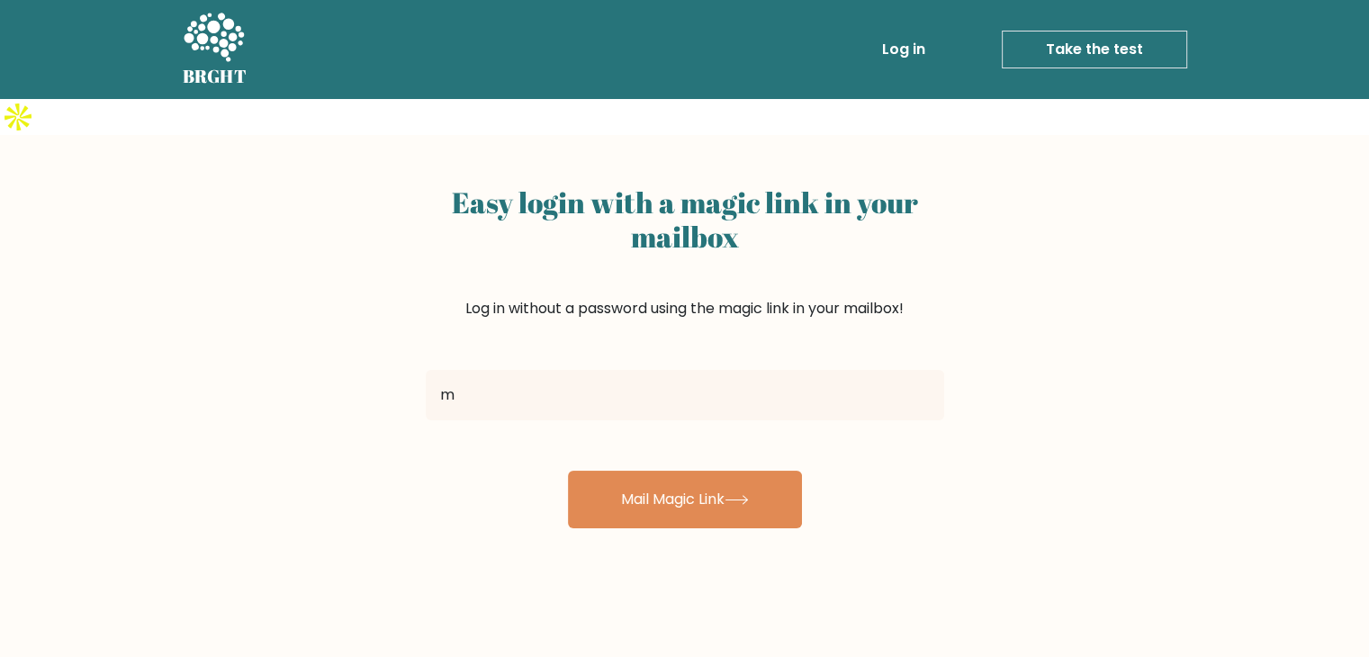
type input "[PERSON_NAME][EMAIL_ADDRESS][DOMAIN_NAME]"
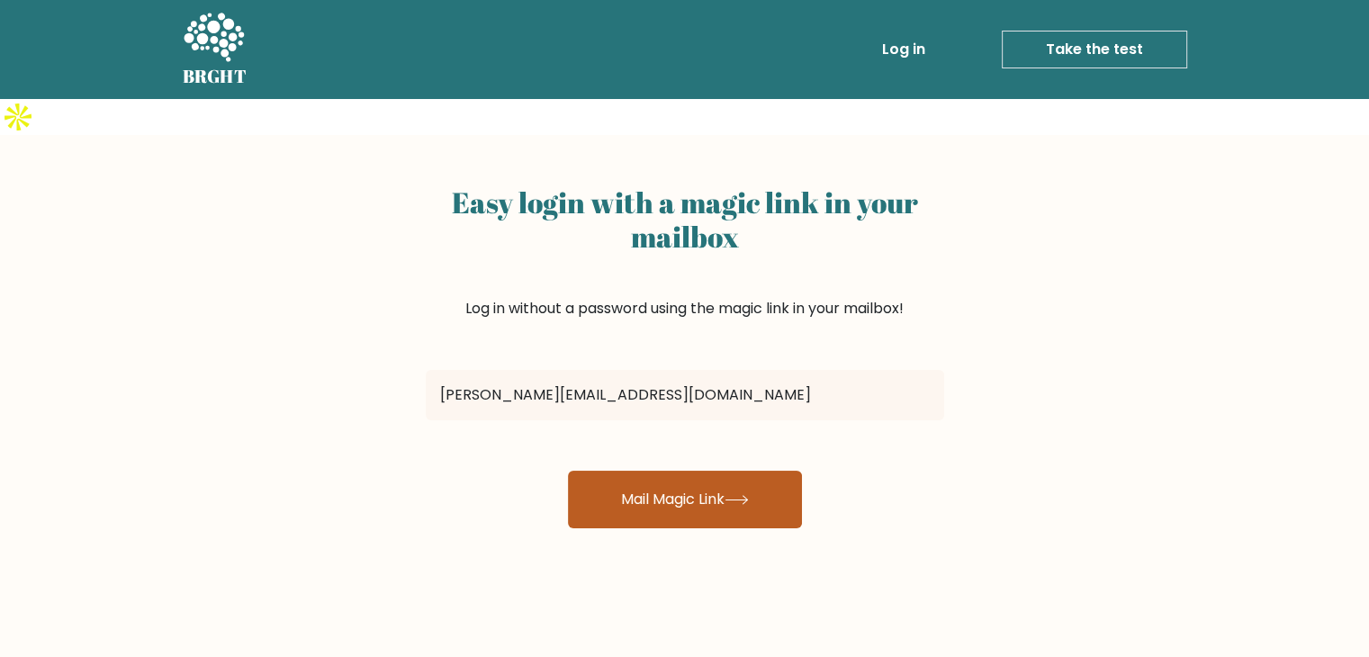
click at [655, 471] on button "Mail Magic Link" at bounding box center [685, 500] width 234 height 58
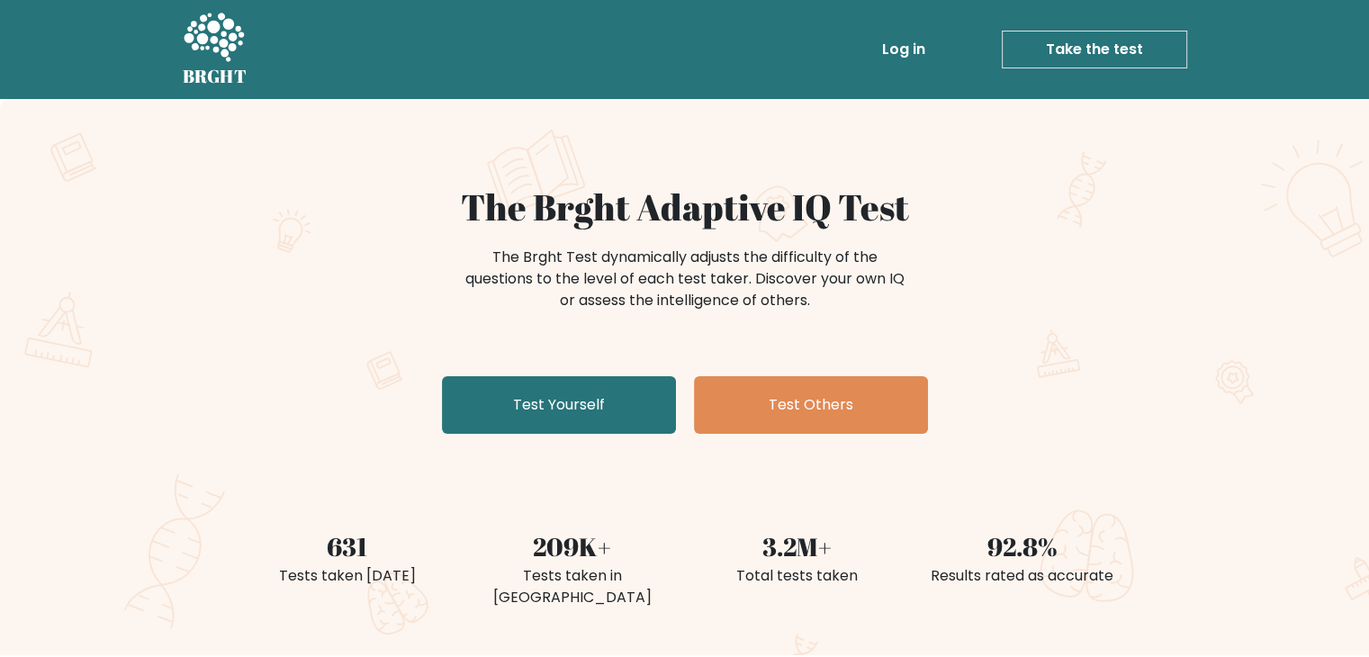
click at [910, 45] on link "Log in" at bounding box center [904, 49] width 58 height 36
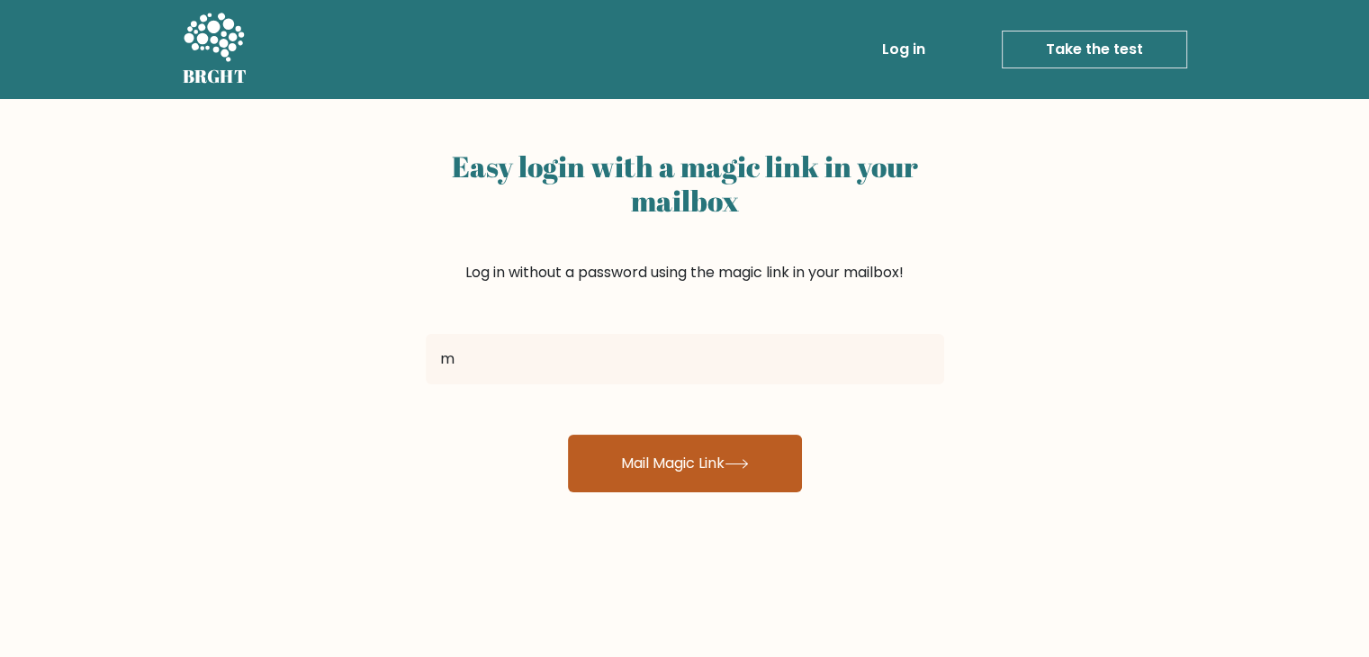
type input "[PERSON_NAME][EMAIL_ADDRESS][DOMAIN_NAME]"
click at [655, 450] on button "Mail Magic Link" at bounding box center [685, 464] width 234 height 58
